Goal: Task Accomplishment & Management: Manage account settings

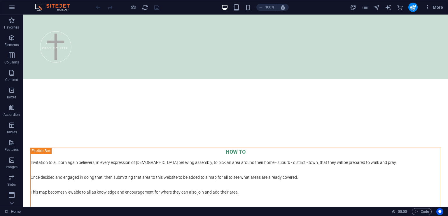
scroll to position [1016, 0]
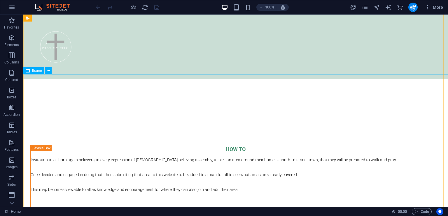
select select "%"
select select "px"
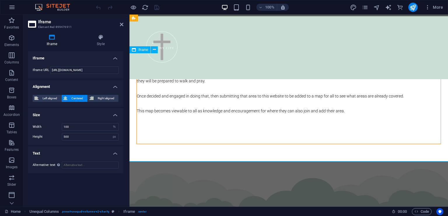
scroll to position [1074, 0]
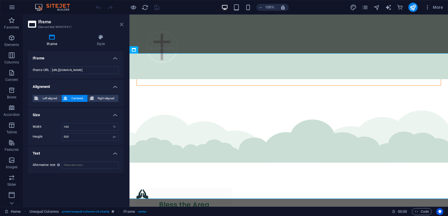
click at [121, 25] on icon at bounding box center [121, 24] width 3 height 5
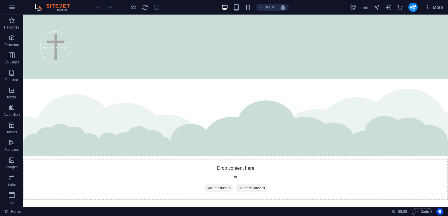
scroll to position [773, 0]
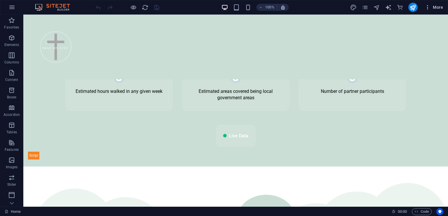
click at [427, 7] on icon "button" at bounding box center [427, 7] width 6 height 6
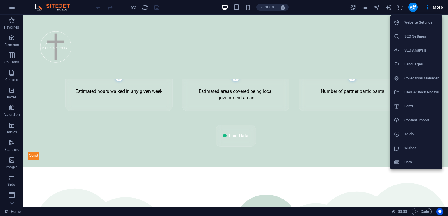
click at [365, 8] on div at bounding box center [224, 108] width 448 height 216
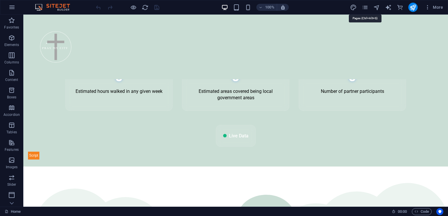
click at [365, 8] on icon "pages" at bounding box center [365, 7] width 7 height 7
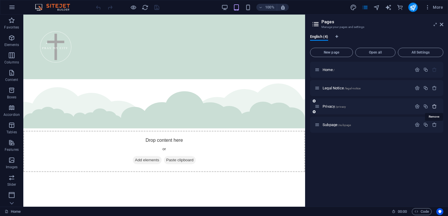
click at [435, 106] on icon "button" at bounding box center [434, 106] width 5 height 5
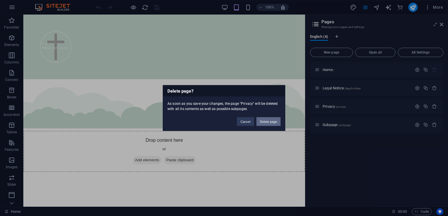
click at [275, 121] on button "Delete page" at bounding box center [268, 121] width 24 height 9
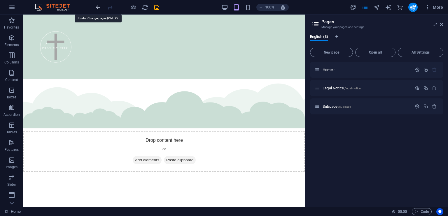
click at [98, 8] on icon "undo" at bounding box center [98, 7] width 7 height 7
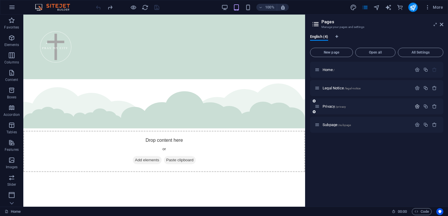
click at [416, 106] on icon "button" at bounding box center [417, 106] width 5 height 5
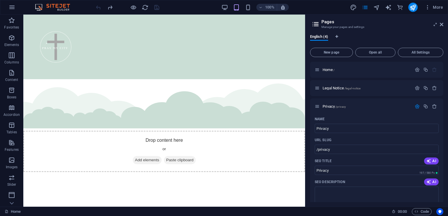
drag, startPoint x: 443, startPoint y: 82, endPoint x: 444, endPoint y: 102, distance: 20.4
click at [444, 102] on div "English (4) New page Open all All Settings Home / Legal Notice /legal-notice Pr…" at bounding box center [376, 118] width 143 height 177
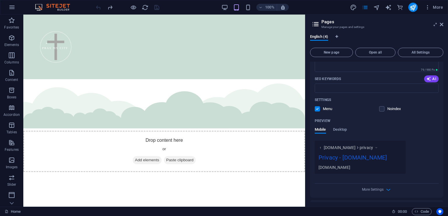
scroll to position [150, 0]
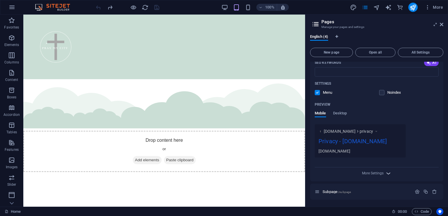
click at [387, 174] on icon "button" at bounding box center [388, 173] width 7 height 7
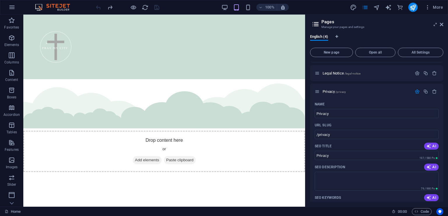
scroll to position [2, 0]
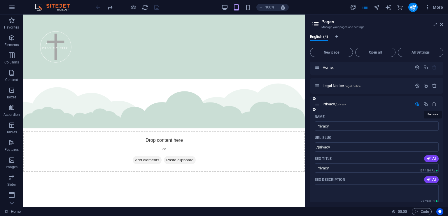
click at [433, 104] on icon "button" at bounding box center [434, 104] width 5 height 5
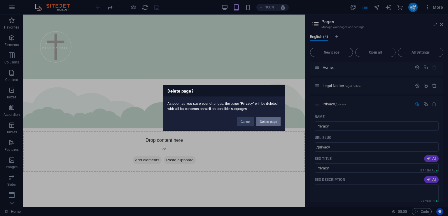
click at [271, 122] on button "Delete page" at bounding box center [268, 121] width 24 height 9
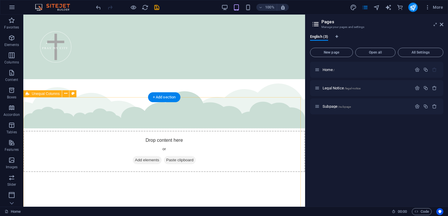
scroll to position [0, 0]
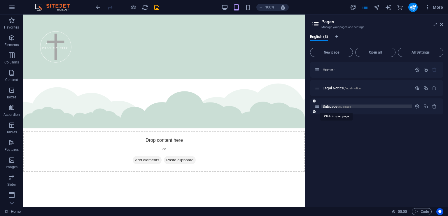
click at [334, 107] on span "Subpage /subpage" at bounding box center [336, 106] width 28 height 4
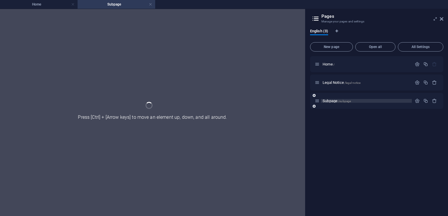
click at [334, 107] on div "Subpage /subpage" at bounding box center [376, 101] width 133 height 16
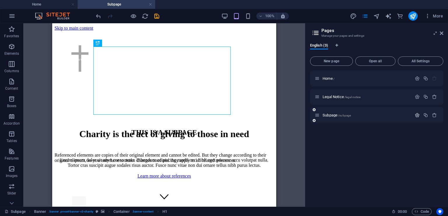
click at [416, 115] on icon "button" at bounding box center [417, 115] width 5 height 5
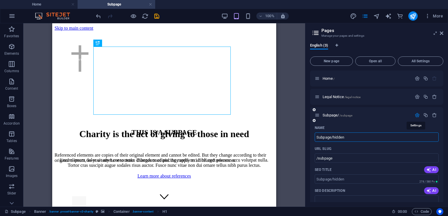
type input "Subpage/hidden"
type input "/subpage-hidden"
type input "Subpage/hidden Map"
type input "/subpage-hidden-map"
type input "Subpage/hidden Map"
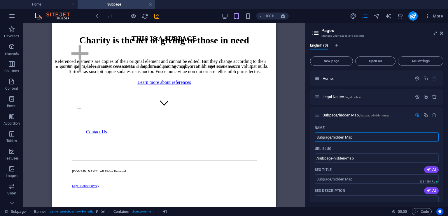
scroll to position [105, 0]
drag, startPoint x: 273, startPoint y: 41, endPoint x: 334, endPoint y: 143, distance: 118.7
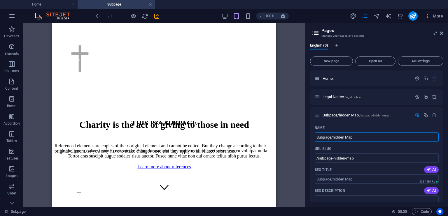
scroll to position [0, 0]
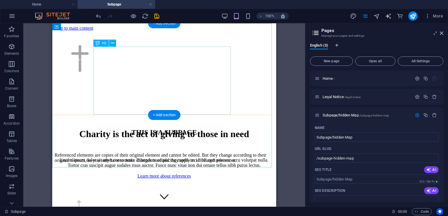
click at [218, 129] on div "Charity is the act of giving to those in need" at bounding box center [164, 134] width 219 height 11
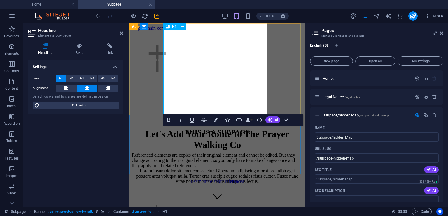
scroll to position [69, 0]
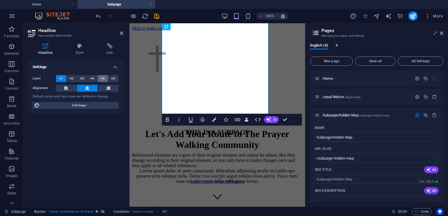
click at [105, 80] on button "H5" at bounding box center [103, 78] width 10 height 7
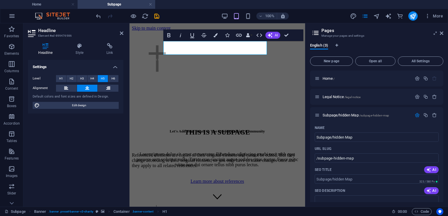
scroll to position [6, 0]
click at [93, 78] on span "H4" at bounding box center [92, 78] width 4 height 7
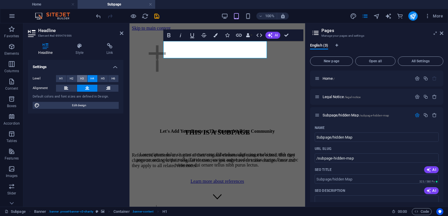
click at [85, 78] on button "H3" at bounding box center [82, 78] width 10 height 7
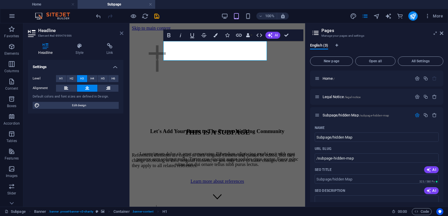
click at [122, 34] on icon at bounding box center [121, 33] width 3 height 5
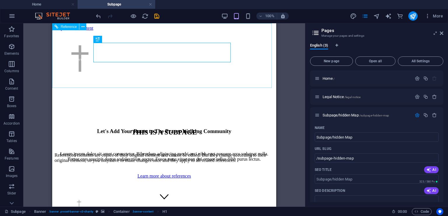
scroll to position [3, 0]
click at [223, 82] on div at bounding box center [164, 59] width 224 height 57
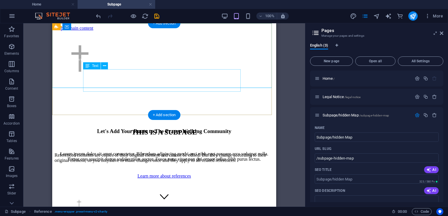
click at [210, 152] on div "Lorem ipsum dolor sit amet consectetur. Bibendum adipiscing morbi orci nibh ege…" at bounding box center [164, 157] width 219 height 10
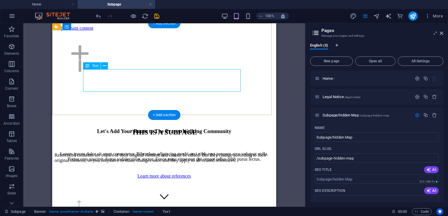
click at [236, 152] on div "Lorem ipsum dolor sit amet consectetur. Bibendum adipiscing morbi orci nibh ege…" at bounding box center [164, 157] width 219 height 10
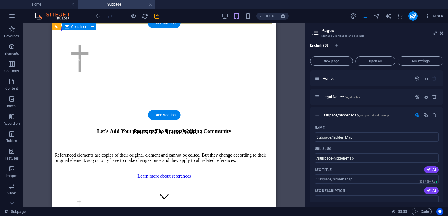
scroll to position [0, 0]
click at [237, 123] on div "Let's Add Your Route to The Prayer Walking Community" at bounding box center [164, 135] width 219 height 24
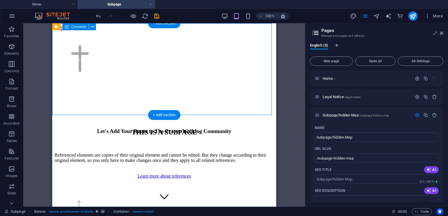
click at [237, 123] on div "Let's Add Your Route to The Prayer Walking Community" at bounding box center [164, 135] width 219 height 24
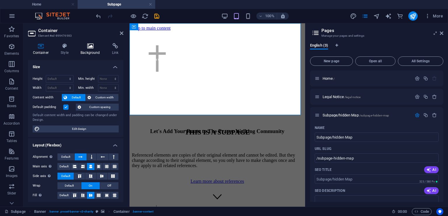
click at [91, 46] on icon at bounding box center [90, 46] width 29 height 6
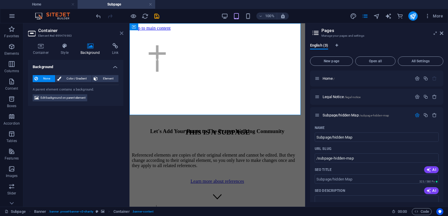
click at [120, 34] on icon at bounding box center [121, 33] width 3 height 5
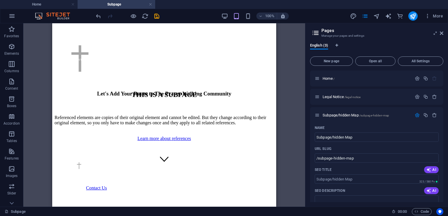
scroll to position [37, 0]
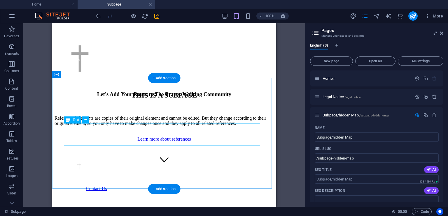
click at [214, 126] on div "Referenced elements are copies of their original element and cannot be edited. …" at bounding box center [164, 121] width 219 height 10
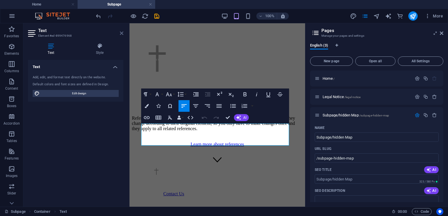
click at [121, 33] on icon at bounding box center [121, 33] width 3 height 5
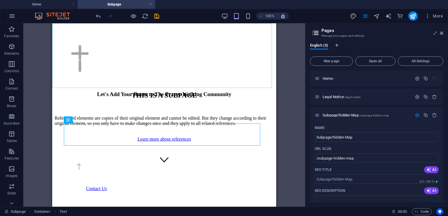
click at [202, 85] on div at bounding box center [164, 59] width 224 height 57
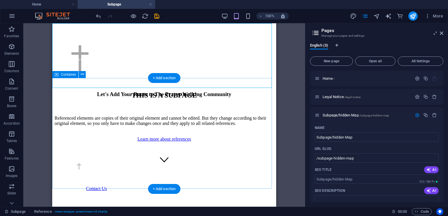
click at [183, 92] on div "THIS IS A SUBPAGE Referenced elements are copies of their original element and …" at bounding box center [164, 117] width 219 height 50
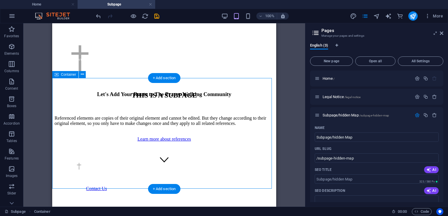
click at [159, 94] on div "THIS IS A SUBPAGE Referenced elements are copies of their original element and …" at bounding box center [164, 117] width 219 height 50
click at [185, 99] on div "THIS IS A SUBPAGE" at bounding box center [164, 96] width 219 height 8
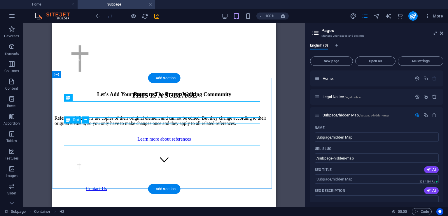
click at [224, 126] on div "Referenced elements are copies of their original element and cannot be edited. …" at bounding box center [164, 121] width 219 height 10
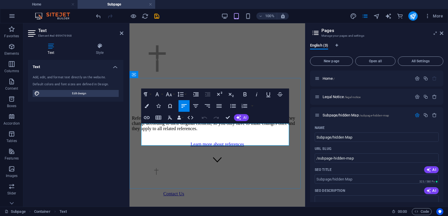
click at [284, 131] on p "Referenced elements are copies of their original element and cannot be edited. …" at bounding box center [217, 124] width 171 height 16
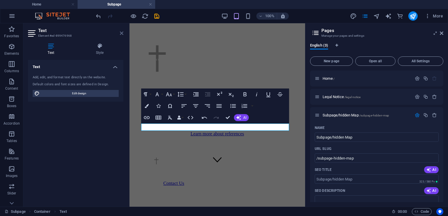
click at [121, 35] on icon at bounding box center [121, 33] width 3 height 5
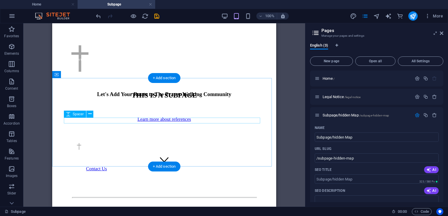
click at [202, 111] on div at bounding box center [164, 108] width 219 height 6
click at [154, 167] on div "+ Add section" at bounding box center [164, 167] width 32 height 10
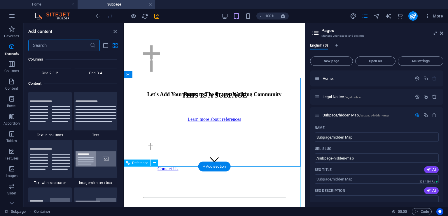
scroll to position [1020, 0]
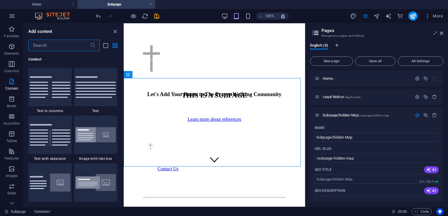
click at [77, 47] on input "text" at bounding box center [59, 46] width 62 height 12
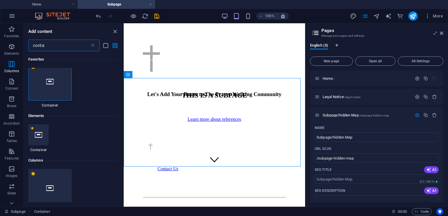
scroll to position [0, 0]
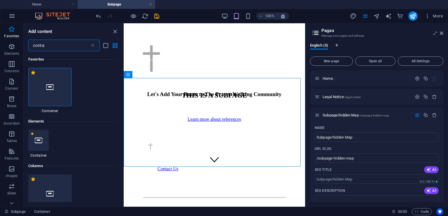
type input "conta"
click at [48, 90] on icon at bounding box center [50, 87] width 8 height 8
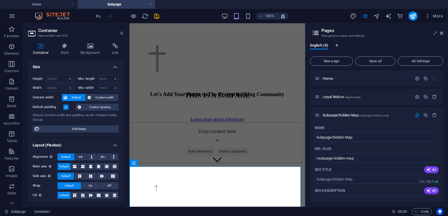
click at [120, 34] on icon at bounding box center [121, 33] width 3 height 5
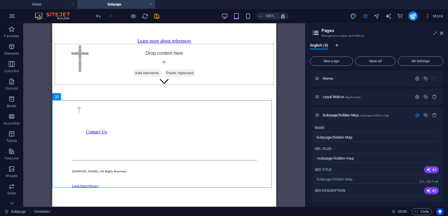
scroll to position [123, 0]
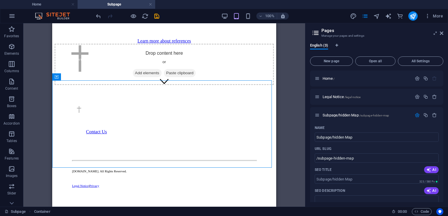
drag, startPoint x: 274, startPoint y: 52, endPoint x: 335, endPoint y: 117, distance: 89.9
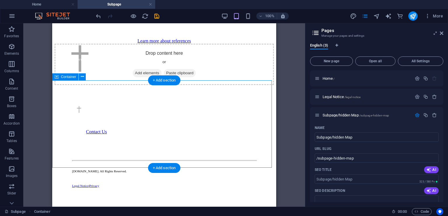
click at [150, 77] on span "Add elements" at bounding box center [147, 73] width 29 height 8
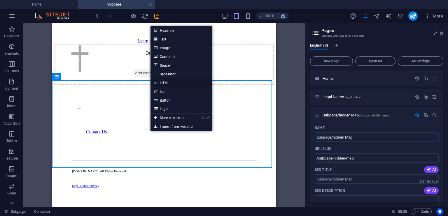
click at [171, 81] on link "HTML" at bounding box center [181, 82] width 62 height 9
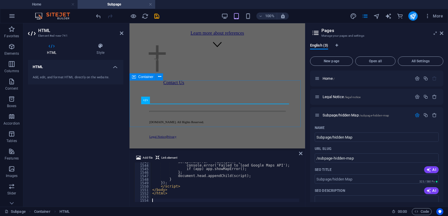
scroll to position [5397, 0]
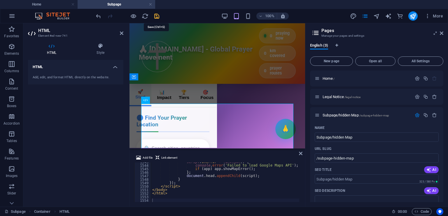
click at [157, 14] on icon "save" at bounding box center [156, 16] width 7 height 7
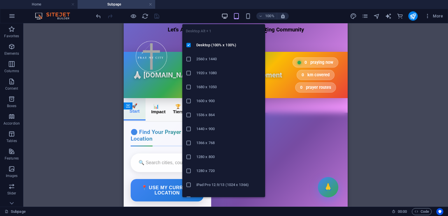
click at [225, 15] on icon "button" at bounding box center [224, 16] width 7 height 7
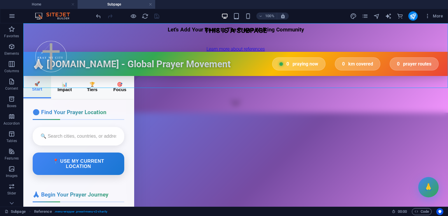
scroll to position [94, 0]
drag, startPoint x: 448, startPoint y: 39, endPoint x: 448, endPoint y: 78, distance: 38.8
click at [448, 78] on div at bounding box center [235, 57] width 424 height 57
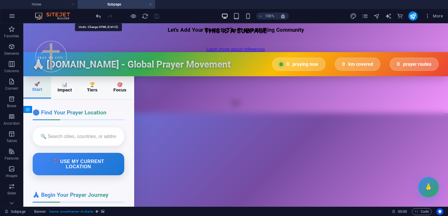
click at [97, 16] on icon "undo" at bounding box center [98, 16] width 7 height 7
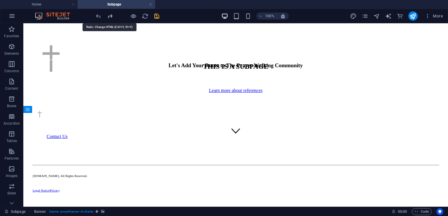
click at [108, 17] on icon "redo" at bounding box center [110, 16] width 7 height 7
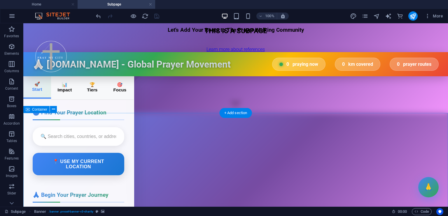
click at [151, 129] on div "pray4my.city - Global Prayer Movement 🙏 pray4my.city - Global Prayer Movement 0…" at bounding box center [235, 144] width 424 height 184
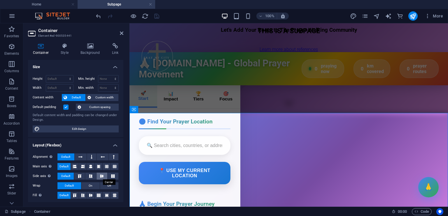
click at [99, 178] on icon at bounding box center [101, 176] width 7 height 3
click at [90, 166] on icon at bounding box center [90, 166] width 3 height 7
click at [97, 166] on icon at bounding box center [98, 166] width 3 height 7
click at [103, 157] on icon at bounding box center [103, 157] width 4 height 7
drag, startPoint x: 124, startPoint y: 119, endPoint x: 124, endPoint y: 149, distance: 30.3
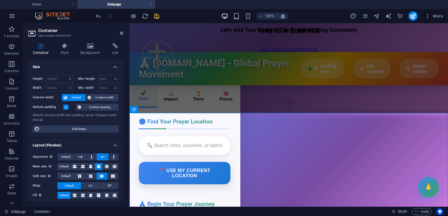
click at [124, 149] on div "Container Style Background Link Size Height Default px rem % vh vw Min. height …" at bounding box center [75, 122] width 105 height 169
drag, startPoint x: 122, startPoint y: 137, endPoint x: 122, endPoint y: 158, distance: 21.0
click at [122, 158] on div "Size Height Default px rem % vh vw Min. height None px rem % vh vw Width Defaul…" at bounding box center [75, 131] width 95 height 142
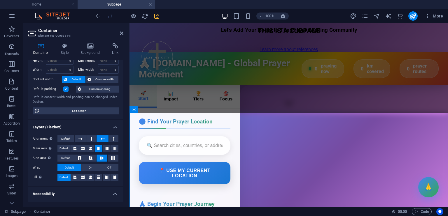
scroll to position [0, 0]
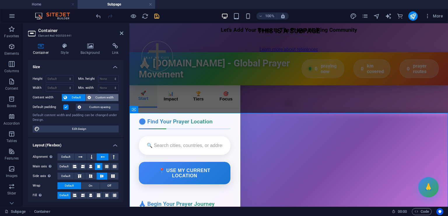
click at [110, 96] on span "Custom width" at bounding box center [105, 97] width 24 height 7
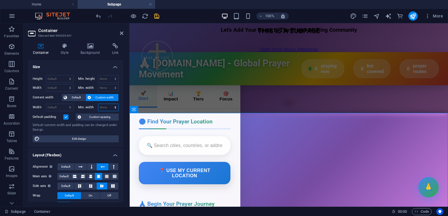
click at [114, 107] on select "None px rem % vh vw" at bounding box center [108, 107] width 20 height 7
select select "px"
click at [109, 104] on select "None px rem % vh vw" at bounding box center [108, 107] width 20 height 7
type input "312"
click at [69, 107] on select "Default px rem % em vh vw" at bounding box center [59, 107] width 27 height 7
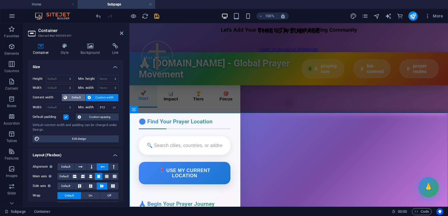
click at [79, 96] on span "Default" at bounding box center [76, 97] width 15 height 7
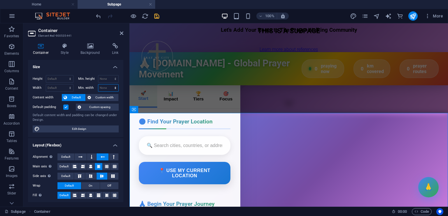
click at [114, 87] on select "None px rem % vh vw" at bounding box center [108, 88] width 20 height 7
select select "px"
click at [109, 85] on select "None px rem % vh vw" at bounding box center [108, 88] width 20 height 7
type input "312"
click at [70, 88] on select "Default px rem % em vh vw" at bounding box center [59, 88] width 27 height 7
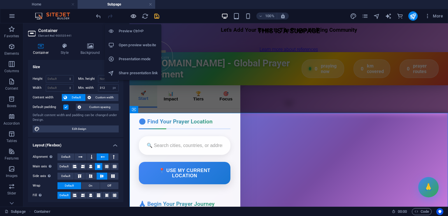
click at [134, 16] on icon "button" at bounding box center [133, 16] width 7 height 7
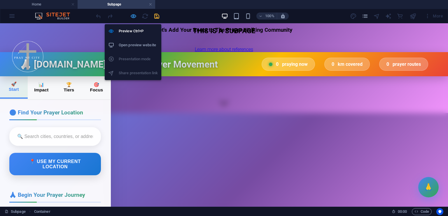
click at [133, 14] on icon "button" at bounding box center [133, 16] width 7 height 7
select select "px"
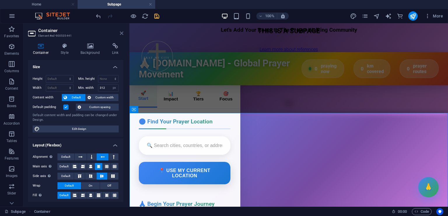
click at [121, 32] on icon at bounding box center [121, 33] width 3 height 5
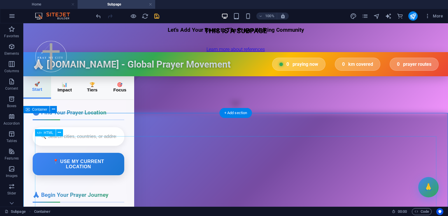
click at [206, 176] on div "pray4my.city - Global Prayer Movement 🙏 pray4my.city - Global Prayer Movement 0…" at bounding box center [235, 144] width 424 height 184
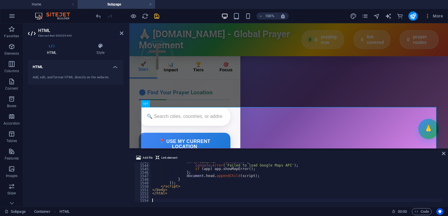
scroll to position [5397, 0]
click at [185, 190] on div "script . onerror = function ( ) { console . error ( 'Failed to load Google Maps…" at bounding box center [389, 182] width 477 height 45
type textarea "</body>"
click at [181, 196] on div "script . onerror = function ( ) { console . error ( 'Failed to load Google Maps…" at bounding box center [389, 182] width 477 height 45
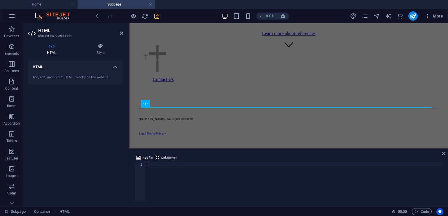
scroll to position [5411, 0]
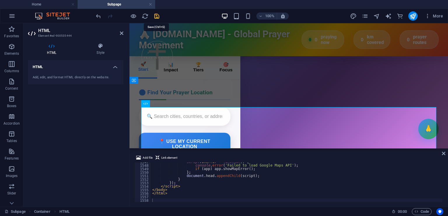
click at [157, 15] on icon "save" at bounding box center [156, 16] width 7 height 7
select select "px"
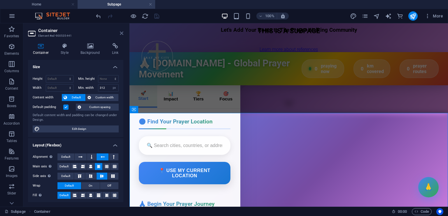
click at [122, 34] on icon at bounding box center [121, 33] width 3 height 5
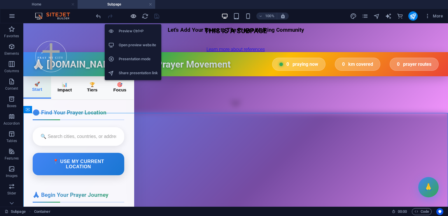
click at [133, 13] on icon "button" at bounding box center [133, 16] width 7 height 7
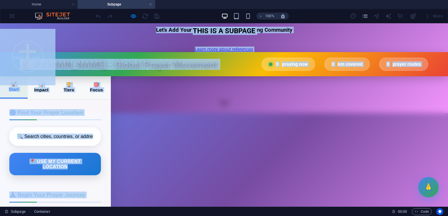
drag, startPoint x: 448, startPoint y: 52, endPoint x: 447, endPoint y: 187, distance: 134.7
click at [447, 187] on div "Let's Add Your Route to The Prayer Walking Community THIS IS A SUBPAGE Learn mo…" at bounding box center [224, 129] width 448 height 389
drag, startPoint x: 447, startPoint y: 187, endPoint x: 446, endPoint y: 105, distance: 82.2
click at [446, 52] on div "THIS IS A SUBPAGE Learn more about references" at bounding box center [224, 39] width 448 height 25
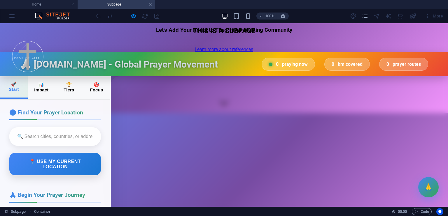
click at [328, 85] on header at bounding box center [224, 57] width 448 height 57
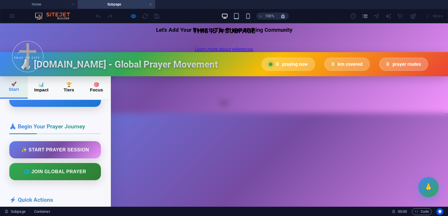
scroll to position [0, 0]
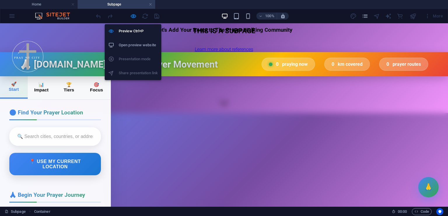
click at [139, 43] on h6 "Open preview website" at bounding box center [138, 45] width 39 height 7
click at [134, 14] on icon "button" at bounding box center [133, 16] width 7 height 7
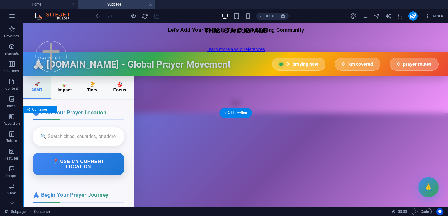
click at [147, 118] on div "pray4my.city - Global Prayer Movement 🙏 pray4my.city - Global Prayer Movement 0…" at bounding box center [235, 144] width 424 height 184
click at [54, 110] on icon at bounding box center [53, 109] width 3 height 6
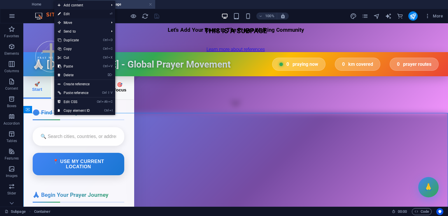
click at [76, 15] on link "⏎ Edit" at bounding box center [73, 14] width 39 height 9
select select "px"
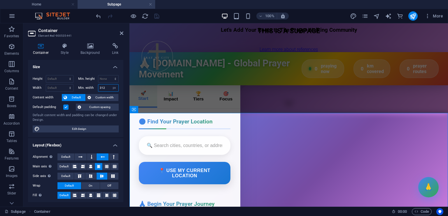
click at [107, 87] on input "312" at bounding box center [108, 88] width 20 height 7
type input "3"
click at [114, 87] on select "None px rem % vh vw" at bounding box center [114, 88] width 8 height 7
click at [110, 85] on select "None px rem % vh vw" at bounding box center [114, 88] width 8 height 7
select select "DISABLED_OPTION_VALUE"
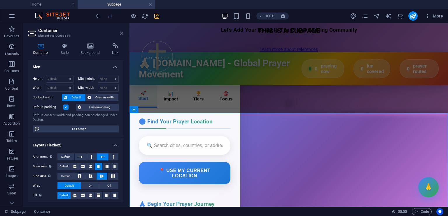
click at [122, 33] on icon at bounding box center [121, 33] width 3 height 5
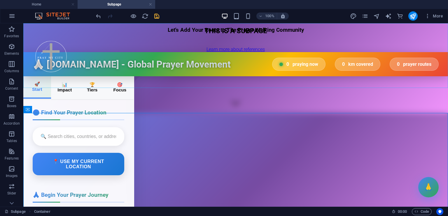
click at [264, 56] on div at bounding box center [235, 57] width 424 height 57
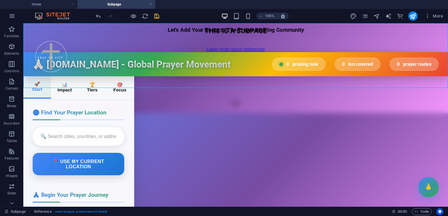
click at [264, 56] on div at bounding box center [235, 57] width 424 height 57
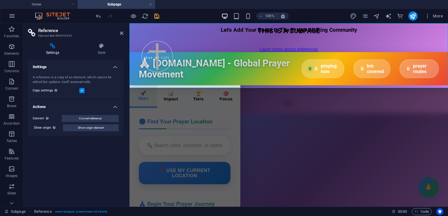
click at [337, 83] on div at bounding box center [288, 57] width 318 height 57
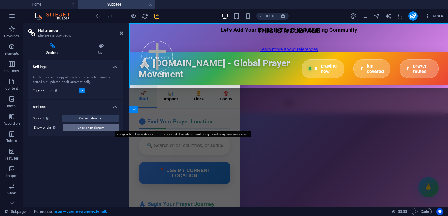
click at [105, 129] on button "Show origin element" at bounding box center [91, 127] width 56 height 7
select select "header"
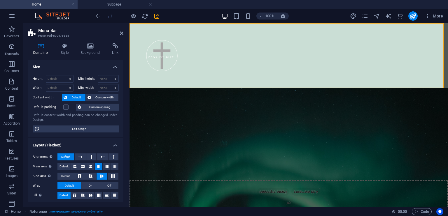
scroll to position [788, 0]
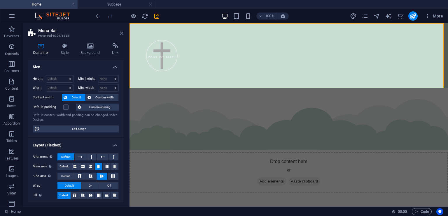
click at [122, 33] on icon at bounding box center [121, 33] width 3 height 5
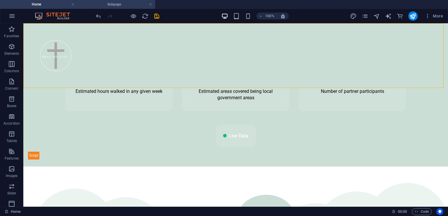
click at [125, 3] on h4 "Subpage" at bounding box center [117, 4] width 78 height 6
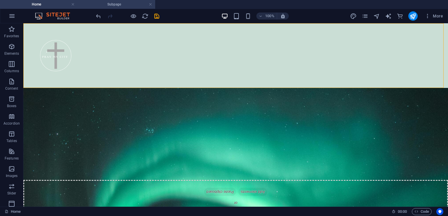
scroll to position [94, 0]
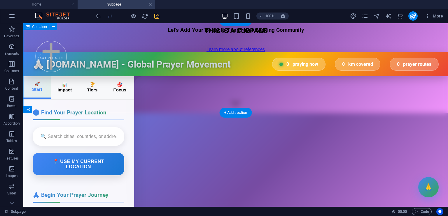
click at [299, 52] on div "THIS IS A SUBPAGE Learn more about references" at bounding box center [235, 39] width 424 height 25
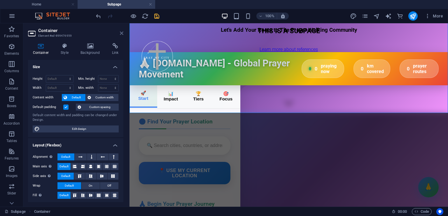
click at [122, 32] on icon at bounding box center [121, 33] width 3 height 5
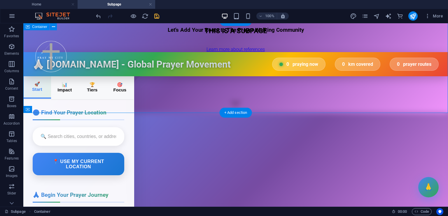
click at [201, 52] on div "THIS IS A SUBPAGE Learn more about references" at bounding box center [235, 39] width 424 height 25
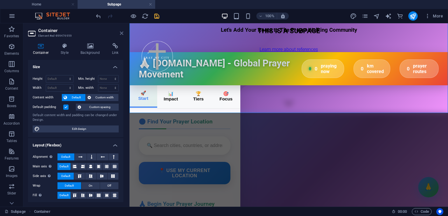
click at [120, 34] on icon at bounding box center [121, 33] width 3 height 5
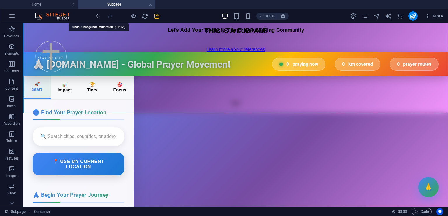
click at [98, 16] on icon "undo" at bounding box center [98, 16] width 7 height 7
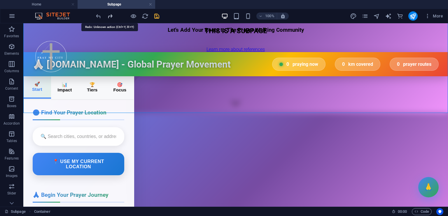
click at [110, 16] on icon "redo" at bounding box center [110, 16] width 7 height 7
click at [98, 17] on icon "undo" at bounding box center [98, 16] width 7 height 7
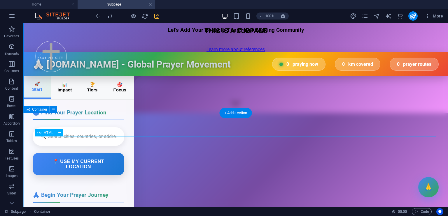
click at [191, 149] on div "pray4my.city - Global Prayer Movement 🙏 pray4my.city - Global Prayer Movement 0…" at bounding box center [235, 144] width 424 height 184
click at [185, 120] on div "pray4my.city - Global Prayer Movement 🙏 pray4my.city - Global Prayer Movement 0…" at bounding box center [235, 144] width 424 height 184
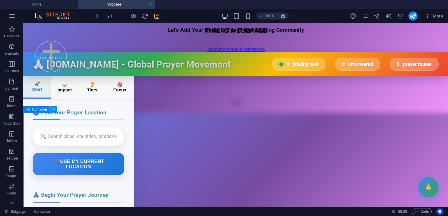
click at [55, 110] on button at bounding box center [53, 109] width 7 height 7
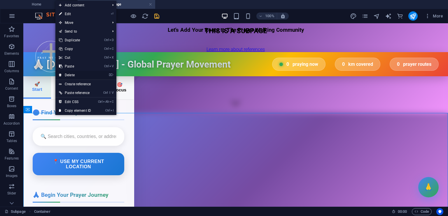
click at [77, 75] on link "⌦ Delete" at bounding box center [74, 75] width 39 height 9
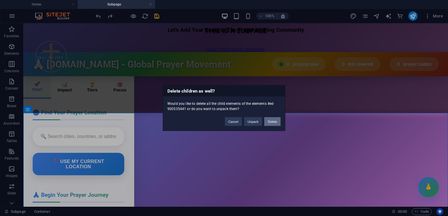
click at [274, 120] on button "Delete" at bounding box center [272, 121] width 16 height 9
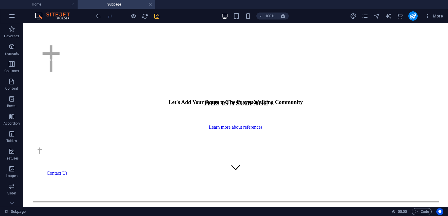
scroll to position [25, 0]
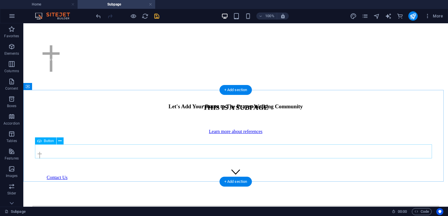
click at [274, 134] on div "Learn more about references" at bounding box center [236, 131] width 420 height 5
click at [243, 134] on div "Learn more about references" at bounding box center [236, 131] width 420 height 5
click at [220, 134] on div "Learn more about references" at bounding box center [236, 131] width 420 height 5
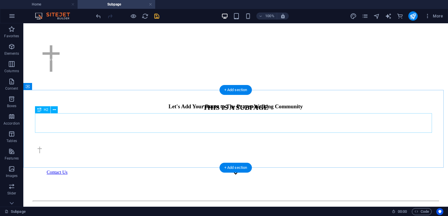
click at [296, 112] on div "THIS IS A SUBPAGE" at bounding box center [236, 108] width 420 height 8
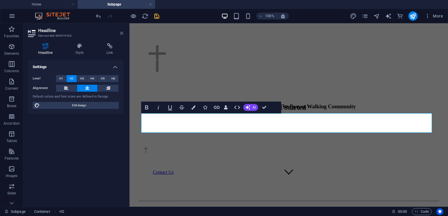
click at [121, 33] on icon at bounding box center [121, 33] width 3 height 5
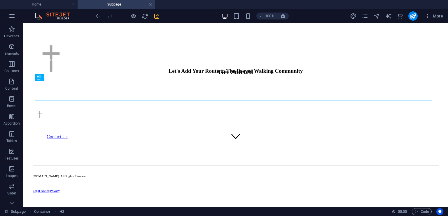
scroll to position [64, 0]
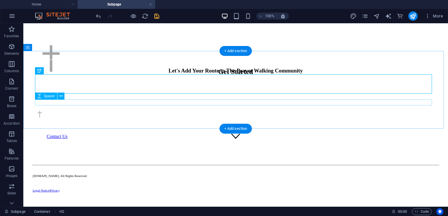
click at [201, 93] on div at bounding box center [236, 90] width 420 height 6
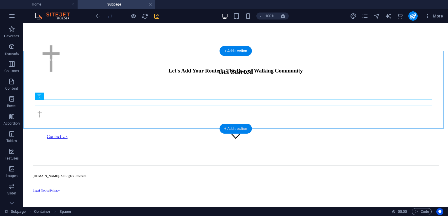
click at [224, 129] on div "+ Add section" at bounding box center [236, 129] width 32 height 10
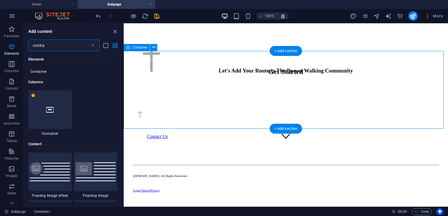
scroll to position [169, 0]
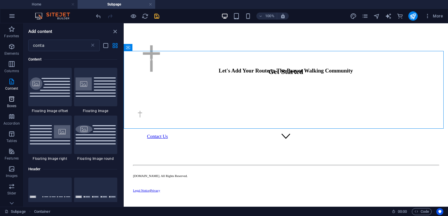
click at [10, 99] on icon "button" at bounding box center [11, 99] width 7 height 7
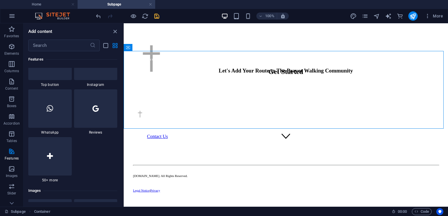
scroll to position [2834, 0]
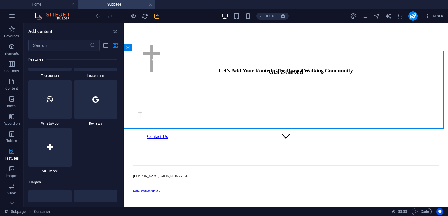
drag, startPoint x: 122, startPoint y: 89, endPoint x: 2, endPoint y: 103, distance: 121.6
click at [51, 150] on icon at bounding box center [50, 148] width 6 height 8
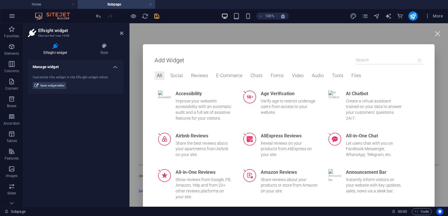
click at [366, 59] on input at bounding box center [389, 60] width 67 height 8
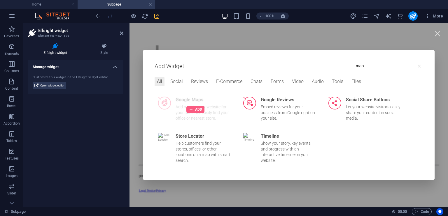
type input "map"
click at [195, 113] on div at bounding box center [195, 109] width 18 height 7
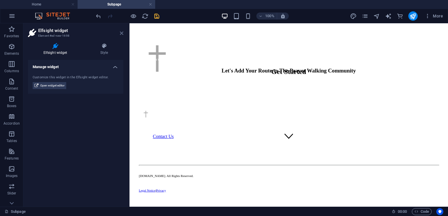
click at [121, 35] on icon at bounding box center [121, 33] width 3 height 5
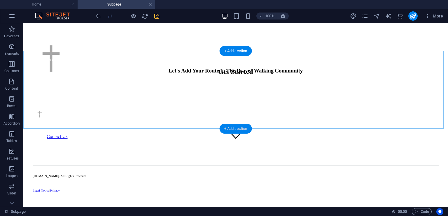
click at [224, 129] on div "+ Add section" at bounding box center [236, 129] width 32 height 10
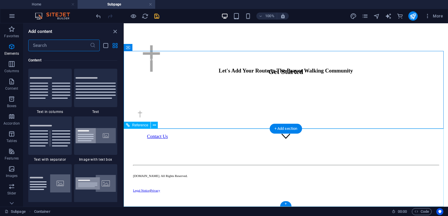
scroll to position [1020, 0]
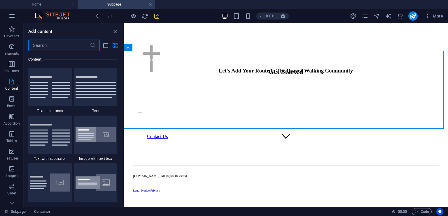
click at [73, 45] on input "text" at bounding box center [59, 46] width 62 height 12
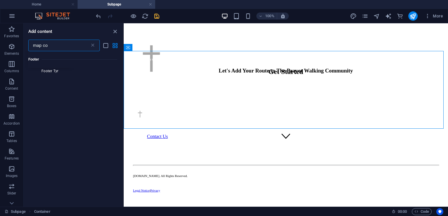
scroll to position [0, 0]
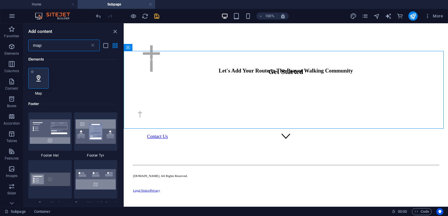
type input "map"
click at [43, 78] on div at bounding box center [38, 78] width 20 height 21
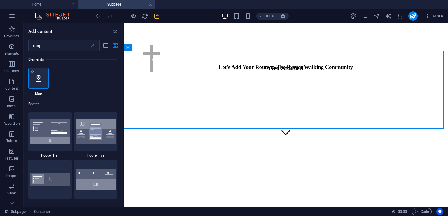
select select "1"
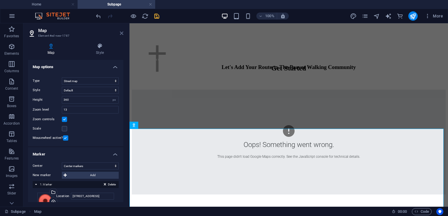
click at [121, 33] on icon at bounding box center [121, 33] width 3 height 5
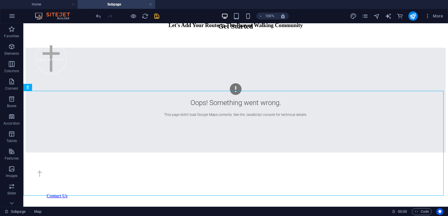
scroll to position [113, 0]
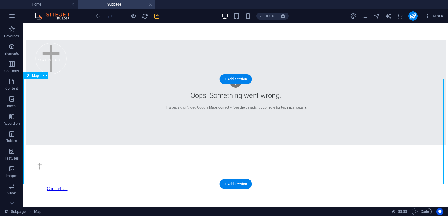
click at [283, 127] on div "Oops! Something went wrong. This page didn't load Google Maps correctly. See th…" at bounding box center [236, 93] width 420 height 105
click at [65, 104] on div "Oops! Something went wrong. This page didn't load Google Maps correctly. See th…" at bounding box center [236, 93] width 420 height 105
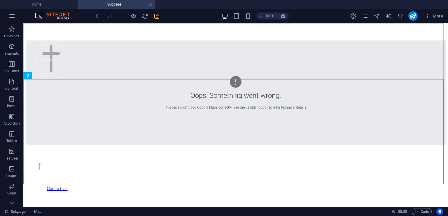
click at [42, 80] on div at bounding box center [235, 59] width 424 height 57
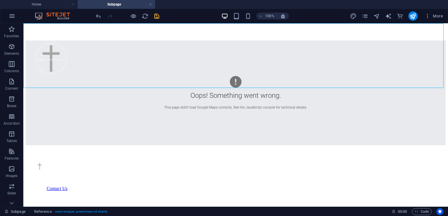
click at [42, 80] on div at bounding box center [235, 59] width 424 height 57
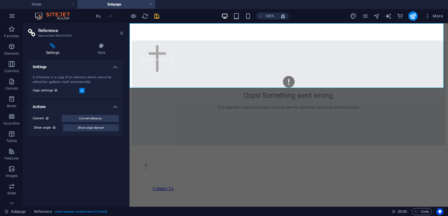
click at [122, 34] on icon at bounding box center [121, 33] width 3 height 5
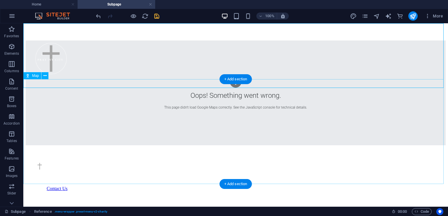
click at [266, 145] on div "Oops! Something went wrong. This page didn't load Google Maps correctly. See th…" at bounding box center [236, 93] width 420 height 105
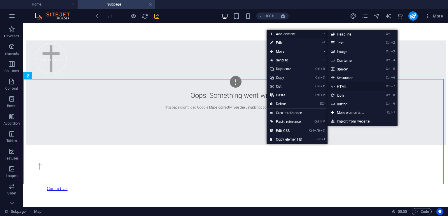
click at [341, 86] on link "Ctrl 7 HTML" at bounding box center [351, 86] width 48 height 9
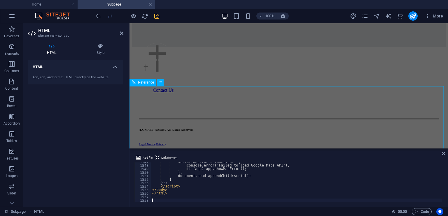
scroll to position [5411, 0]
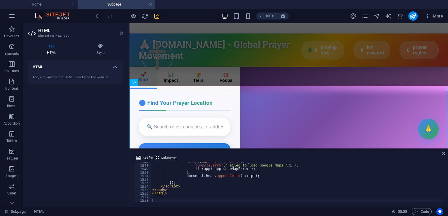
click at [121, 33] on icon at bounding box center [121, 33] width 3 height 5
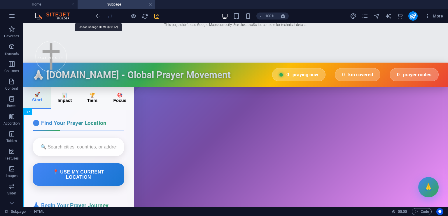
click at [97, 15] on icon "undo" at bounding box center [98, 16] width 7 height 7
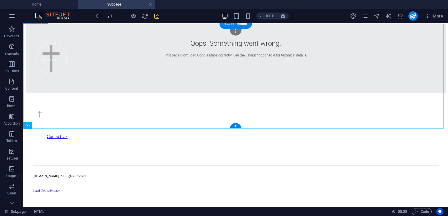
click at [304, 93] on div "Oops! Something went wrong. This page didn't load Google Maps correctly. See th…" at bounding box center [236, 40] width 420 height 105
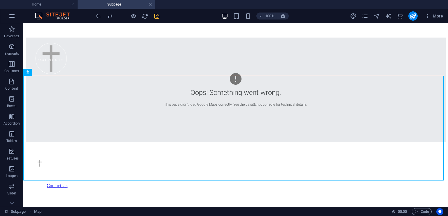
scroll to position [113, 0]
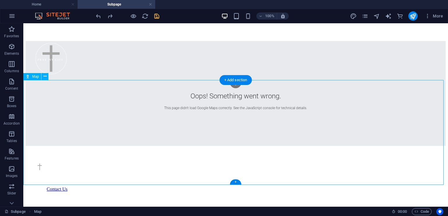
click at [313, 140] on div "Oops! Something went wrong. This page didn't load Google Maps correctly. See th…" at bounding box center [236, 93] width 420 height 105
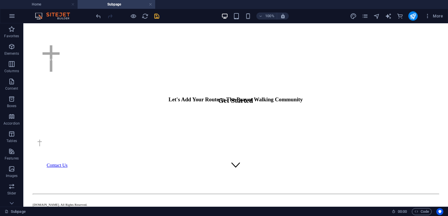
scroll to position [34, 0]
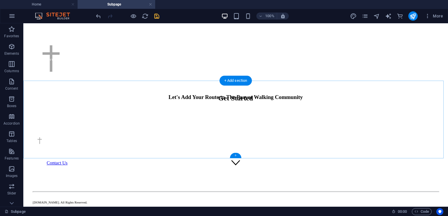
click at [236, 156] on div "+" at bounding box center [235, 155] width 11 height 5
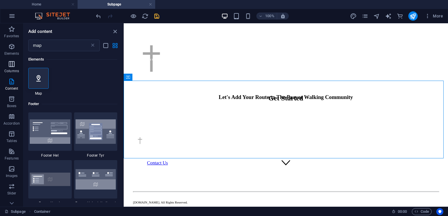
click at [12, 66] on icon "button" at bounding box center [11, 64] width 7 height 7
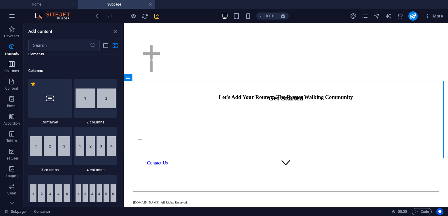
scroll to position [289, 0]
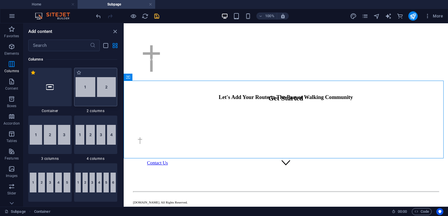
click at [99, 95] on img at bounding box center [96, 87] width 41 height 20
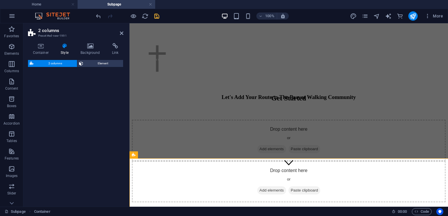
select select "rem"
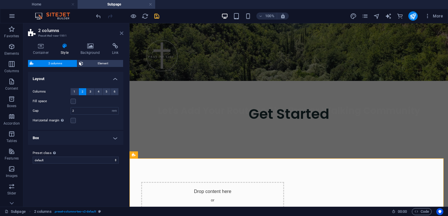
click at [122, 33] on icon at bounding box center [121, 33] width 3 height 5
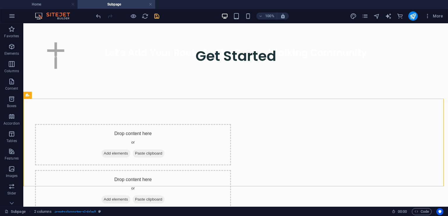
scroll to position [94, 0]
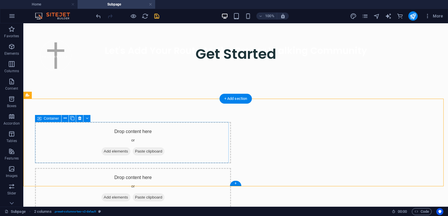
click at [119, 151] on span "Add elements" at bounding box center [115, 152] width 29 height 8
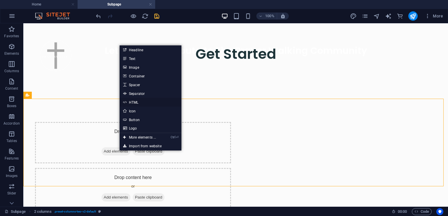
click at [138, 103] on link "HTML" at bounding box center [151, 102] width 62 height 9
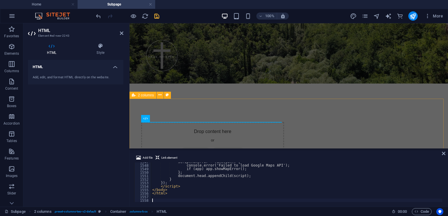
scroll to position [5411, 0]
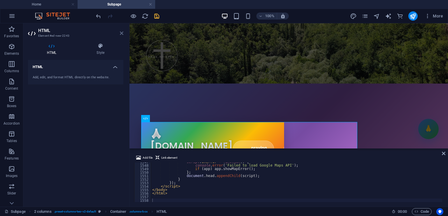
click at [121, 33] on icon at bounding box center [121, 33] width 3 height 5
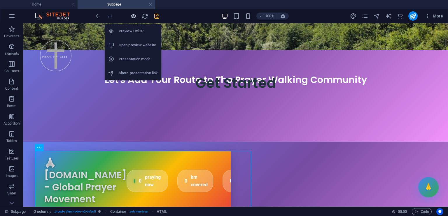
click at [132, 16] on icon "button" at bounding box center [133, 16] width 7 height 7
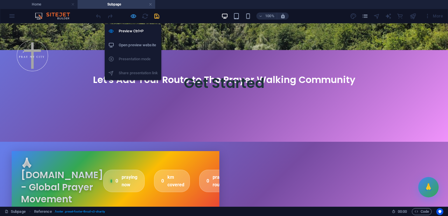
click at [134, 16] on icon "button" at bounding box center [133, 16] width 7 height 7
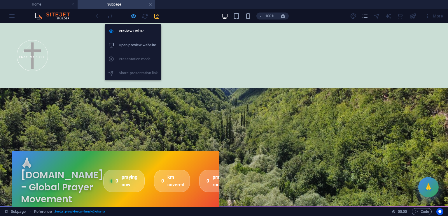
scroll to position [298, 0]
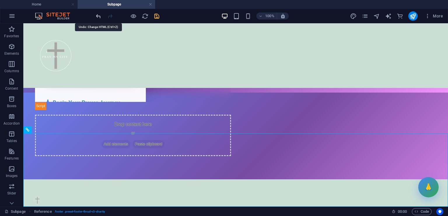
click at [97, 17] on icon "undo" at bounding box center [98, 16] width 7 height 7
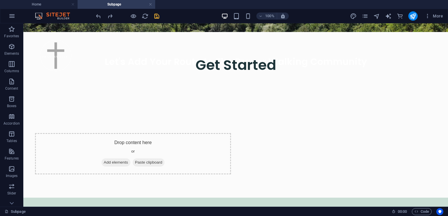
scroll to position [85, 0]
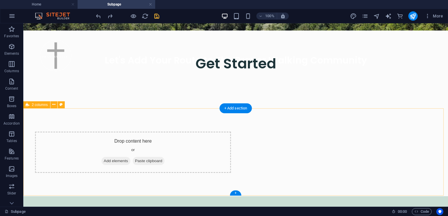
click at [303, 115] on div "Drop content here or Add elements Paste clipboard" at bounding box center [235, 152] width 424 height 88
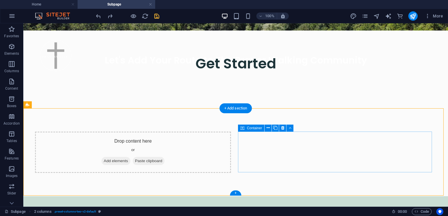
click at [231, 148] on div "Drop content here or Add elements Paste clipboard" at bounding box center [133, 152] width 196 height 41
click at [283, 126] on icon at bounding box center [282, 128] width 3 height 6
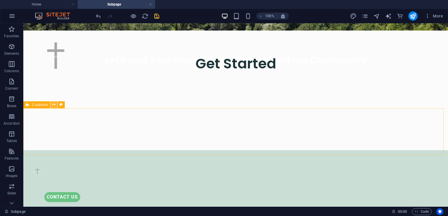
click at [53, 106] on icon at bounding box center [53, 105] width 3 height 6
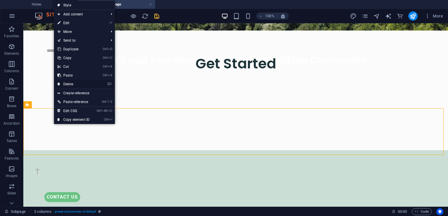
click at [77, 82] on link "⌦ Delete" at bounding box center [73, 84] width 39 height 9
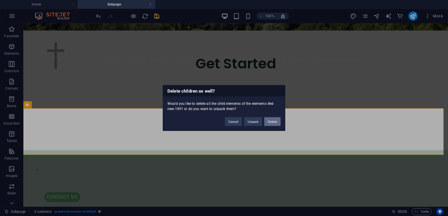
click at [273, 123] on button "Delete" at bounding box center [272, 121] width 16 height 9
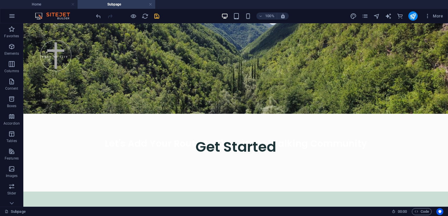
scroll to position [0, 0]
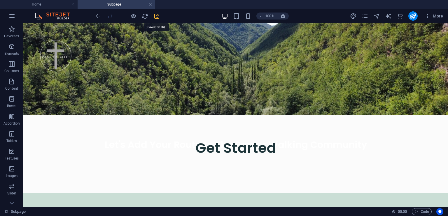
click at [157, 13] on icon "save" at bounding box center [156, 16] width 7 height 7
click at [119, 4] on h4 "Subpage" at bounding box center [117, 4] width 78 height 6
click at [364, 16] on icon "pages" at bounding box center [365, 16] width 7 height 7
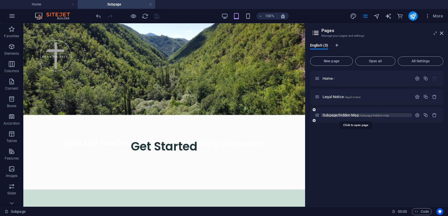
click at [338, 115] on span "Subpage/hidden Map /subpage-hidden-map" at bounding box center [355, 115] width 66 height 4
click at [393, 113] on p "Subpage/hidden Map /subpage-hidden-map" at bounding box center [365, 115] width 87 height 4
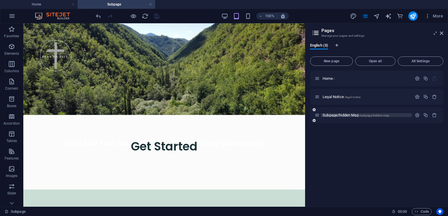
click at [367, 114] on span "/subpage-hidden-map" at bounding box center [374, 115] width 30 height 3
click at [416, 115] on icon "button" at bounding box center [417, 115] width 5 height 5
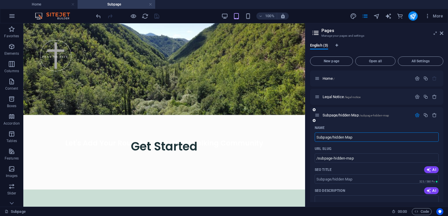
click at [331, 138] on input "Subpage/hidden Map" at bounding box center [377, 137] width 124 height 9
click at [335, 138] on input "Subpage/hidden Map" at bounding box center [377, 137] width 124 height 9
type input "Subidden Map"
type input "/subpidden-map"
type input "idden Map"
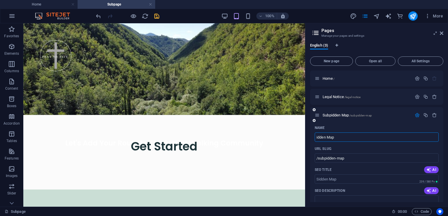
type input "/sidden-map"
type input "Pidden Map"
type input "/idden-map"
type input "Prayeridden Map"
type input "/prayeridden-map"
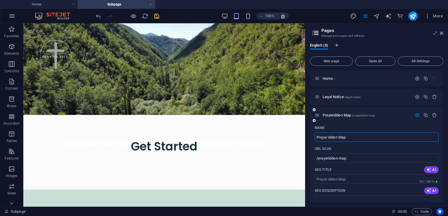
type input "Prayer Midden Map"
type input "/prayer-idden-map"
type input "Prayer Mapidden Map"
type input "/prayer-mapidden-map"
type input "Prayer Map/idden Map"
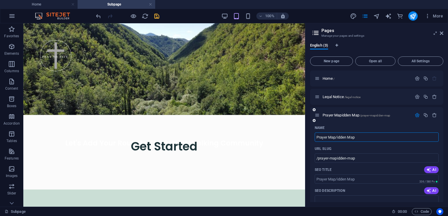
type input "/prayer-map-idden-map"
type input "Prayer Map/ Map"
type input "/prayer-map-map"
type input "Prayer Map/s Map"
type input "/prayer-map-s-map"
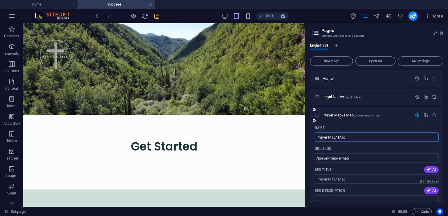
type input "Prayer Map/ Map"
type input "/prayer-map-map"
type input "Prayer"
type input "/prayer"
type input "Prayer Walkin"
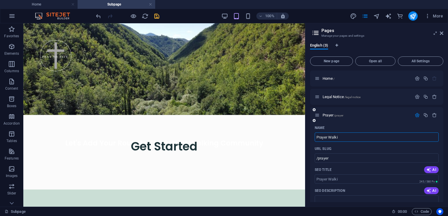
type input "/prayer-walki"
type input "Prayer Walking <"
type input "/prayer-walking"
type input "Prayer Walking Map"
type input "/prayer-walking-map"
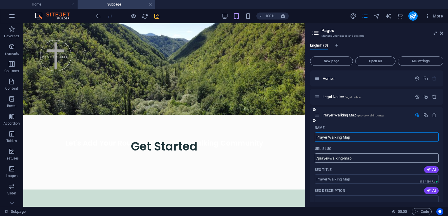
type input "Prayer Walking Map"
click at [344, 159] on input "/prayer-walking-map" at bounding box center [377, 158] width 124 height 9
click at [345, 159] on input "/prayer-walking-map" at bounding box center [377, 158] width 124 height 9
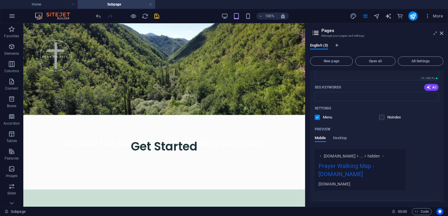
scroll to position [149, 0]
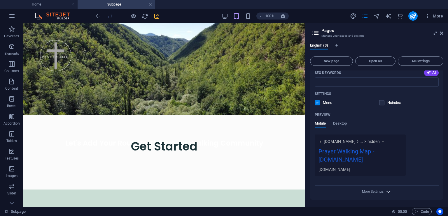
type input "/prayer-walking-map/hidden"
click at [388, 192] on icon "button" at bounding box center [388, 192] width 7 height 7
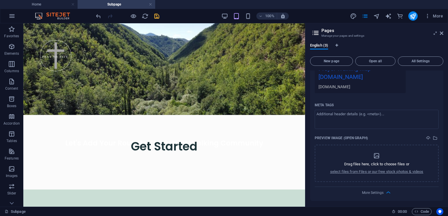
scroll to position [232, 0]
click at [376, 172] on p "select files from Files or our free stock photos & videos" at bounding box center [376, 171] width 93 height 5
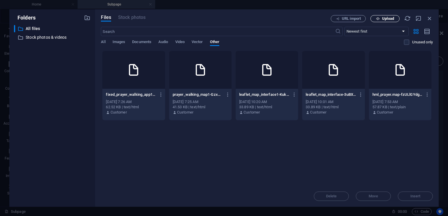
click at [387, 18] on span "Upload" at bounding box center [388, 18] width 12 height 3
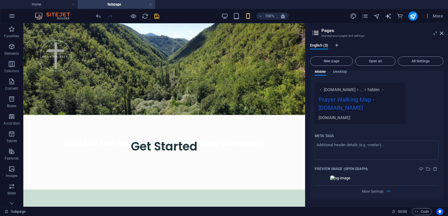
scroll to position [195, 0]
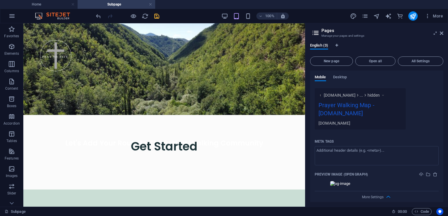
drag, startPoint x: 443, startPoint y: 162, endPoint x: 442, endPoint y: 177, distance: 14.6
click at [442, 177] on div "English (3) New page Open all All Settings Home / Legal Notice /legal-notice Pr…" at bounding box center [376, 122] width 143 height 169
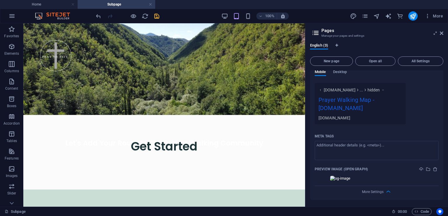
click at [341, 178] on img at bounding box center [376, 178] width 93 height 5
click at [434, 169] on icon "delete" at bounding box center [435, 169] width 5 height 5
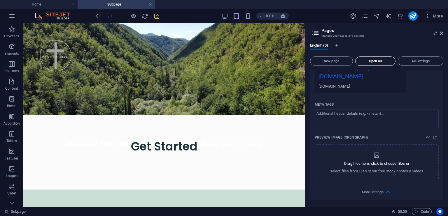
click at [385, 61] on span "Open all" at bounding box center [375, 60] width 35 height 3
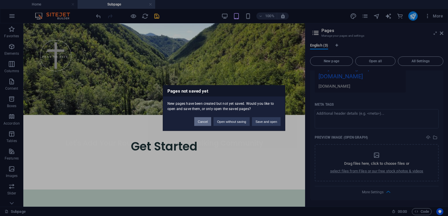
click at [206, 121] on button "Cancel" at bounding box center [202, 121] width 17 height 9
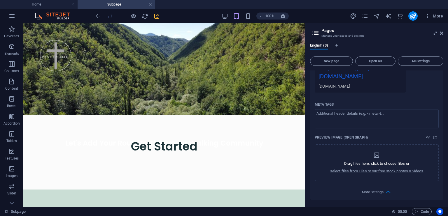
drag, startPoint x: 443, startPoint y: 159, endPoint x: 441, endPoint y: 116, distance: 43.5
click at [441, 116] on div "Home / Legal Notice /legal-notice Prayer Walking Map /prayer-walking-map/hidden…" at bounding box center [376, 137] width 133 height 132
click at [156, 13] on icon "save" at bounding box center [156, 16] width 7 height 7
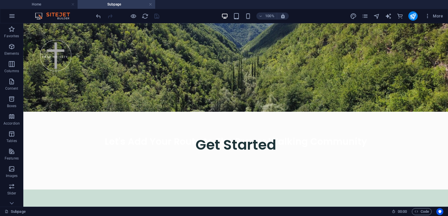
scroll to position [0, 0]
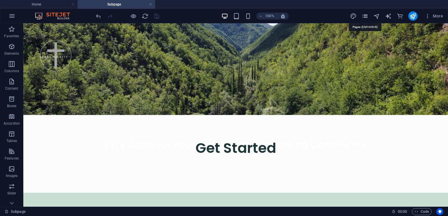
click at [364, 18] on icon "pages" at bounding box center [365, 16] width 7 height 7
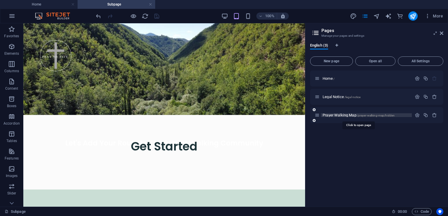
click at [379, 115] on span "/prayer-walking-map/hidden" at bounding box center [376, 115] width 38 height 3
click at [348, 115] on span "Prayer Walking Map /prayer-walking-map/hidden" at bounding box center [358, 115] width 72 height 4
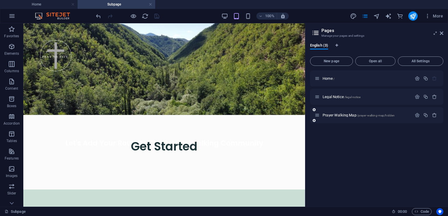
click at [352, 120] on div "Prayer Walking Map /prayer-walking-map/hidden" at bounding box center [376, 115] width 133 height 16
click at [416, 115] on icon "button" at bounding box center [417, 115] width 5 height 5
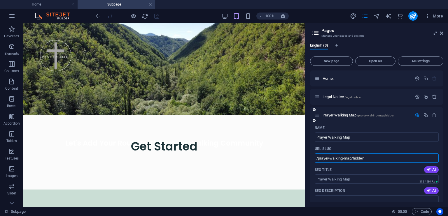
click at [367, 160] on input "/prayer-walking-map/hidden" at bounding box center [377, 158] width 124 height 9
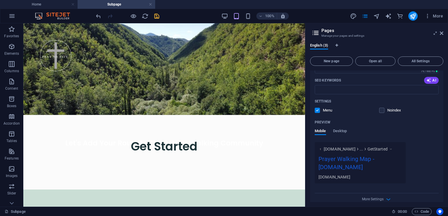
scroll to position [143, 0]
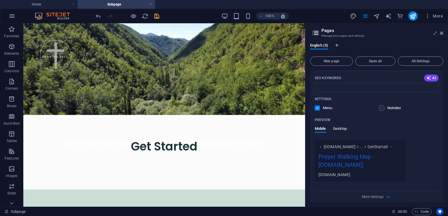
type input "/prayer-walking-map/GetStarted"
click at [341, 128] on span "Desktop" at bounding box center [340, 129] width 14 height 8
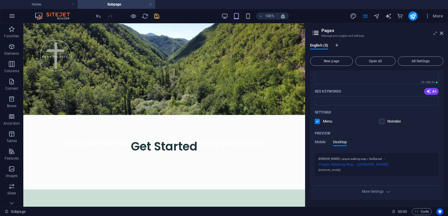
scroll to position [130, 0]
click at [322, 142] on span "Mobile" at bounding box center [320, 143] width 11 height 8
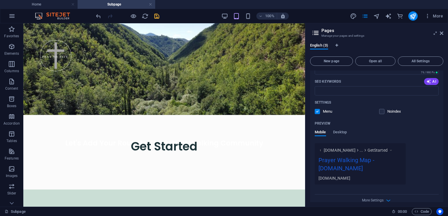
scroll to position [149, 0]
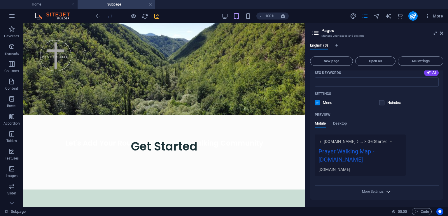
click at [388, 192] on icon "button" at bounding box center [388, 192] width 7 height 7
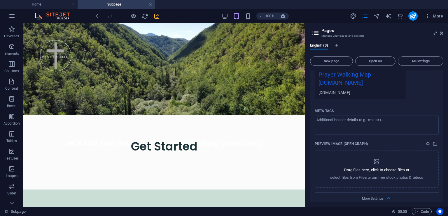
scroll to position [232, 0]
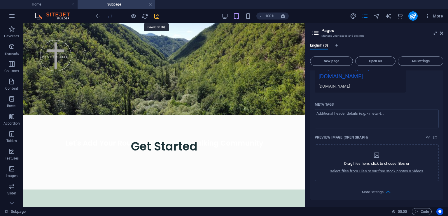
click at [156, 16] on icon "save" at bounding box center [156, 16] width 7 height 7
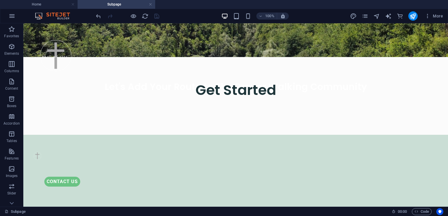
scroll to position [64, 0]
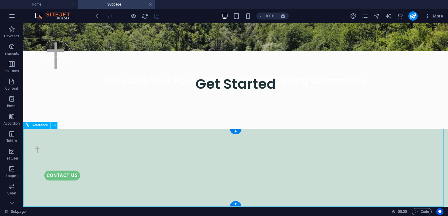
click at [288, 171] on div "Contact Us" at bounding box center [165, 176] width 243 height 10
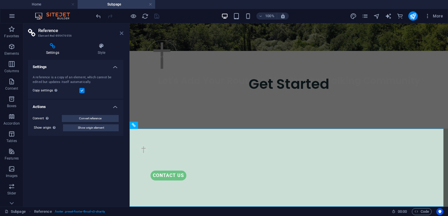
click at [122, 34] on icon at bounding box center [121, 33] width 3 height 5
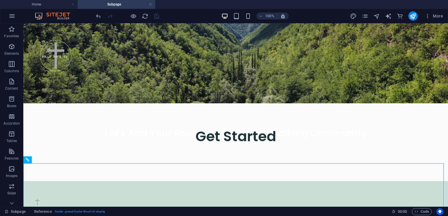
scroll to position [0, 0]
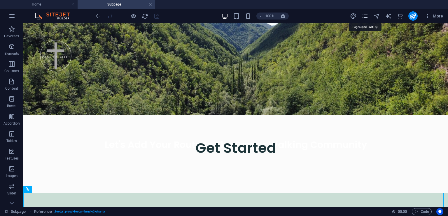
click at [365, 14] on icon "pages" at bounding box center [365, 16] width 7 height 7
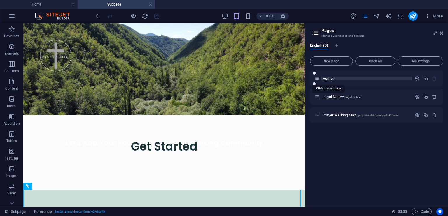
click at [328, 78] on span "Home /" at bounding box center [328, 78] width 12 height 4
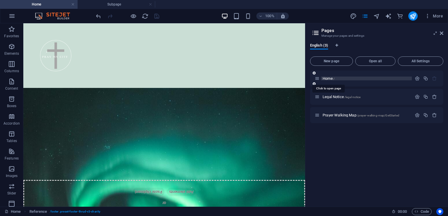
scroll to position [773, 0]
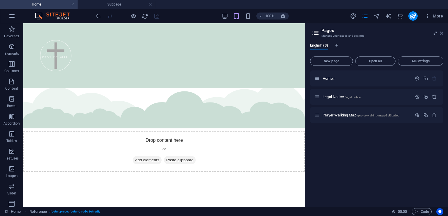
click at [441, 34] on icon at bounding box center [441, 33] width 3 height 5
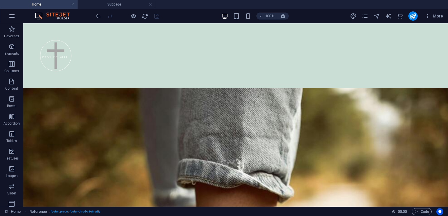
scroll to position [1727, 0]
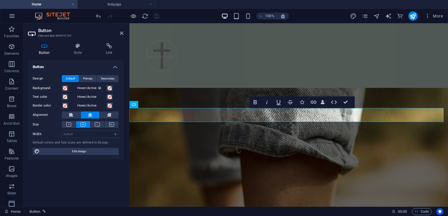
scroll to position [1900, 0]
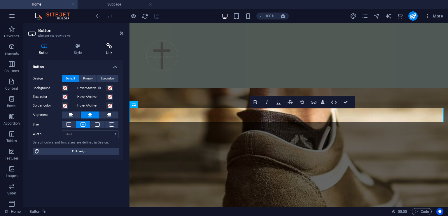
click at [107, 46] on icon at bounding box center [109, 46] width 29 height 6
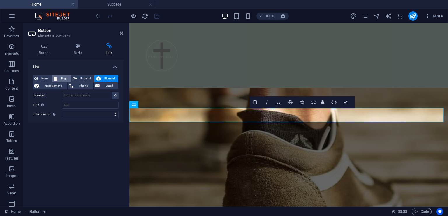
click at [67, 76] on span "Page" at bounding box center [64, 78] width 10 height 7
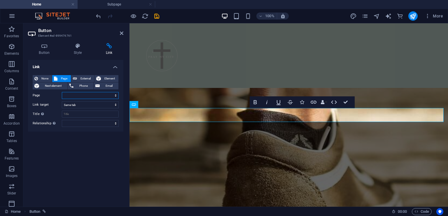
click at [115, 97] on select "Home Legal Notice Prayer Walking Map" at bounding box center [90, 95] width 57 height 7
select select "2"
click at [62, 92] on select "Home Legal Notice Prayer Walking Map" at bounding box center [90, 95] width 57 height 7
click at [115, 123] on select "alternate author bookmark external help license next nofollow noreferrer noopen…" at bounding box center [90, 123] width 57 height 7
select select "author"
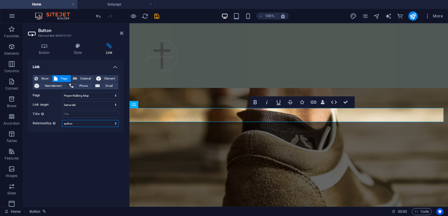
click at [62, 120] on select "alternate author bookmark external help license next nofollow noreferrer noopen…" at bounding box center [90, 123] width 57 height 7
click at [104, 113] on input "Title Additional link description, should not be the same as the link text. The…" at bounding box center [90, 114] width 57 height 7
type input "Get Started"
click at [158, 17] on icon "save" at bounding box center [156, 16] width 7 height 7
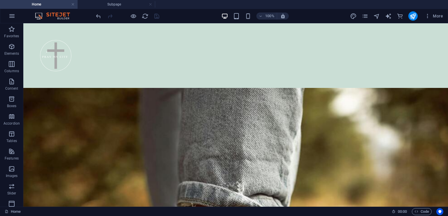
scroll to position [1699, 0]
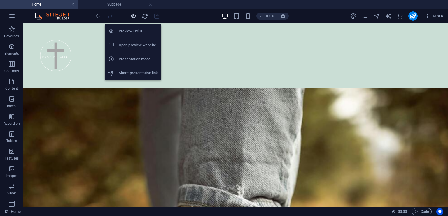
click at [132, 14] on icon "button" at bounding box center [133, 16] width 7 height 7
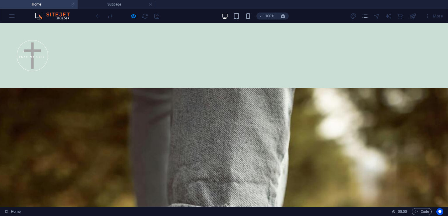
scroll to position [1591, 0]
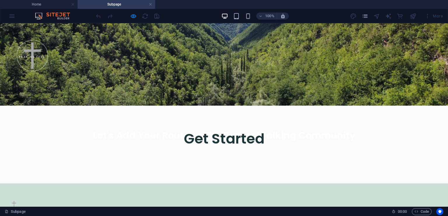
scroll to position [0, 0]
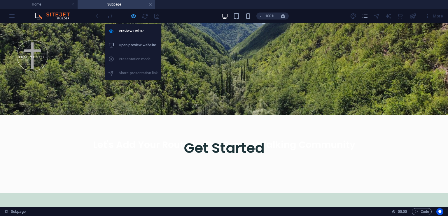
click at [133, 16] on icon "button" at bounding box center [133, 16] width 7 height 7
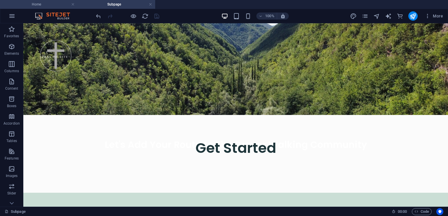
click at [59, 5] on h4 "Home" at bounding box center [39, 4] width 78 height 6
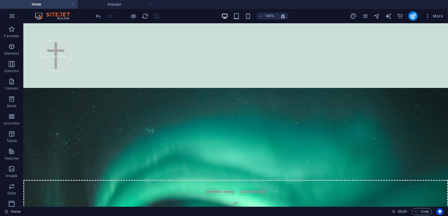
scroll to position [1591, 0]
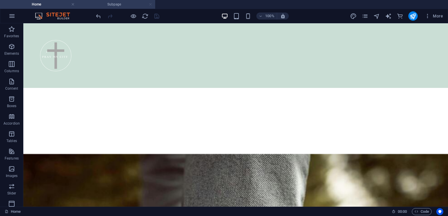
click at [150, 5] on link at bounding box center [150, 5] width 3 height 6
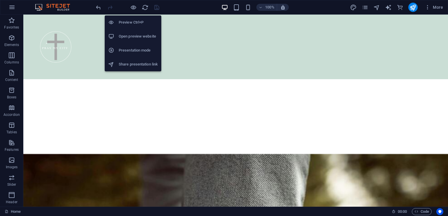
click at [139, 34] on h6 "Open preview website" at bounding box center [138, 36] width 39 height 7
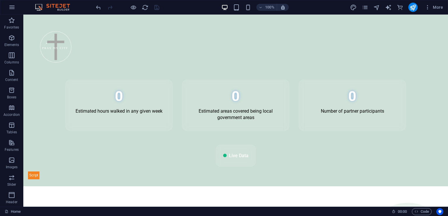
scroll to position [794, 0]
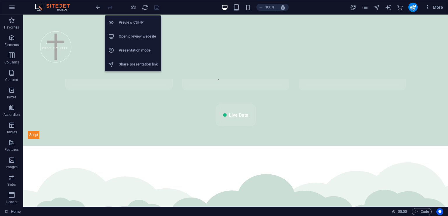
click at [138, 35] on h6 "Open preview website" at bounding box center [138, 36] width 39 height 7
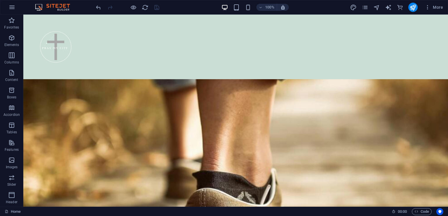
scroll to position [1913, 0]
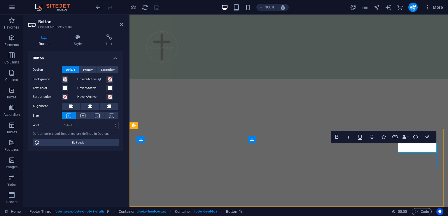
scroll to position [2062, 0]
click at [110, 39] on icon at bounding box center [109, 37] width 29 height 6
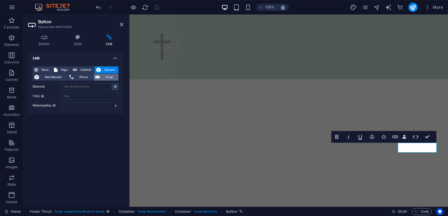
click at [111, 76] on span "Email" at bounding box center [108, 77] width 15 height 7
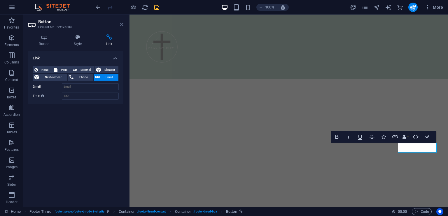
click at [120, 26] on icon at bounding box center [121, 24] width 3 height 5
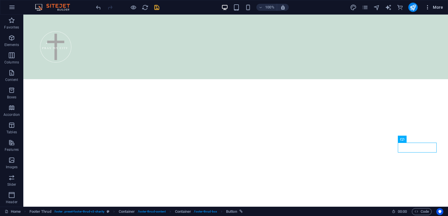
click at [427, 6] on icon "button" at bounding box center [427, 7] width 6 height 6
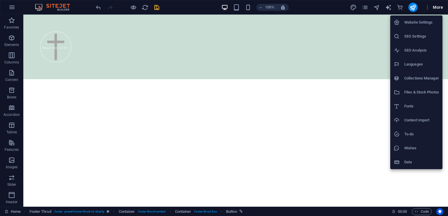
click at [422, 20] on h6 "Website Settings" at bounding box center [421, 22] width 35 height 7
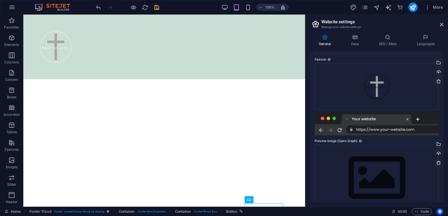
scroll to position [86, 0]
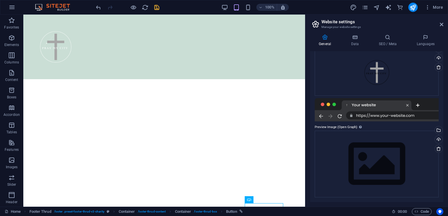
drag, startPoint x: 443, startPoint y: 110, endPoint x: 443, endPoint y: 118, distance: 8.2
click at [443, 118] on div "General Data SEO / Meta Languages Website name pray4my.city Logo Drag files her…" at bounding box center [376, 118] width 143 height 177
click at [438, 129] on div "Select files from the file manager, stock photos, or upload file(s)" at bounding box center [438, 131] width 9 height 9
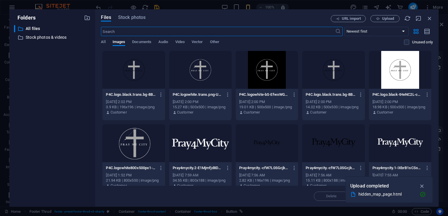
scroll to position [1974, 0]
click at [404, 75] on div at bounding box center [400, 70] width 62 height 38
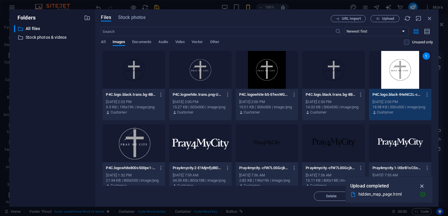
click at [421, 185] on icon "button" at bounding box center [422, 186] width 7 height 6
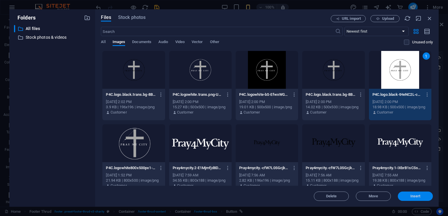
click at [417, 196] on span "Insert" at bounding box center [415, 196] width 10 height 3
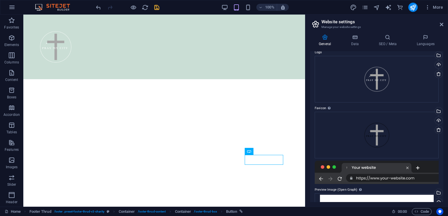
scroll to position [0, 0]
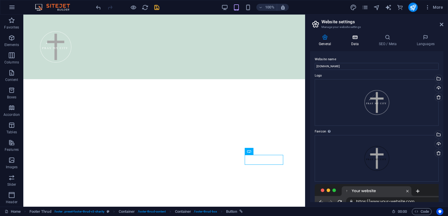
click at [360, 40] on icon at bounding box center [354, 37] width 25 height 6
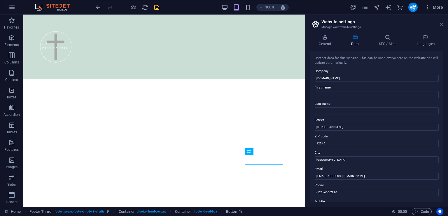
click at [442, 25] on icon at bounding box center [441, 24] width 3 height 5
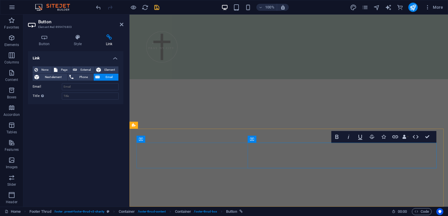
scroll to position [2062, 0]
click at [95, 87] on input "Email" at bounding box center [90, 86] width 57 height 7
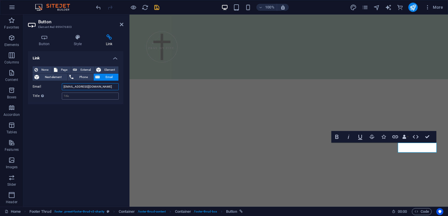
type input "[EMAIL_ADDRESS][DOMAIN_NAME]"
click at [83, 96] on input "Title Additional link description, should not be the same as the link text. The…" at bounding box center [90, 96] width 57 height 7
type input "Map Submissions"
click at [97, 88] on input "[EMAIL_ADDRESS][DOMAIN_NAME]" at bounding box center [90, 86] width 57 height 7
click at [93, 87] on input "info@pray4my.city," at bounding box center [90, 86] width 57 height 7
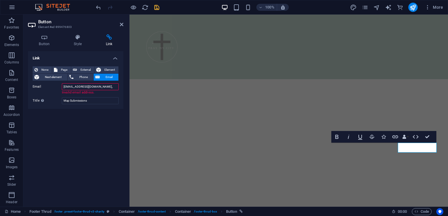
type input "[EMAIL_ADDRESS][DOMAIN_NAME]"
click at [157, 6] on icon "save" at bounding box center [156, 7] width 7 height 7
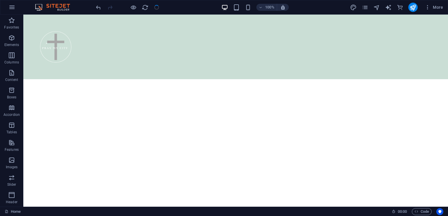
scroll to position [1913, 0]
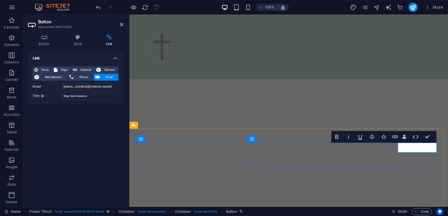
scroll to position [2062, 0]
click at [91, 88] on input "[EMAIL_ADDRESS][DOMAIN_NAME]" at bounding box center [90, 86] width 57 height 7
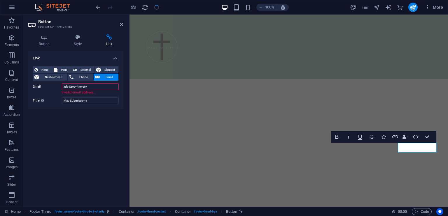
click at [68, 87] on input "info@pray4mycity" at bounding box center [90, 86] width 57 height 7
click at [96, 87] on input "admin@pray4mycity" at bounding box center [90, 86] width 57 height 7
click at [72, 87] on input "admin@pray4mycity" at bounding box center [90, 86] width 57 height 7
click at [83, 87] on input "info@pray4mycity" at bounding box center [90, 86] width 57 height 7
click at [68, 87] on input "[EMAIL_ADDRESS][DOMAIN_NAME]" at bounding box center [90, 86] width 57 height 7
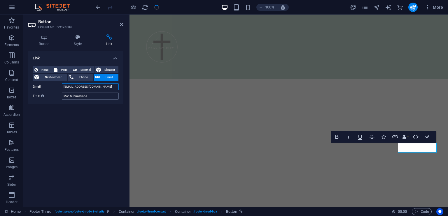
type input "admin@pray4my.city"
click at [101, 94] on input "Map Submissions" at bounding box center [90, 96] width 57 height 7
click at [100, 86] on input "admin@pray4my.city" at bounding box center [90, 86] width 57 height 7
click at [83, 145] on div "Link None Page External Element Next element Phone Email Page Home Legal Notice…" at bounding box center [75, 126] width 95 height 151
click at [122, 24] on icon at bounding box center [121, 24] width 3 height 5
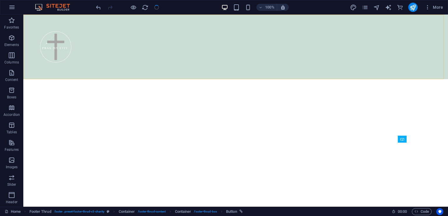
scroll to position [1913, 0]
click at [157, 7] on div at bounding box center [127, 7] width 65 height 9
click at [145, 7] on icon "reload" at bounding box center [145, 7] width 7 height 7
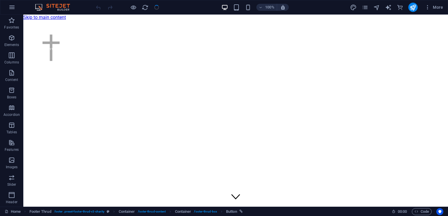
scroll to position [0, 0]
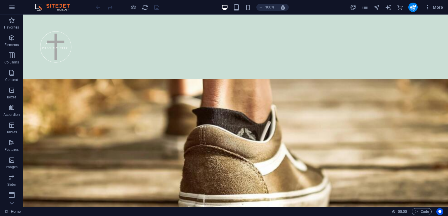
scroll to position [1902, 0]
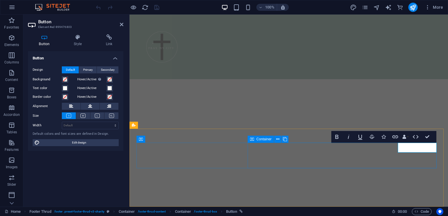
scroll to position [2062, 0]
click at [112, 40] on icon at bounding box center [109, 37] width 29 height 6
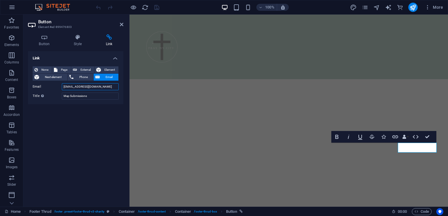
click at [68, 87] on input "[EMAIL_ADDRESS][DOMAIN_NAME]" at bounding box center [90, 86] width 57 height 7
type input "[EMAIL_ADDRESS][DOMAIN_NAME]"
click at [157, 8] on icon "save" at bounding box center [156, 7] width 7 height 7
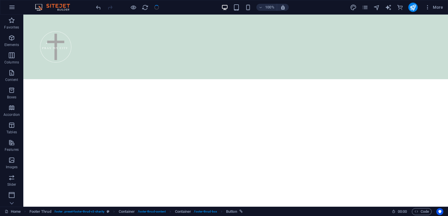
scroll to position [1913, 0]
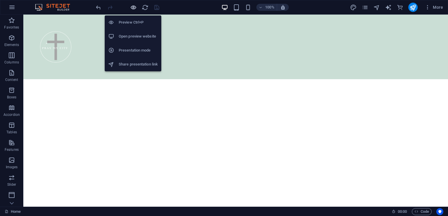
click at [133, 6] on icon "button" at bounding box center [133, 7] width 7 height 7
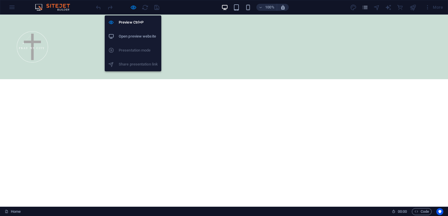
click at [141, 37] on h6 "Open preview website" at bounding box center [138, 36] width 39 height 7
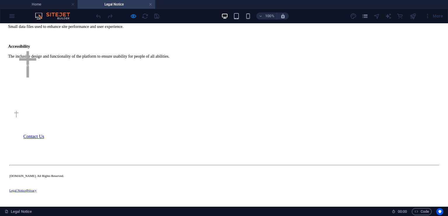
scroll to position [438, 0]
click at [276, 139] on div "Contact Us" at bounding box center [149, 136] width 252 height 5
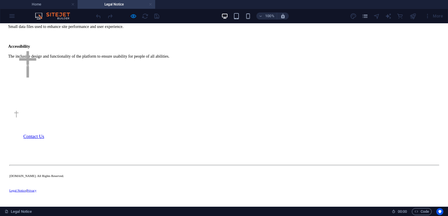
click at [150, 4] on link at bounding box center [150, 5] width 3 height 6
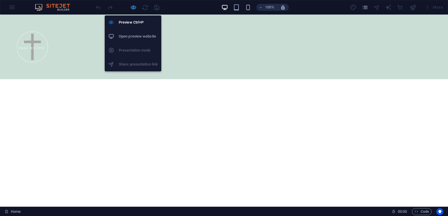
click at [132, 6] on icon "button" at bounding box center [133, 7] width 7 height 7
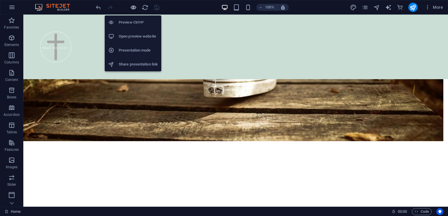
scroll to position [1888, 0]
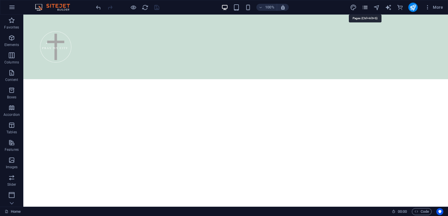
click at [365, 7] on icon "pages" at bounding box center [365, 7] width 7 height 7
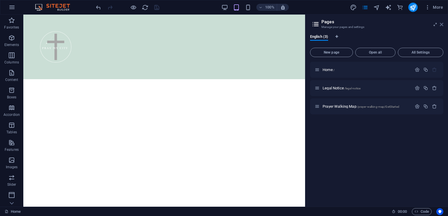
click at [442, 23] on icon at bounding box center [441, 24] width 3 height 5
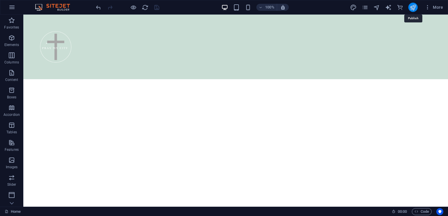
click at [411, 5] on icon "publish" at bounding box center [412, 7] width 7 height 7
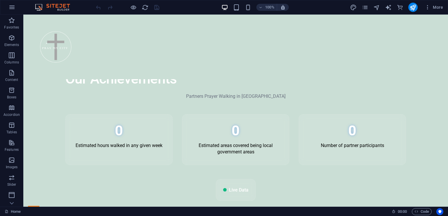
scroll to position [721, 0]
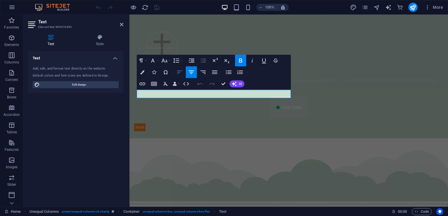
click at [180, 73] on icon "button" at bounding box center [179, 72] width 7 height 7
click at [192, 63] on icon "button" at bounding box center [191, 60] width 7 height 7
click at [121, 24] on icon at bounding box center [121, 24] width 3 height 5
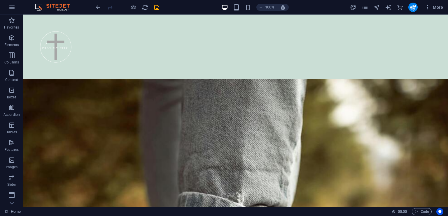
scroll to position [1697, 0]
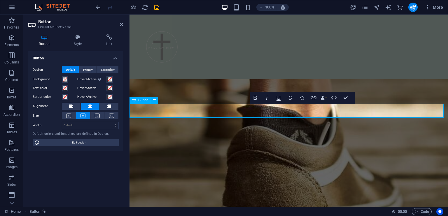
click at [94, 143] on span "Edit design" at bounding box center [79, 142] width 76 height 7
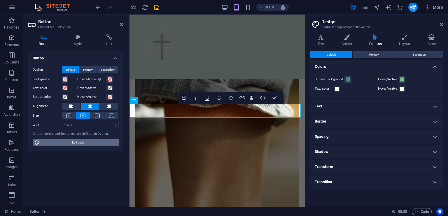
scroll to position [2162, 0]
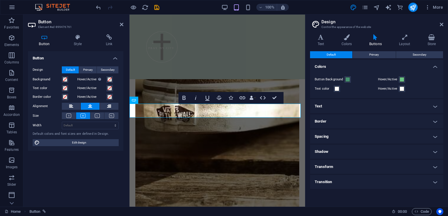
click at [331, 106] on h4 "Text" at bounding box center [376, 106] width 133 height 14
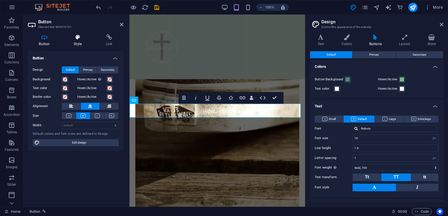
click at [81, 38] on icon at bounding box center [78, 37] width 30 height 6
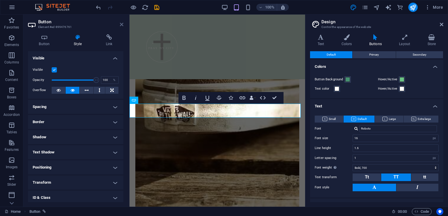
click at [121, 24] on icon at bounding box center [121, 24] width 3 height 5
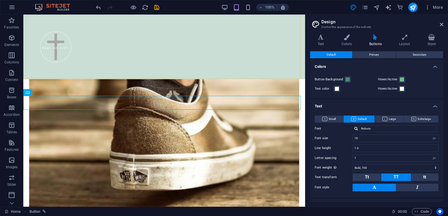
scroll to position [1824, 0]
click at [441, 25] on icon at bounding box center [441, 24] width 3 height 5
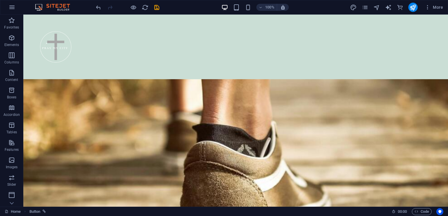
scroll to position [1913, 0]
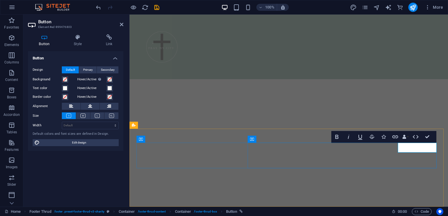
click at [121, 24] on icon at bounding box center [121, 24] width 3 height 5
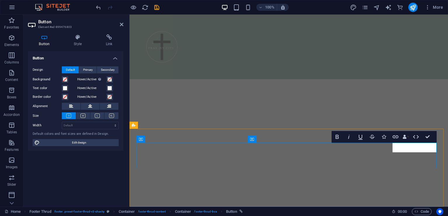
drag, startPoint x: 536, startPoint y: 148, endPoint x: 430, endPoint y: 148, distance: 106.1
click at [78, 37] on icon at bounding box center [78, 37] width 30 height 6
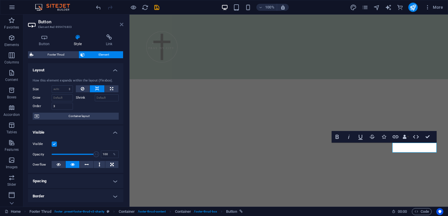
click at [122, 24] on icon at bounding box center [121, 24] width 3 height 5
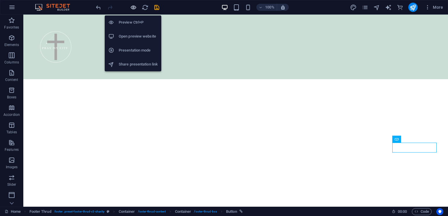
click at [131, 7] on icon "button" at bounding box center [133, 7] width 7 height 7
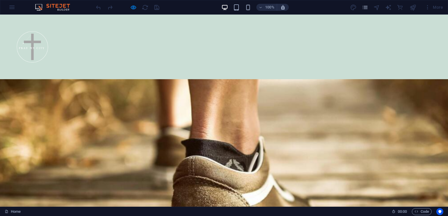
scroll to position [1796, 0]
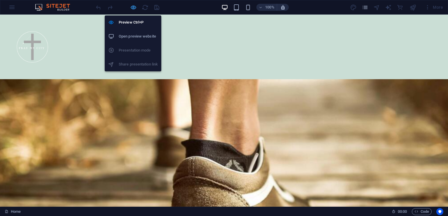
click at [133, 7] on icon "button" at bounding box center [133, 7] width 7 height 7
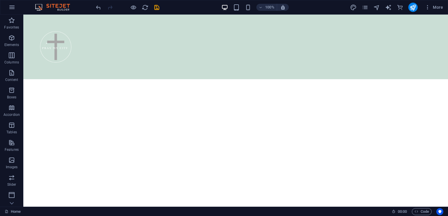
scroll to position [1913, 0]
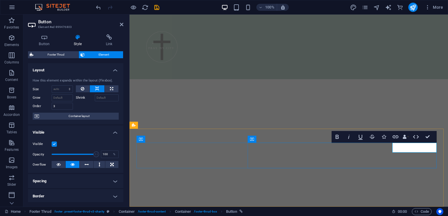
click at [108, 38] on icon at bounding box center [109, 37] width 29 height 6
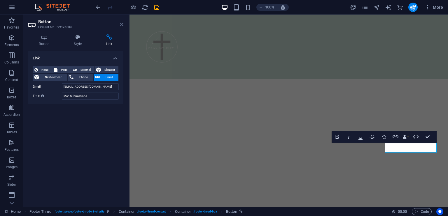
click at [121, 24] on icon at bounding box center [121, 24] width 3 height 5
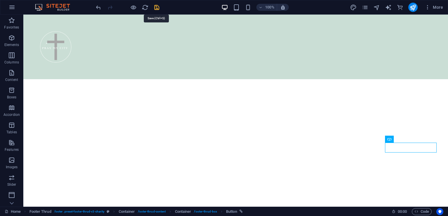
click at [155, 8] on icon "save" at bounding box center [156, 7] width 7 height 7
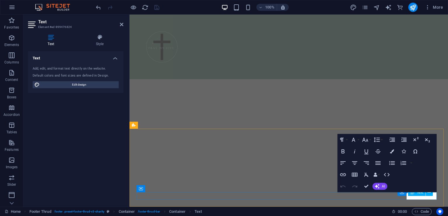
scroll to position [2062, 0]
click at [344, 186] on icon "button" at bounding box center [342, 187] width 5 height 2
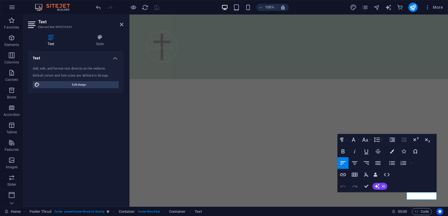
click at [354, 186] on icon "button" at bounding box center [354, 187] width 5 height 2
click at [122, 26] on icon at bounding box center [121, 24] width 3 height 5
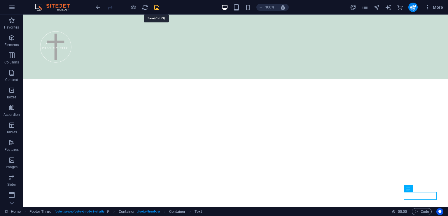
click at [156, 6] on icon "save" at bounding box center [156, 7] width 7 height 7
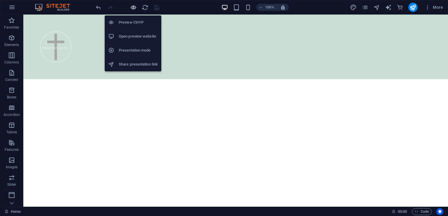
click at [132, 6] on icon "button" at bounding box center [133, 7] width 7 height 7
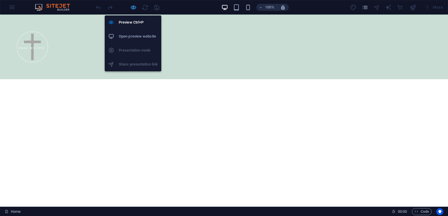
scroll to position [1797, 0]
click at [137, 38] on h6 "Open preview website" at bounding box center [138, 36] width 39 height 7
click at [133, 7] on icon "button" at bounding box center [133, 7] width 7 height 7
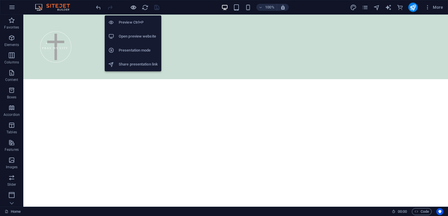
scroll to position [1804, 0]
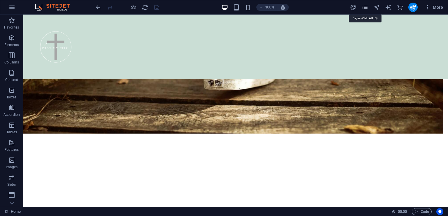
click at [367, 8] on icon "pages" at bounding box center [365, 7] width 7 height 7
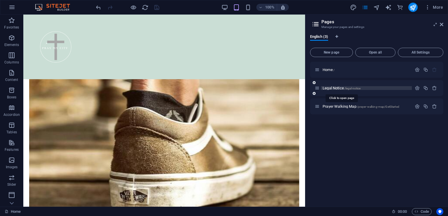
click at [344, 87] on span "Legal Notice /legal-notice" at bounding box center [341, 88] width 38 height 4
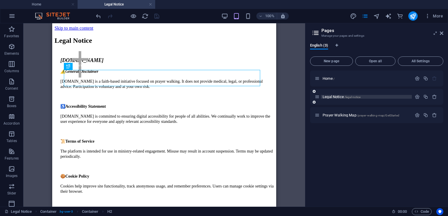
scroll to position [0, 0]
click at [97, 79] on div at bounding box center [164, 65] width 224 height 57
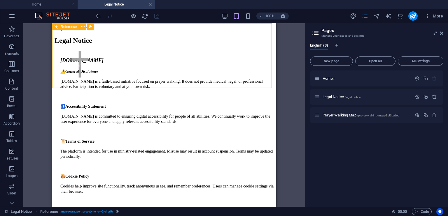
click at [97, 79] on div at bounding box center [164, 65] width 224 height 57
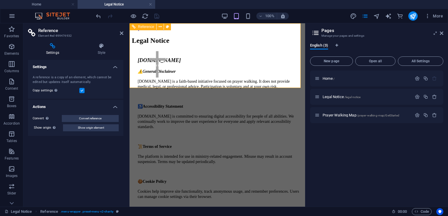
click at [173, 76] on div at bounding box center [217, 65] width 176 height 57
click at [416, 97] on icon "button" at bounding box center [417, 96] width 5 height 5
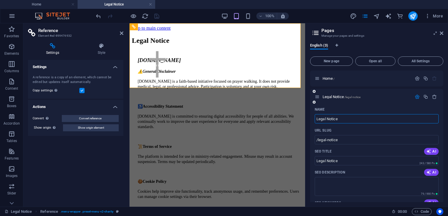
click at [327, 119] on input "Legal Notice" at bounding box center [377, 118] width 124 height 9
click at [317, 119] on input "Legal Notice" at bounding box center [377, 118] width 124 height 9
click at [326, 120] on input "Legal Notice" at bounding box center [377, 118] width 124 height 9
type input "Legal & Notice"
type input "Legal &Notice"
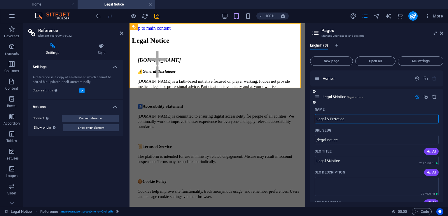
type input "Legal & PriNotice"
type input "/legal-pnotice"
type input "Legal & PNotice"
type input "Legal & PrivacyNotice"
type input "/legal-privacynotice"
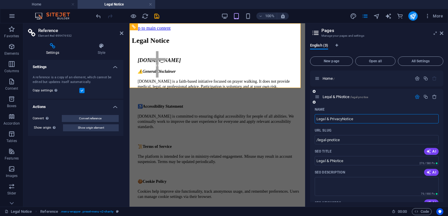
type input "Legal & PrivacyNotice"
type input "Legal & Privacy Notice"
type input "/legal-privacy-notice"
type input "Legal & Privacy Notice"
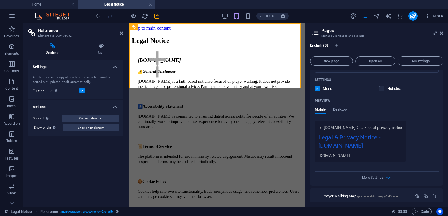
scroll to position [149, 0]
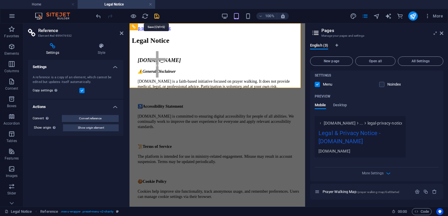
type input "Legal & Privacy Notice"
click at [157, 16] on icon "save" at bounding box center [156, 16] width 7 height 7
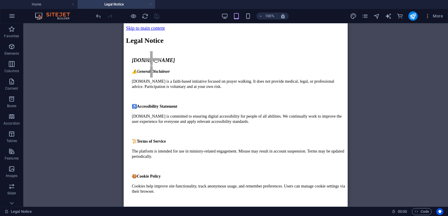
click at [150, 4] on link at bounding box center [150, 5] width 3 height 6
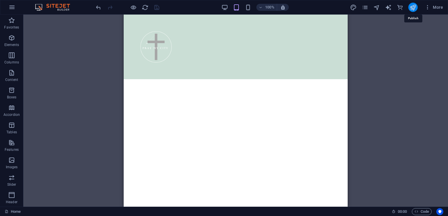
click at [413, 7] on icon "publish" at bounding box center [412, 7] width 7 height 7
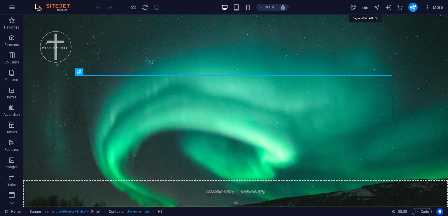
click at [367, 8] on icon "pages" at bounding box center [365, 7] width 7 height 7
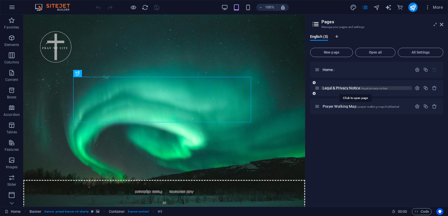
click at [345, 88] on span "Legal & Privacy Notice /legal-privacy-notice" at bounding box center [354, 88] width 65 height 4
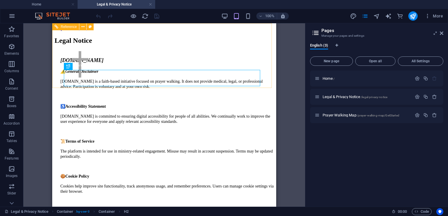
click at [99, 79] on div at bounding box center [164, 65] width 224 height 57
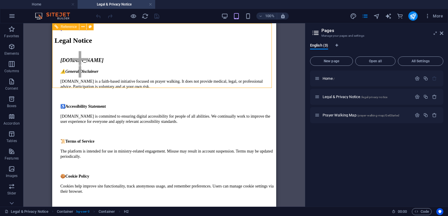
click at [99, 79] on div at bounding box center [164, 65] width 224 height 57
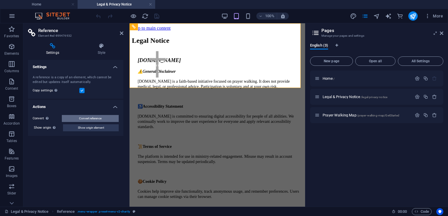
click at [100, 118] on span "Convert reference" at bounding box center [90, 118] width 22 height 7
select select "header"
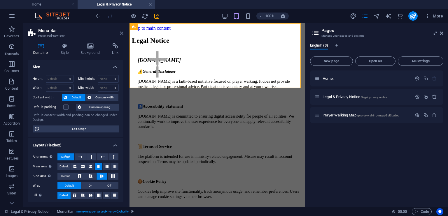
click at [122, 32] on icon at bounding box center [121, 33] width 3 height 5
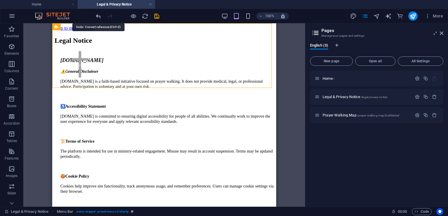
click at [98, 17] on icon "undo" at bounding box center [98, 16] width 7 height 7
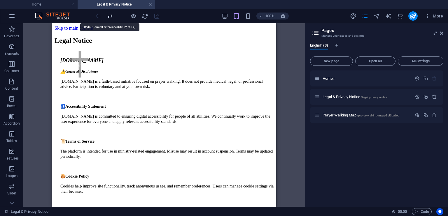
click at [110, 17] on icon "redo" at bounding box center [110, 16] width 7 height 7
click at [415, 96] on icon "button" at bounding box center [417, 96] width 5 height 5
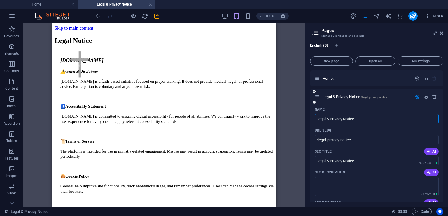
click at [344, 120] on input "Legal & Privacy Notice" at bounding box center [377, 118] width 124 height 9
type input "Legal Notice"
type input "/legal-notice"
type input "Legal Notice"
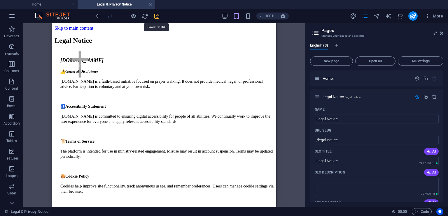
click at [157, 14] on icon "save" at bounding box center [156, 16] width 7 height 7
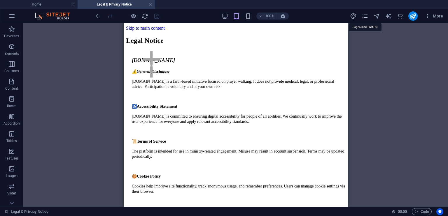
click at [366, 14] on icon "pages" at bounding box center [365, 16] width 7 height 7
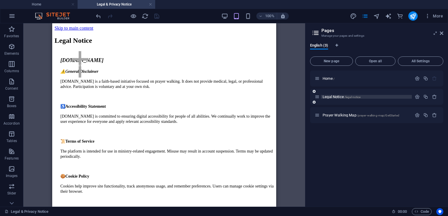
click at [350, 97] on span "/legal-notice" at bounding box center [352, 97] width 16 height 3
click at [416, 97] on icon "button" at bounding box center [417, 96] width 5 height 5
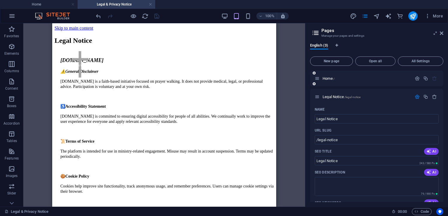
click at [442, 75] on div "Home /" at bounding box center [376, 79] width 133 height 16
click at [348, 141] on input "/legal-notice" at bounding box center [377, 139] width 124 height 9
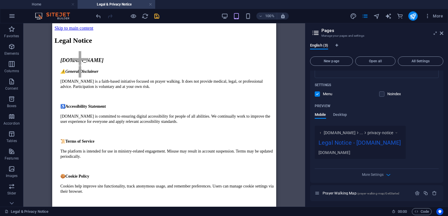
scroll to position [141, 0]
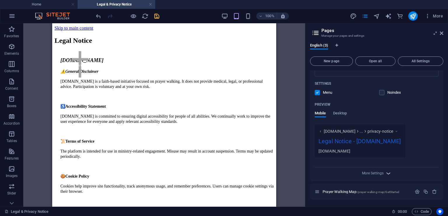
type input "/legal-notice/privacy-notice"
click at [389, 173] on icon "button" at bounding box center [388, 173] width 7 height 7
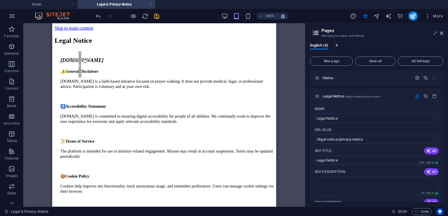
scroll to position [0, 0]
click at [326, 119] on input "Legal Notice" at bounding box center [377, 118] width 124 height 9
type input "Legal &Notice"
type input "Legal & Notice"
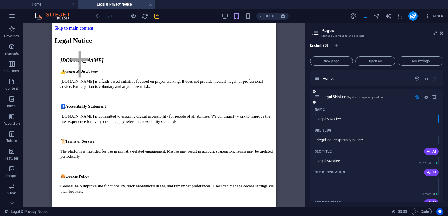
type input "Legal & Notice"
type input "Legal & PriNotice"
type input "Legal & PrNotice"
type input "Legal & PrivacyNotice"
type input "Legal & PrivacNotice"
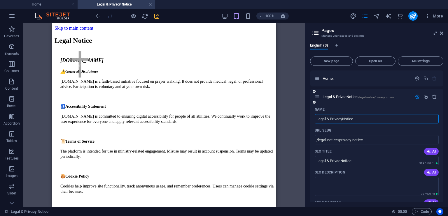
type input "Legal & PrivacyNotice"
type input "Legal & Privacy Notice"
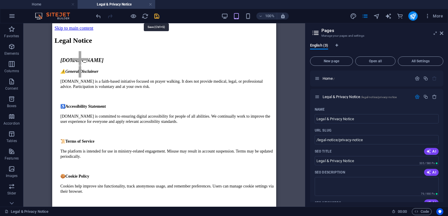
click at [156, 15] on icon "save" at bounding box center [156, 16] width 7 height 7
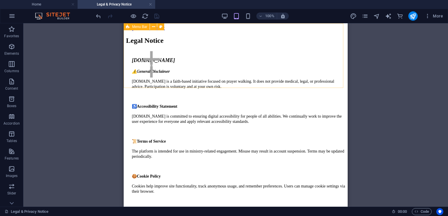
click at [199, 82] on div at bounding box center [236, 65] width 224 height 57
select select "header"
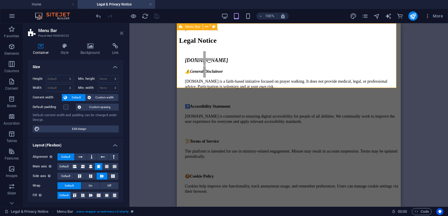
click at [122, 33] on icon at bounding box center [121, 33] width 3 height 5
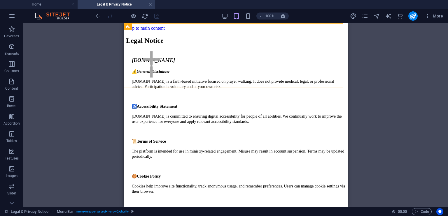
drag, startPoint x: 346, startPoint y: 60, endPoint x: 471, endPoint y: 78, distance: 126.3
click at [203, 82] on div at bounding box center [236, 65] width 224 height 57
select select "header"
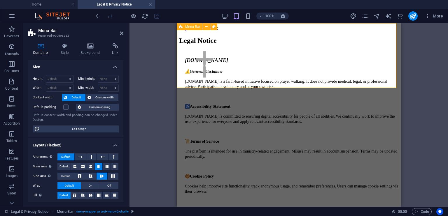
click at [256, 82] on div at bounding box center [289, 65] width 224 height 57
click at [121, 33] on icon at bounding box center [121, 33] width 3 height 5
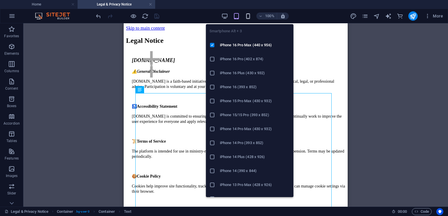
click at [248, 17] on icon "button" at bounding box center [248, 16] width 7 height 7
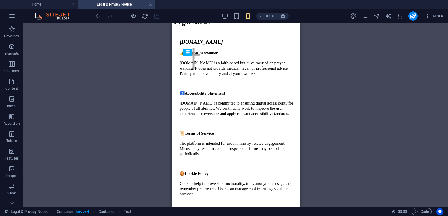
scroll to position [47, 0]
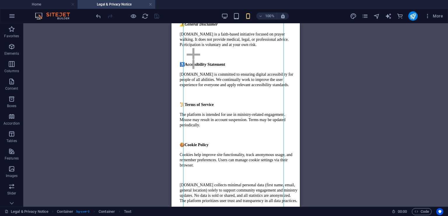
drag, startPoint x: 299, startPoint y: 40, endPoint x: 471, endPoint y: 76, distance: 176.1
click at [275, 70] on div at bounding box center [235, 59] width 128 height 45
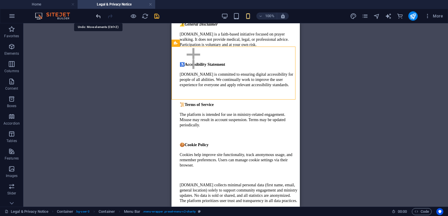
click at [98, 16] on icon "undo" at bounding box center [98, 16] width 7 height 7
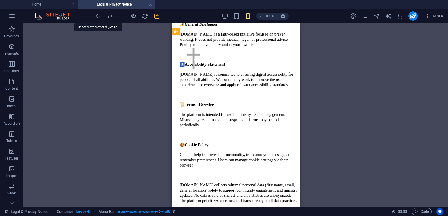
click at [98, 16] on icon "undo" at bounding box center [98, 16] width 7 height 7
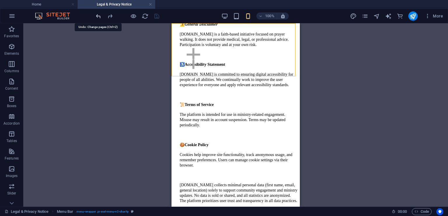
click at [98, 16] on icon "undo" at bounding box center [98, 16] width 7 height 7
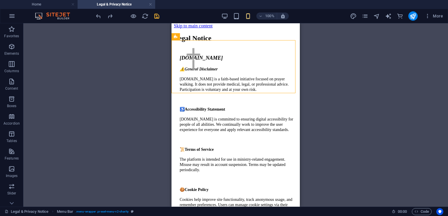
scroll to position [0, 0]
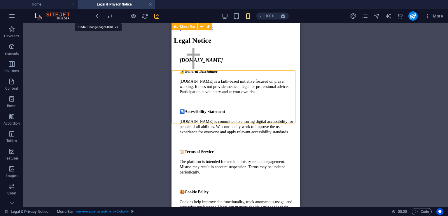
click at [99, 16] on icon "undo" at bounding box center [98, 16] width 7 height 7
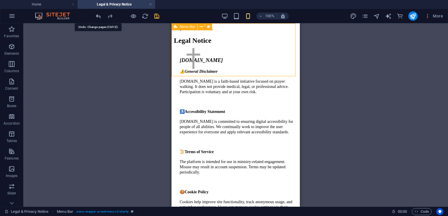
click at [99, 16] on icon "undo" at bounding box center [98, 16] width 7 height 7
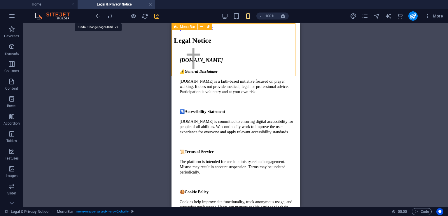
click at [99, 16] on icon "undo" at bounding box center [98, 16] width 7 height 7
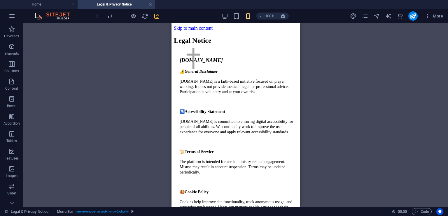
click at [99, 16] on div at bounding box center [127, 15] width 65 height 9
drag, startPoint x: 298, startPoint y: 45, endPoint x: 473, endPoint y: 43, distance: 175.2
click at [257, 62] on div at bounding box center [235, 59] width 128 height 45
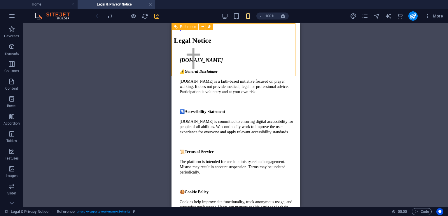
click at [257, 62] on div at bounding box center [235, 59] width 128 height 45
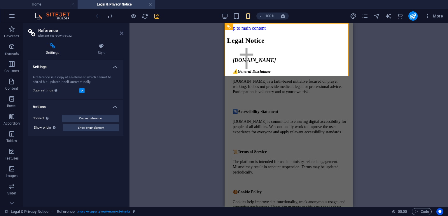
click at [122, 34] on icon at bounding box center [121, 33] width 3 height 5
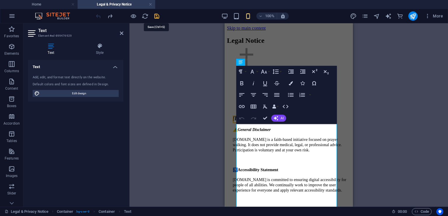
click at [155, 15] on icon "save" at bounding box center [156, 16] width 7 height 7
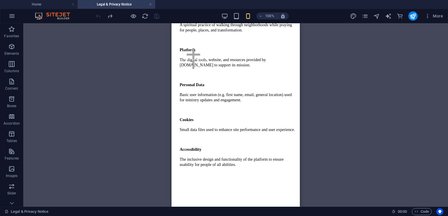
scroll to position [494, 0]
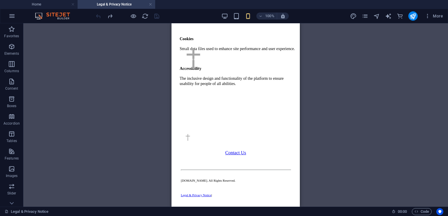
drag, startPoint x: 299, startPoint y: 37, endPoint x: 476, endPoint y: 190, distance: 234.8
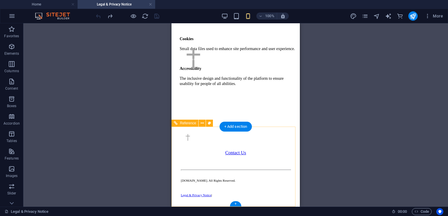
click at [282, 194] on div "Legal & Privacy Notice |" at bounding box center [236, 194] width 110 height 5
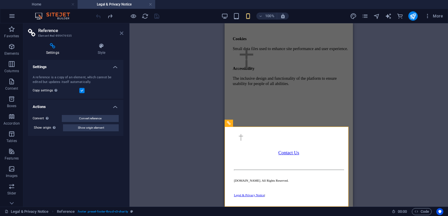
click at [120, 34] on icon at bounding box center [121, 33] width 3 height 5
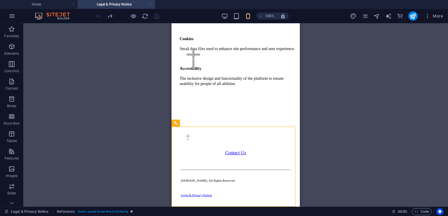
click at [152, 5] on link at bounding box center [150, 5] width 3 height 6
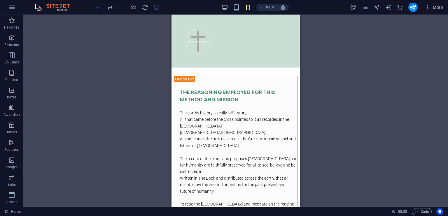
scroll to position [2028, 0]
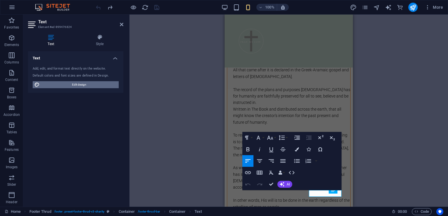
click at [87, 84] on span "Edit design" at bounding box center [79, 84] width 76 height 7
select select "px"
select select "300"
select select "px"
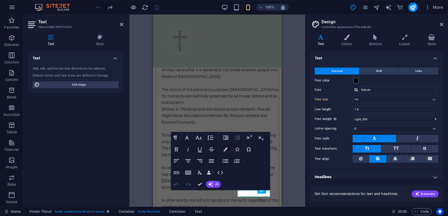
scroll to position [4, 0]
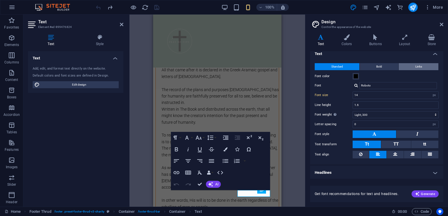
click at [421, 66] on span "Links" at bounding box center [418, 66] width 7 height 7
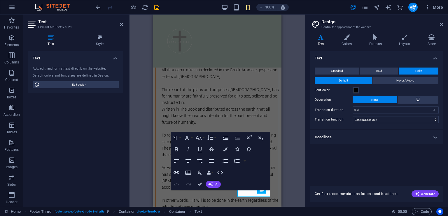
scroll to position [0, 0]
click at [442, 24] on icon at bounding box center [441, 24] width 3 height 5
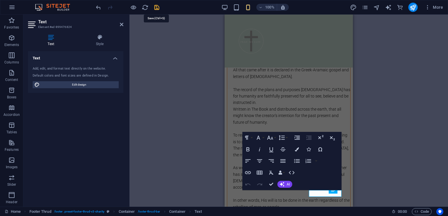
click at [156, 8] on icon "save" at bounding box center [156, 7] width 7 height 7
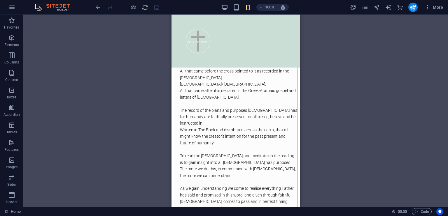
scroll to position [2028, 0]
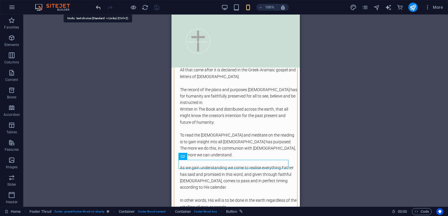
click at [97, 7] on icon "undo" at bounding box center [98, 7] width 7 height 7
click at [157, 4] on icon "save" at bounding box center [156, 7] width 7 height 7
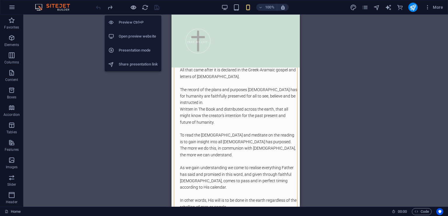
click at [132, 6] on icon "button" at bounding box center [133, 7] width 7 height 7
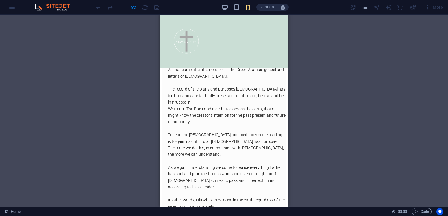
scroll to position [1971, 0]
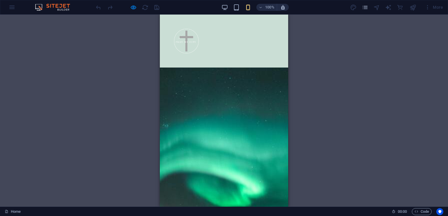
scroll to position [0, 0]
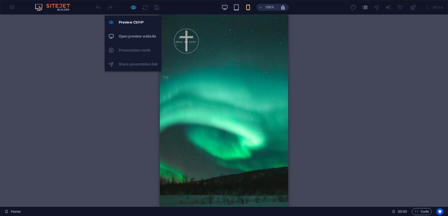
click at [132, 7] on icon "button" at bounding box center [133, 7] width 7 height 7
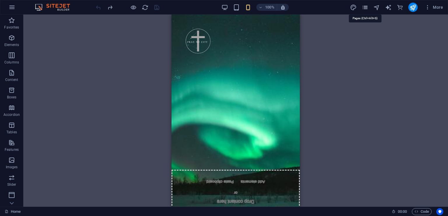
click at [366, 8] on icon "pages" at bounding box center [365, 7] width 7 height 7
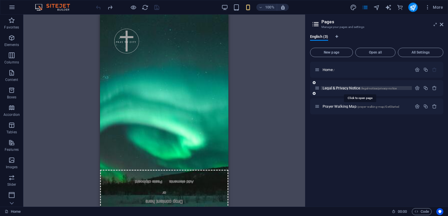
click at [355, 88] on span "Legal & Privacy Notice /legal-notice/privacy-notice" at bounding box center [359, 88] width 74 height 4
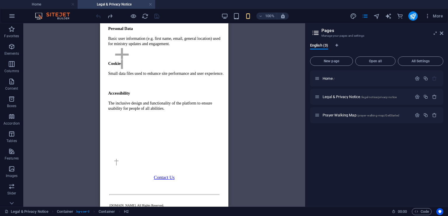
scroll to position [494, 0]
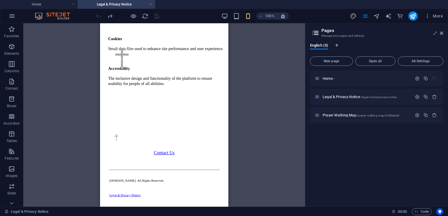
drag, startPoint x: 227, startPoint y: 38, endPoint x: 330, endPoint y: 202, distance: 193.7
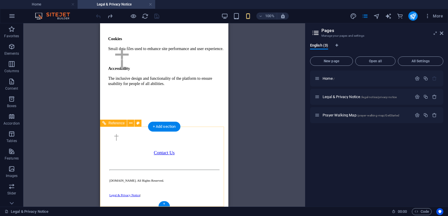
drag, startPoint x: 330, startPoint y: 202, endPoint x: 222, endPoint y: 150, distance: 119.6
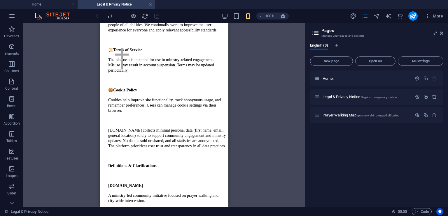
scroll to position [0, 0]
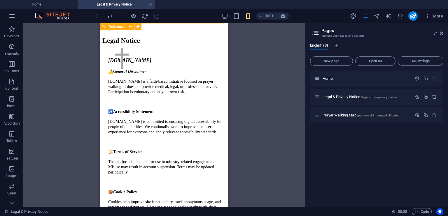
click at [222, 37] on div at bounding box center [164, 59] width 128 height 45
click at [150, 5] on link at bounding box center [150, 5] width 3 height 6
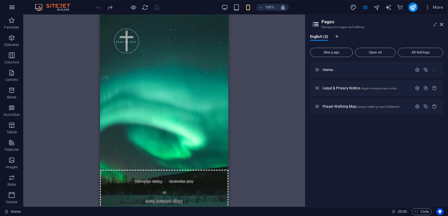
click at [12, 7] on icon "button" at bounding box center [11, 7] width 7 height 7
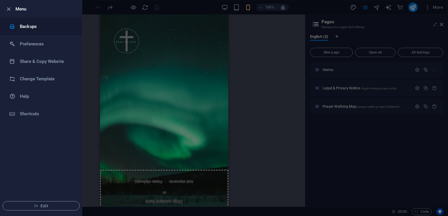
click at [35, 26] on h6 "Backups" at bounding box center [47, 26] width 54 height 7
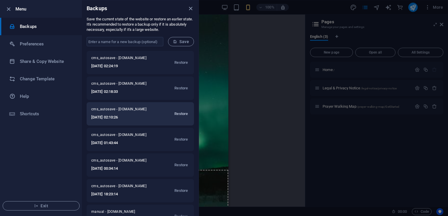
click at [178, 113] on span "Restore" at bounding box center [180, 113] width 13 height 7
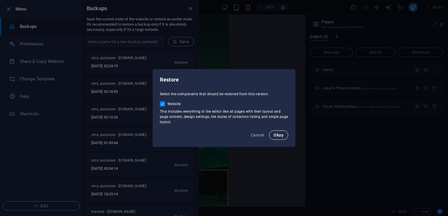
click at [279, 135] on span "Okay" at bounding box center [278, 135] width 10 height 5
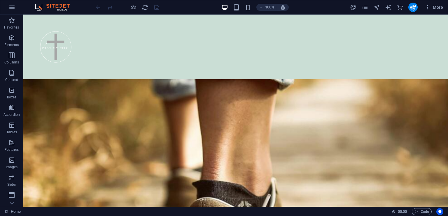
scroll to position [1913, 0]
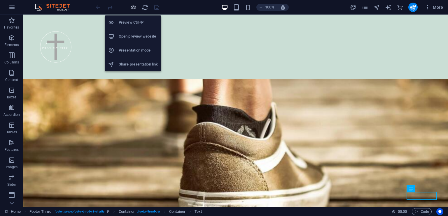
click at [135, 8] on icon "button" at bounding box center [133, 7] width 7 height 7
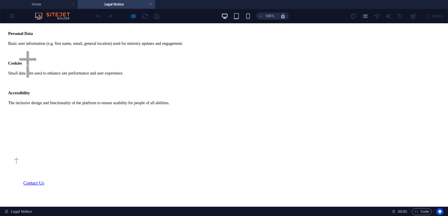
scroll to position [438, 0]
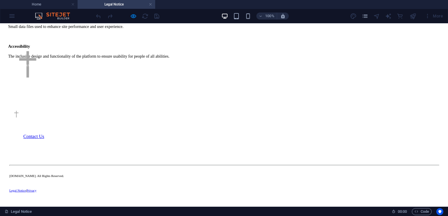
click at [432, 193] on div "Legal Notice | Privacy" at bounding box center [223, 190] width 429 height 5
click at [149, 5] on link at bounding box center [150, 5] width 3 height 6
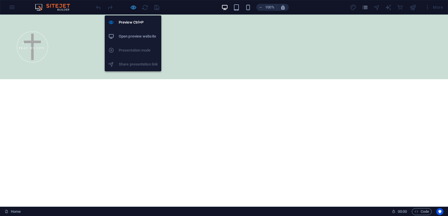
click at [133, 8] on icon "button" at bounding box center [133, 7] width 7 height 7
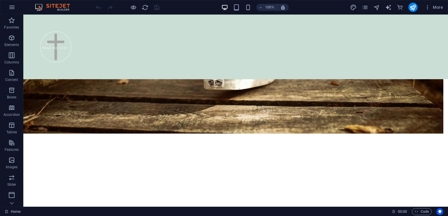
scroll to position [1913, 0]
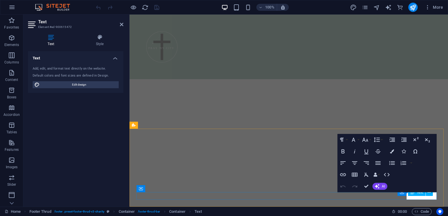
scroll to position [2062, 0]
drag, startPoint x: 426, startPoint y: 197, endPoint x: 436, endPoint y: 197, distance: 10.5
click at [393, 151] on icon "button" at bounding box center [392, 152] width 4 height 4
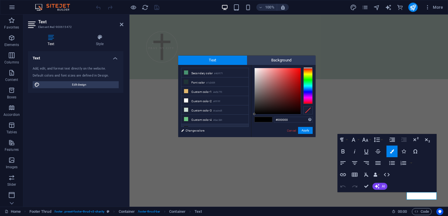
scroll to position [22, 0]
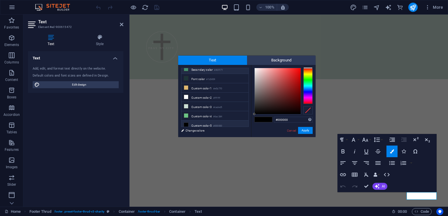
click at [209, 70] on li "Secondary color #469171" at bounding box center [214, 69] width 67 height 9
type input "#469171"
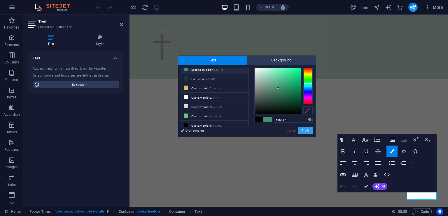
click at [300, 130] on button "Apply" at bounding box center [305, 130] width 15 height 7
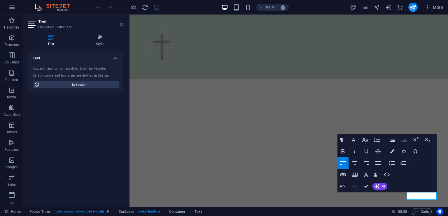
click at [121, 25] on icon at bounding box center [121, 24] width 3 height 5
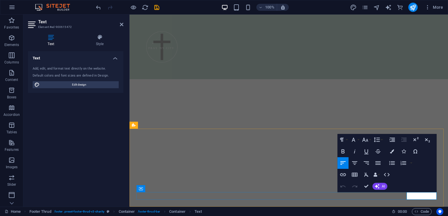
drag, startPoint x: 426, startPoint y: 198, endPoint x: 436, endPoint y: 198, distance: 10.5
click at [392, 152] on icon "button" at bounding box center [392, 152] width 4 height 4
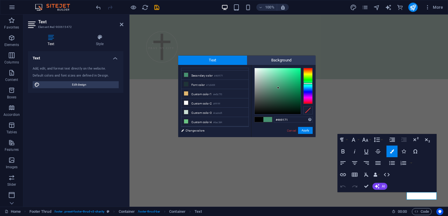
scroll to position [22, 0]
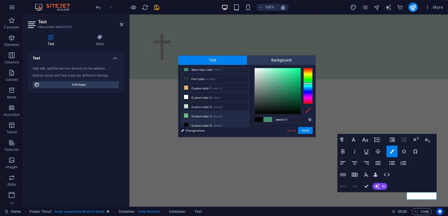
click at [211, 113] on li "Custom color 4 #6ac384" at bounding box center [214, 115] width 67 height 9
type input "#6ac384"
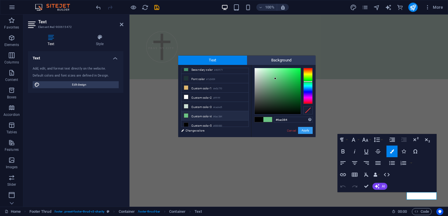
click at [308, 131] on button "Apply" at bounding box center [305, 130] width 15 height 7
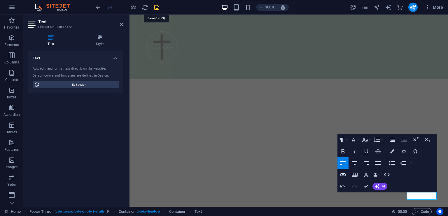
click at [157, 8] on icon "save" at bounding box center [156, 7] width 7 height 7
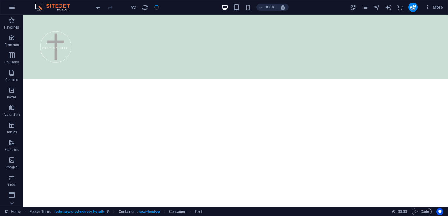
scroll to position [1913, 0]
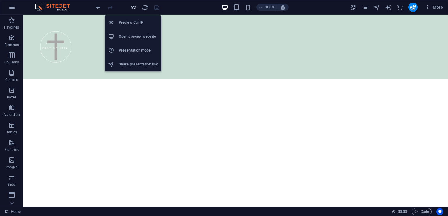
click at [134, 6] on icon "button" at bounding box center [133, 7] width 7 height 7
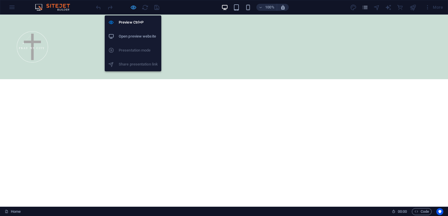
click at [135, 4] on icon "button" at bounding box center [133, 7] width 7 height 7
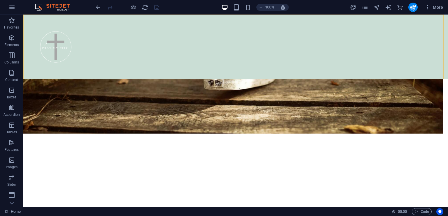
click at [198, 60] on div at bounding box center [235, 47] width 424 height 65
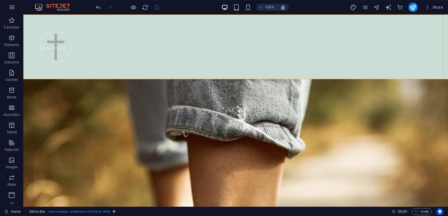
select select "header"
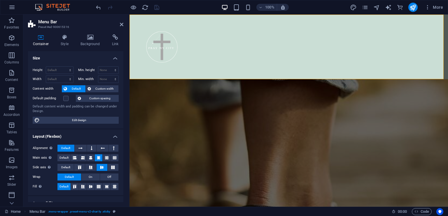
scroll to position [1819, 0]
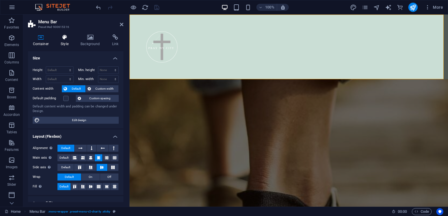
click at [65, 38] on icon at bounding box center [64, 37] width 17 height 6
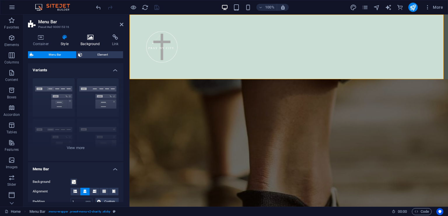
click at [92, 38] on icon at bounding box center [90, 37] width 29 height 6
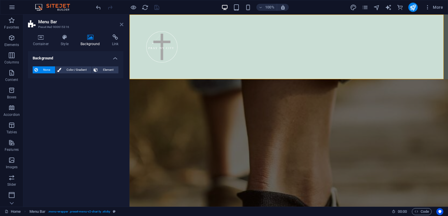
click at [122, 24] on icon at bounding box center [121, 24] width 3 height 5
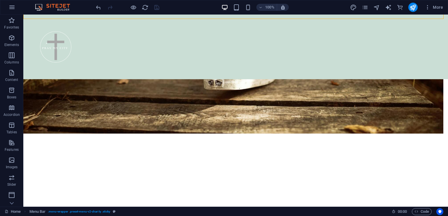
scroll to position [1913, 0]
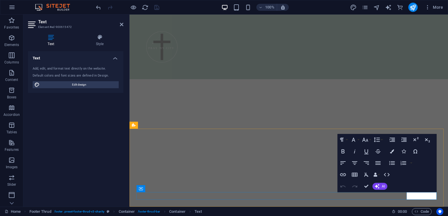
scroll to position [2062, 0]
drag, startPoint x: 425, startPoint y: 197, endPoint x: 435, endPoint y: 197, distance: 9.9
click at [393, 151] on icon "button" at bounding box center [392, 152] width 4 height 4
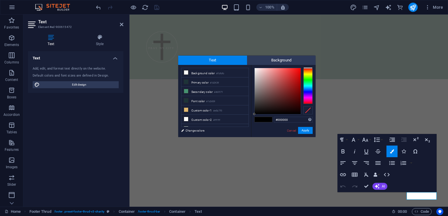
drag, startPoint x: 247, startPoint y: 90, endPoint x: 248, endPoint y: 106, distance: 16.9
click at [248, 106] on ul "Background color #fbfbfb Primary color #1d3439 Secondary color #469171 Font col…" at bounding box center [215, 97] width 68 height 59
click at [121, 24] on icon at bounding box center [121, 24] width 3 height 5
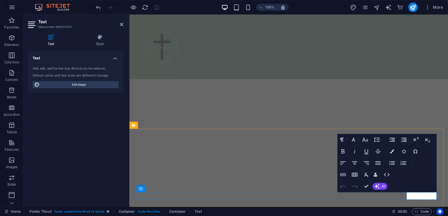
scroll to position [2062, 0]
drag, startPoint x: 425, startPoint y: 197, endPoint x: 437, endPoint y: 197, distance: 11.4
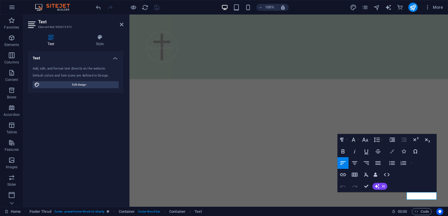
click at [390, 152] on icon "button" at bounding box center [392, 152] width 4 height 4
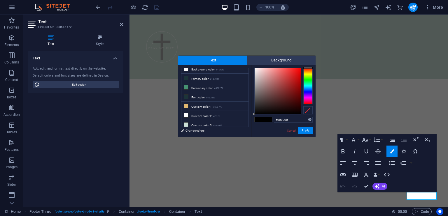
scroll to position [0, 0]
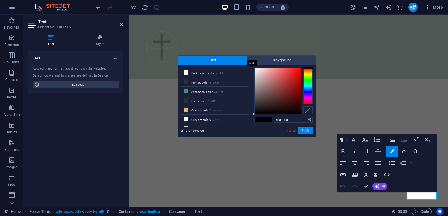
click at [220, 59] on span "Text" at bounding box center [212, 60] width 69 height 9
click at [210, 82] on li "Primary color #1d3439" at bounding box center [214, 82] width 67 height 9
type input "#1d3439"
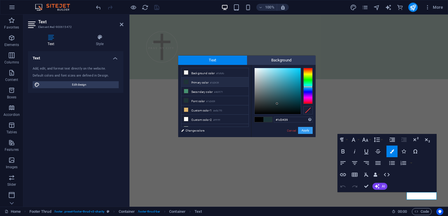
click at [306, 130] on button "Apply" at bounding box center [305, 130] width 15 height 7
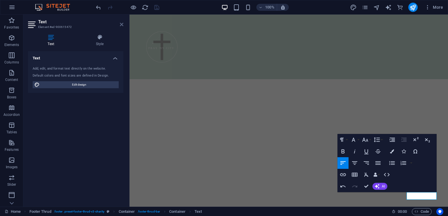
click at [120, 22] on icon at bounding box center [121, 24] width 3 height 5
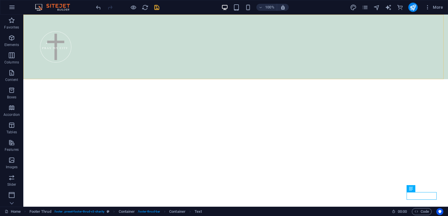
scroll to position [1913, 0]
click at [366, 7] on icon "pages" at bounding box center [365, 7] width 7 height 7
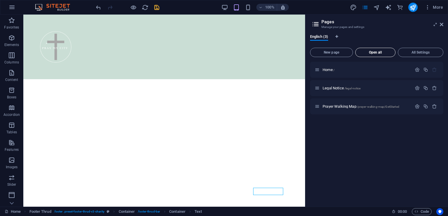
click at [380, 54] on span "Open all" at bounding box center [375, 52] width 35 height 3
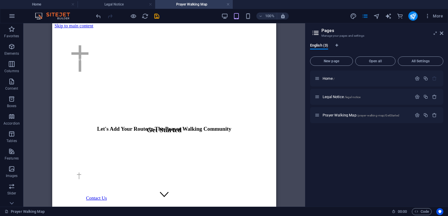
scroll to position [0, 0]
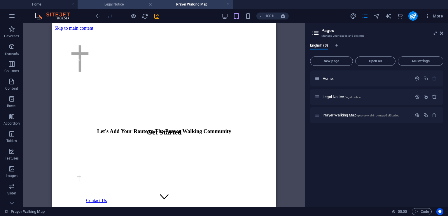
click at [131, 3] on h4 "Legal Notice" at bounding box center [117, 4] width 78 height 6
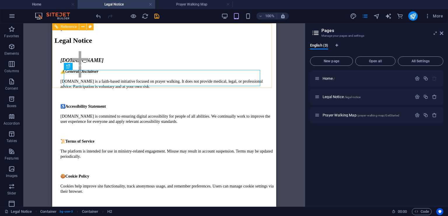
click at [227, 78] on div at bounding box center [164, 65] width 224 height 57
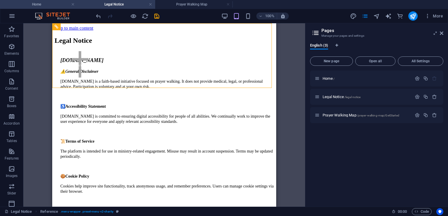
click at [60, 3] on h4 "Home" at bounding box center [39, 4] width 78 height 6
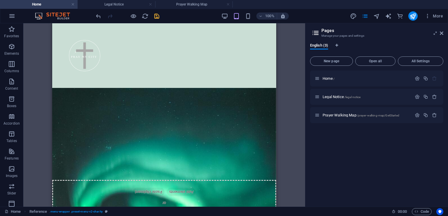
scroll to position [1978, 0]
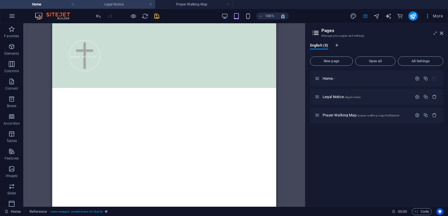
click at [131, 3] on h4 "Legal Notice" at bounding box center [117, 4] width 78 height 6
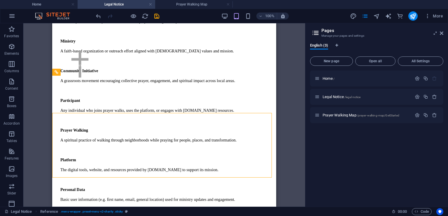
scroll to position [0, 0]
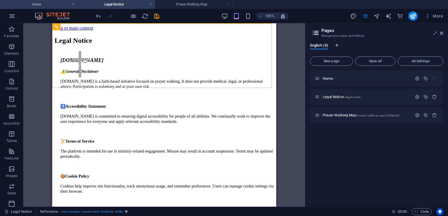
click at [56, 3] on h4 "Home" at bounding box center [39, 4] width 78 height 6
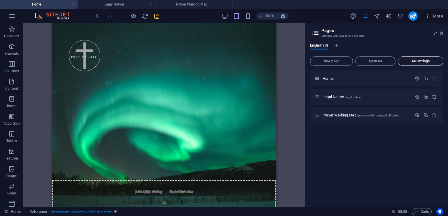
click at [411, 59] on button "All Settings" at bounding box center [420, 61] width 45 height 9
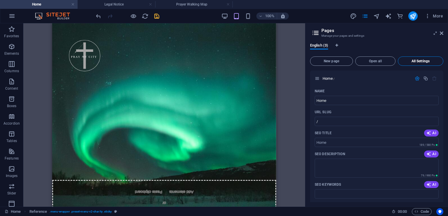
scroll to position [435, 0]
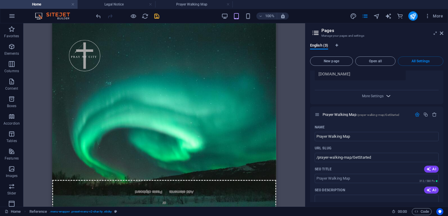
click at [386, 96] on icon "button" at bounding box center [388, 96] width 7 height 7
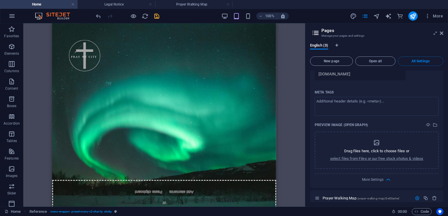
drag, startPoint x: 443, startPoint y: 144, endPoint x: 444, endPoint y: 157, distance: 13.8
click at [444, 157] on div "English (3) New page Open all All Settings Home / Name Home ​ URL SLUG / ​ SEO …" at bounding box center [376, 122] width 143 height 169
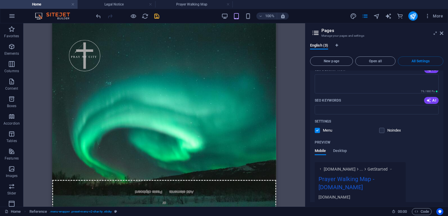
scroll to position [666, 0]
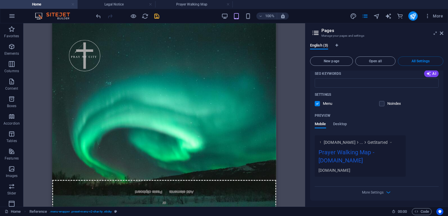
click at [72, 3] on link at bounding box center [72, 5] width 3 height 6
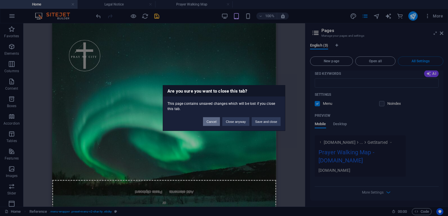
click at [213, 119] on button "Cancel" at bounding box center [211, 121] width 17 height 9
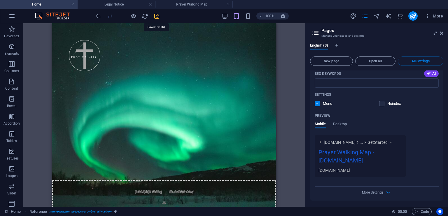
click at [157, 17] on icon "save" at bounding box center [156, 16] width 7 height 7
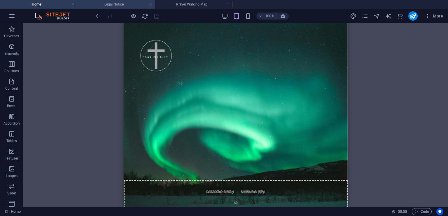
click at [150, 3] on link at bounding box center [150, 5] width 3 height 6
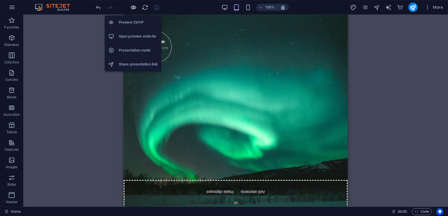
click at [131, 8] on icon "button" at bounding box center [133, 7] width 7 height 7
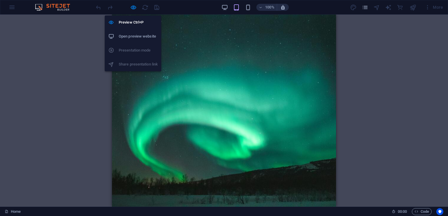
click at [139, 35] on h6 "Open preview website" at bounding box center [138, 36] width 39 height 7
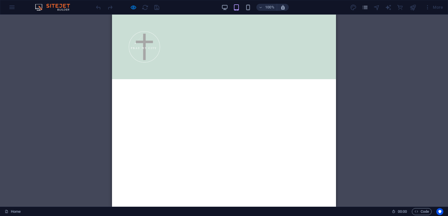
scroll to position [1998, 0]
drag, startPoint x: 334, startPoint y: 28, endPoint x: 450, endPoint y: 214, distance: 219.7
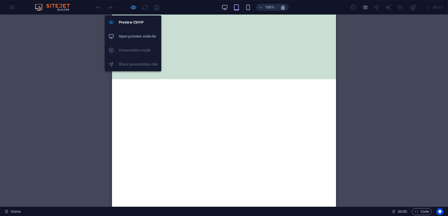
click at [133, 8] on icon "button" at bounding box center [133, 7] width 7 height 7
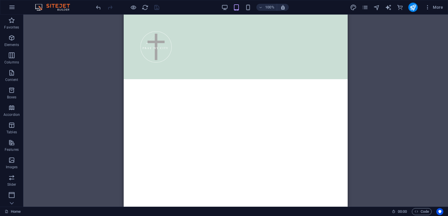
scroll to position [2090, 0]
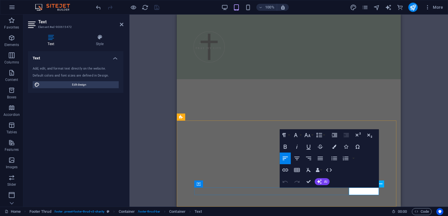
drag, startPoint x: 368, startPoint y: 192, endPoint x: 378, endPoint y: 193, distance: 9.9
click at [121, 27] on icon at bounding box center [121, 24] width 3 height 5
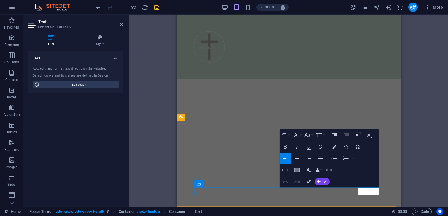
drag, startPoint x: 366, startPoint y: 192, endPoint x: 378, endPoint y: 194, distance: 12.3
click at [286, 169] on icon "button" at bounding box center [285, 170] width 7 height 7
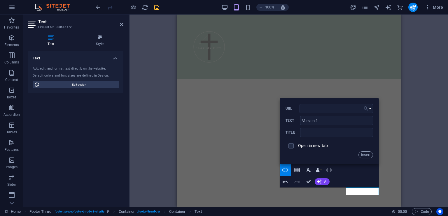
click at [370, 108] on button "Choose Link" at bounding box center [367, 108] width 11 height 9
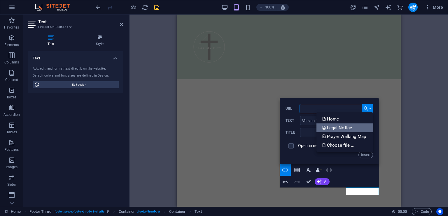
click at [345, 126] on p "Legal Notice" at bounding box center [337, 128] width 31 height 9
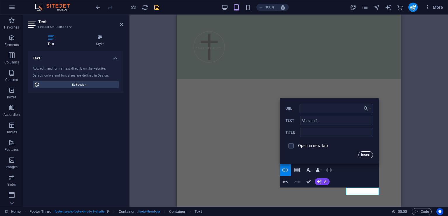
click at [366, 155] on button "Insert" at bounding box center [365, 155] width 15 height 7
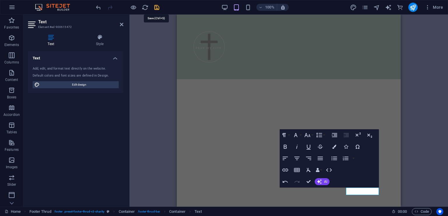
click at [155, 6] on icon "save" at bounding box center [156, 7] width 7 height 7
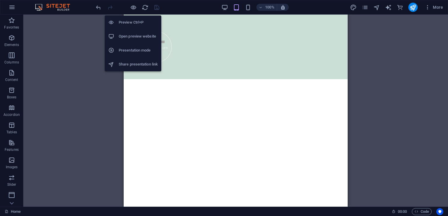
click at [134, 38] on h6 "Open preview website" at bounding box center [138, 36] width 39 height 7
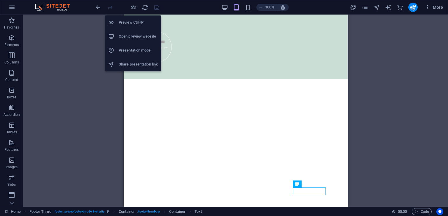
click at [137, 34] on h6 "Open preview website" at bounding box center [138, 36] width 39 height 7
click at [132, 8] on icon "button" at bounding box center [133, 7] width 7 height 7
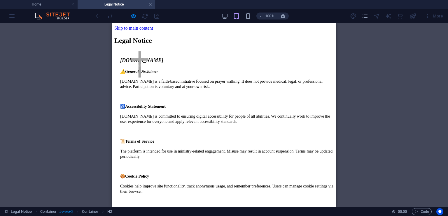
scroll to position [0, 0]
click at [151, 3] on link at bounding box center [150, 5] width 3 height 6
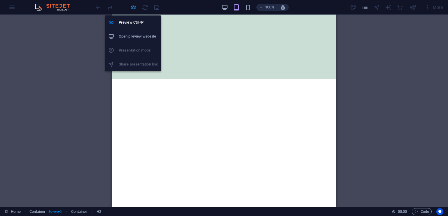
click at [135, 8] on icon "button" at bounding box center [133, 7] width 7 height 7
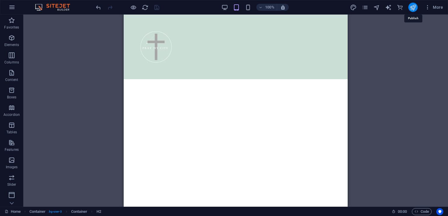
click at [413, 6] on icon "publish" at bounding box center [412, 7] width 7 height 7
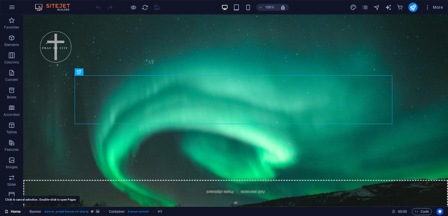
click at [13, 213] on link "Home" at bounding box center [13, 211] width 16 height 7
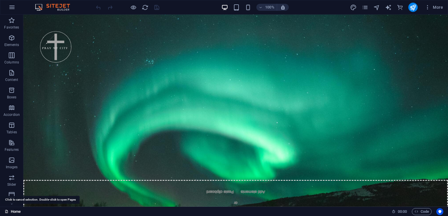
click at [15, 210] on link "Home" at bounding box center [13, 211] width 16 height 7
click at [13, 11] on button "button" at bounding box center [12, 7] width 14 height 14
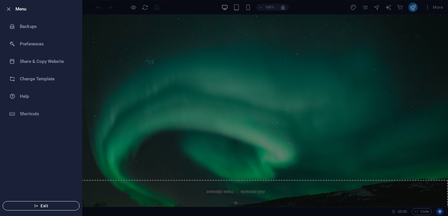
click at [43, 206] on span "Exit" at bounding box center [41, 206] width 67 height 5
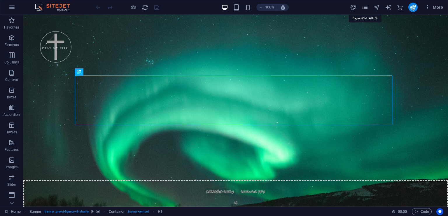
click at [364, 6] on icon "pages" at bounding box center [365, 7] width 7 height 7
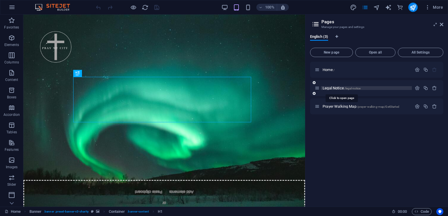
click at [334, 88] on span "Legal Notice /legal-notice" at bounding box center [341, 88] width 38 height 4
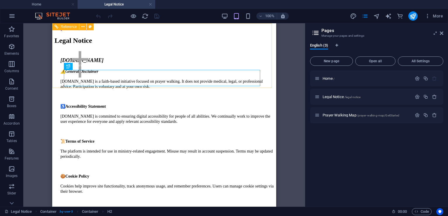
click at [138, 79] on div at bounding box center [164, 65] width 224 height 57
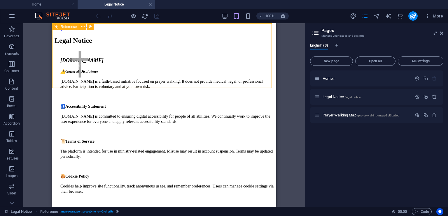
click at [138, 79] on div at bounding box center [164, 65] width 224 height 57
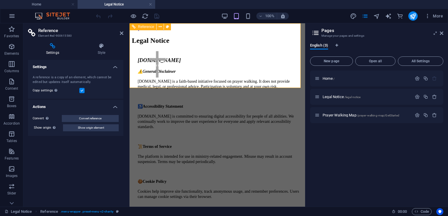
click at [171, 80] on div at bounding box center [217, 65] width 176 height 57
click at [102, 47] on icon at bounding box center [102, 46] width 44 height 6
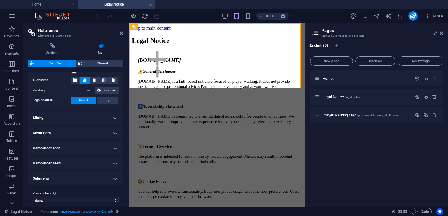
scroll to position [127, 0]
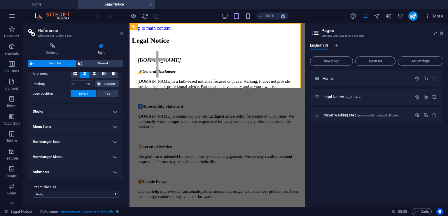
click at [120, 35] on icon at bounding box center [121, 33] width 3 height 5
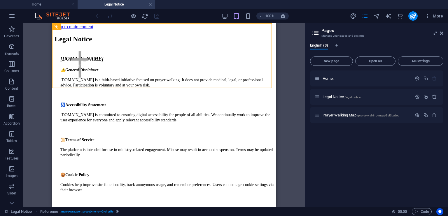
scroll to position [0, 0]
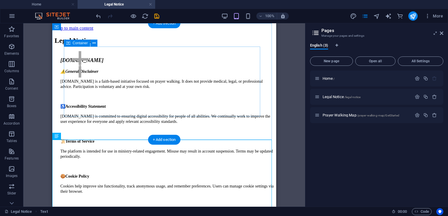
click at [199, 57] on div "Legal Notice" at bounding box center [164, 47] width 219 height 21
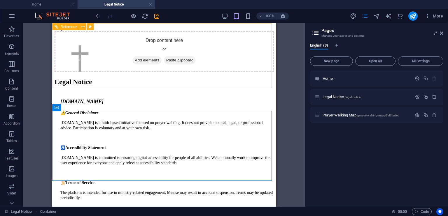
click at [226, 69] on div at bounding box center [164, 59] width 224 height 57
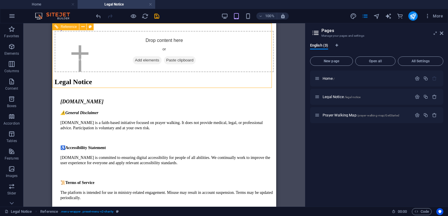
click at [165, 56] on div at bounding box center [164, 59] width 224 height 57
select select "rem"
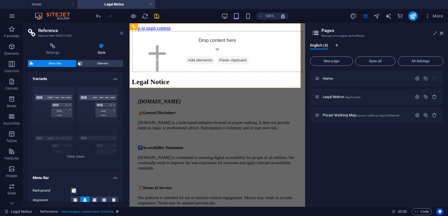
click at [120, 33] on icon at bounding box center [121, 33] width 3 height 5
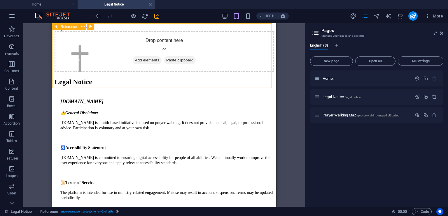
click at [242, 50] on div at bounding box center [164, 59] width 224 height 57
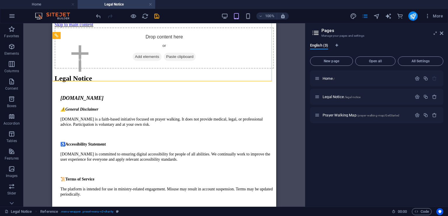
scroll to position [2, 0]
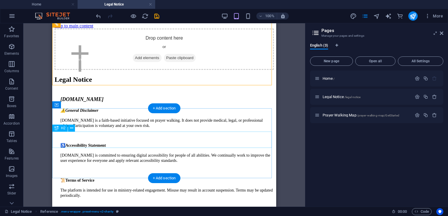
click at [133, 84] on div "Legal Notice" at bounding box center [164, 80] width 219 height 8
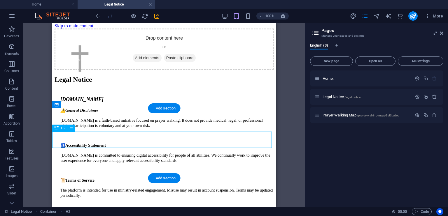
click at [131, 84] on div "Legal Notice" at bounding box center [164, 80] width 219 height 8
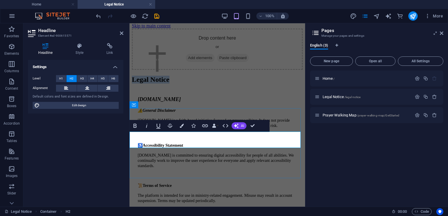
click at [161, 84] on h2 "Legal Notice" at bounding box center [217, 80] width 171 height 8
click at [94, 79] on span "H4" at bounding box center [92, 78] width 4 height 7
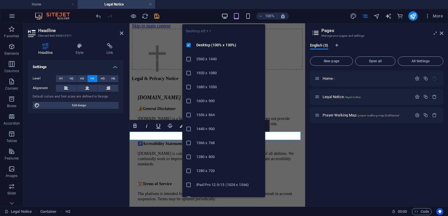
click at [224, 17] on icon "button" at bounding box center [224, 16] width 7 height 7
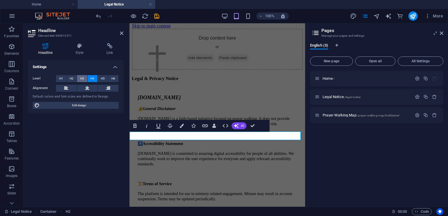
click at [87, 78] on button "H3" at bounding box center [82, 78] width 10 height 7
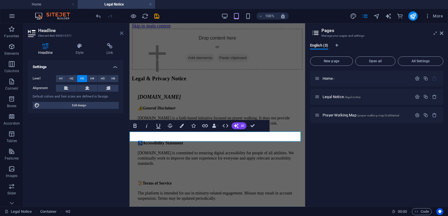
click at [121, 34] on icon at bounding box center [121, 33] width 3 height 5
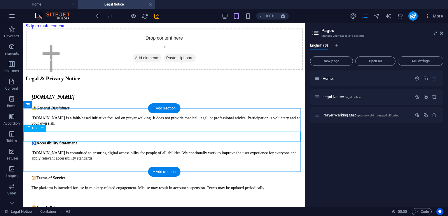
click at [119, 82] on div "Legal & Privacy Notice" at bounding box center [164, 79] width 277 height 6
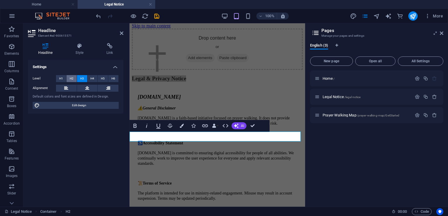
click at [73, 80] on span "H2" at bounding box center [72, 78] width 4 height 7
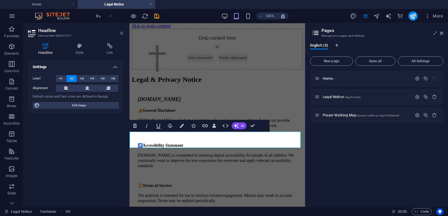
click at [121, 33] on icon at bounding box center [121, 33] width 3 height 5
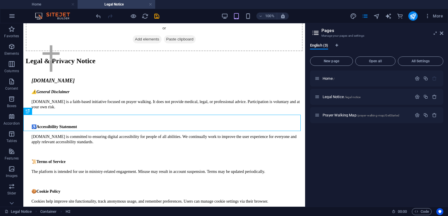
scroll to position [22, 0]
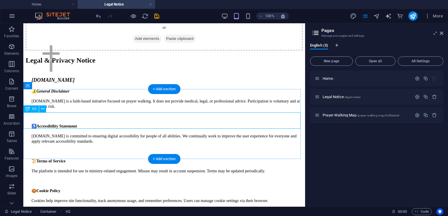
click at [192, 64] on div "Legal & Privacy Notice" at bounding box center [164, 61] width 277 height 8
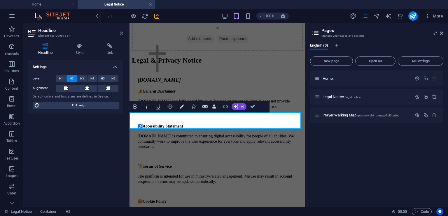
click at [121, 33] on icon at bounding box center [121, 33] width 3 height 5
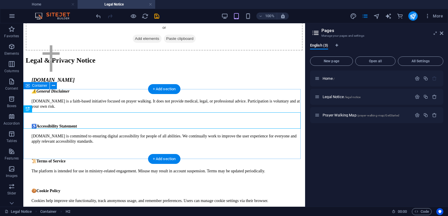
click at [154, 77] on div "Legal & Privacy Notice" at bounding box center [164, 67] width 277 height 21
click at [150, 64] on div "Legal & Privacy Notice" at bounding box center [164, 61] width 277 height 8
click at [159, 77] on div "Legal & Privacy Notice" at bounding box center [164, 67] width 277 height 21
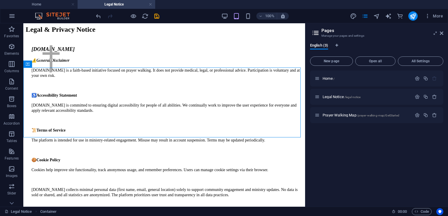
scroll to position [57, 0]
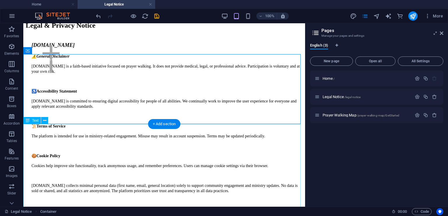
click at [58, 48] on span "[DOMAIN_NAME]" at bounding box center [52, 45] width 43 height 6
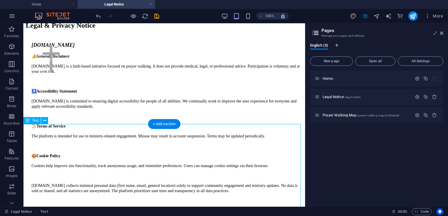
click at [58, 48] on span "[DOMAIN_NAME]" at bounding box center [52, 45] width 43 height 6
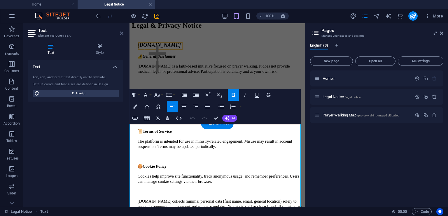
click at [121, 34] on icon at bounding box center [121, 33] width 3 height 5
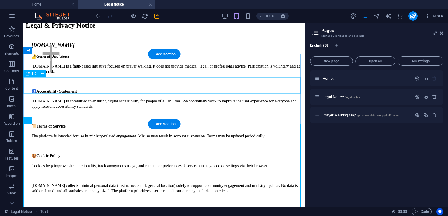
click at [154, 29] on div "Legal & Privacy Notice" at bounding box center [164, 26] width 277 height 8
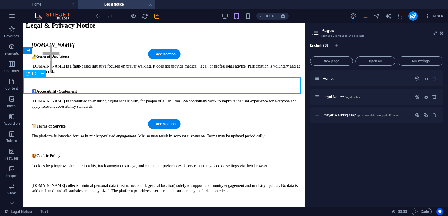
click at [154, 29] on div "Legal & Privacy Notice" at bounding box center [164, 26] width 277 height 8
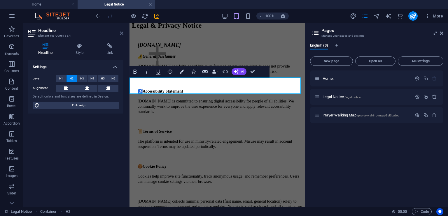
click at [122, 32] on icon at bounding box center [121, 33] width 3 height 5
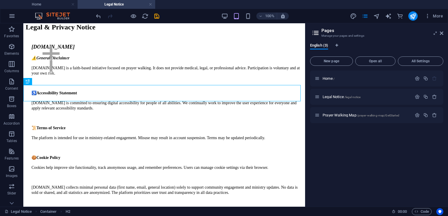
scroll to position [58, 0]
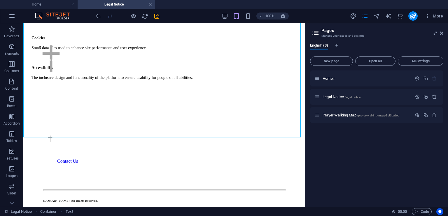
scroll to position [460, 0]
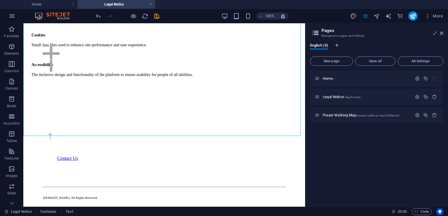
drag, startPoint x: 303, startPoint y: 63, endPoint x: 331, endPoint y: 174, distance: 114.3
click at [441, 34] on icon at bounding box center [441, 33] width 3 height 5
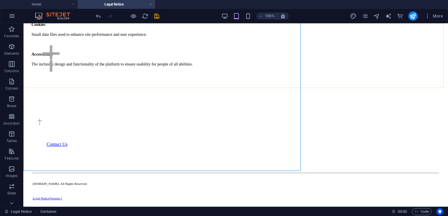
scroll to position [449, 0]
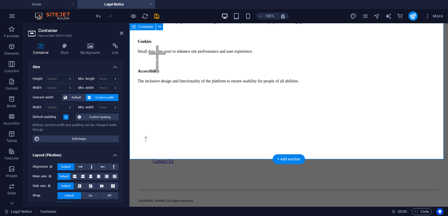
scroll to position [456, 0]
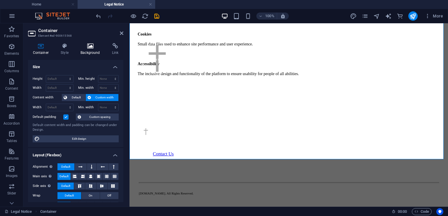
click at [92, 48] on icon at bounding box center [90, 46] width 29 height 6
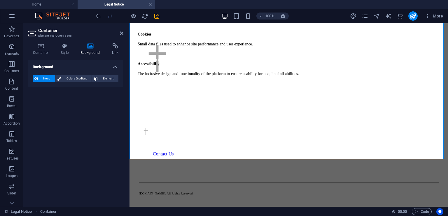
click at [47, 78] on span "None" at bounding box center [47, 78] width 14 height 7
click at [68, 77] on span "Color / Gradient" at bounding box center [76, 78] width 27 height 7
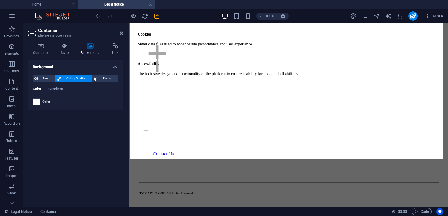
click at [36, 103] on span at bounding box center [36, 102] width 6 height 6
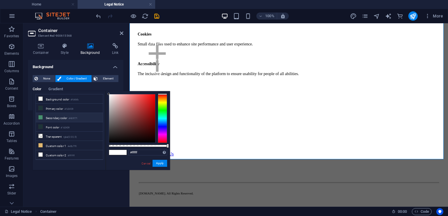
click at [40, 116] on icon at bounding box center [40, 117] width 4 height 4
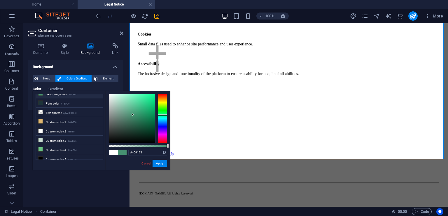
scroll to position [24, 0]
click at [58, 145] on li "Custom color 4 #6ac384" at bounding box center [69, 149] width 67 height 9
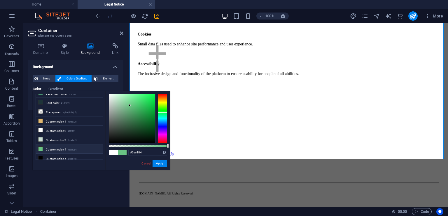
scroll to position [0, 0]
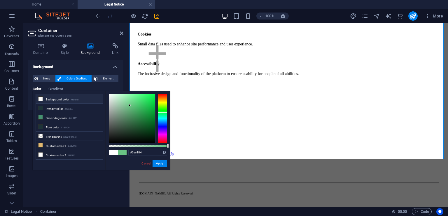
click at [42, 98] on icon at bounding box center [40, 99] width 4 height 4
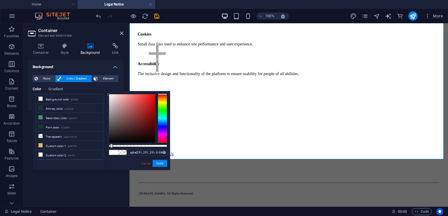
click at [111, 145] on div at bounding box center [138, 146] width 58 height 2
type input "rgba(251, 251, 251, 0)"
click at [108, 146] on div at bounding box center [109, 146] width 2 height 4
click at [43, 80] on span "None" at bounding box center [47, 78] width 14 height 7
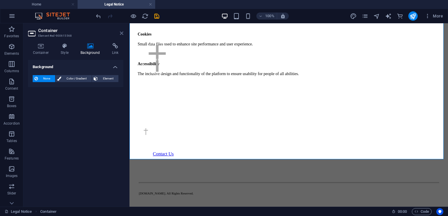
click at [121, 32] on icon at bounding box center [121, 33] width 3 height 5
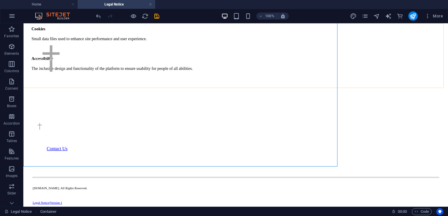
scroll to position [449, 0]
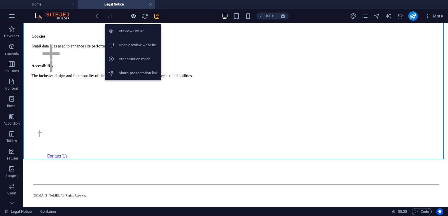
click at [134, 14] on icon "button" at bounding box center [133, 16] width 7 height 7
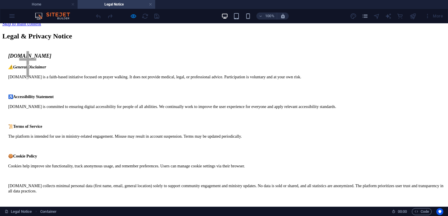
scroll to position [0, 0]
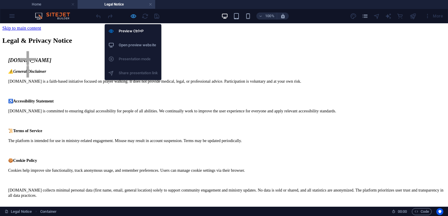
click at [134, 15] on icon "button" at bounding box center [133, 16] width 7 height 7
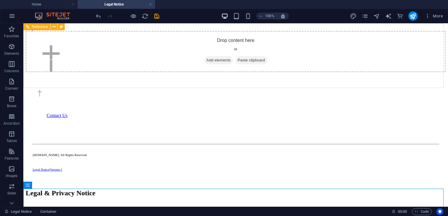
click at [362, 64] on div at bounding box center [235, 59] width 424 height 57
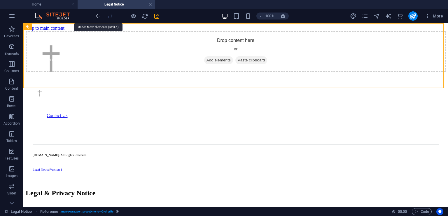
click at [99, 16] on icon "undo" at bounding box center [98, 16] width 7 height 7
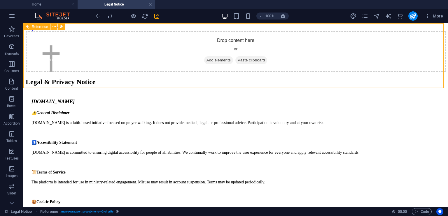
click at [183, 68] on div at bounding box center [235, 59] width 424 height 57
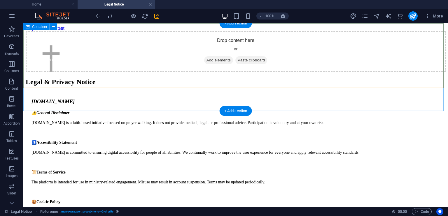
click at [192, 72] on div "Drop content here or Add elements Paste clipboard" at bounding box center [236, 51] width 420 height 41
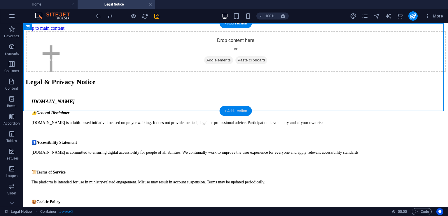
click at [224, 111] on div "+ Add section" at bounding box center [236, 111] width 32 height 10
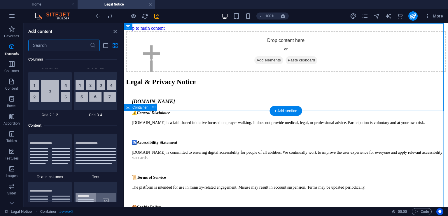
scroll to position [1020, 0]
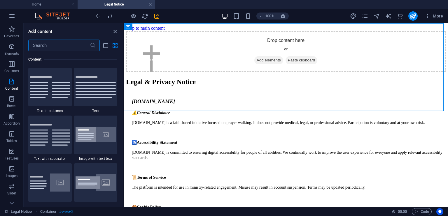
click at [47, 45] on input "text" at bounding box center [59, 46] width 62 height 12
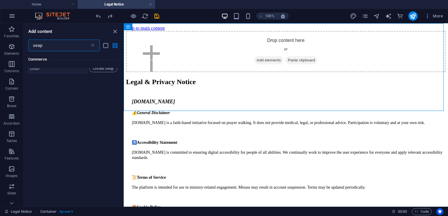
scroll to position [0, 0]
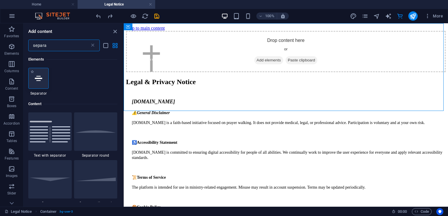
type input "separa"
click at [39, 82] on icon at bounding box center [39, 79] width 8 height 8
select select "%"
select select "px"
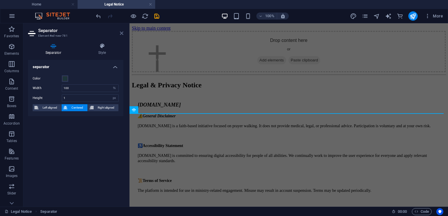
click at [122, 33] on icon at bounding box center [121, 33] width 3 height 5
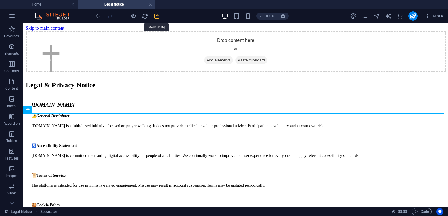
click at [156, 15] on icon "save" at bounding box center [156, 16] width 7 height 7
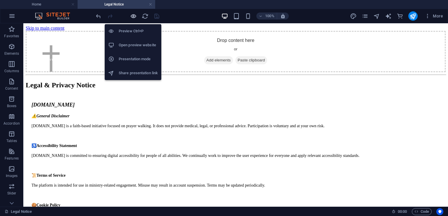
click at [134, 15] on icon "button" at bounding box center [133, 16] width 7 height 7
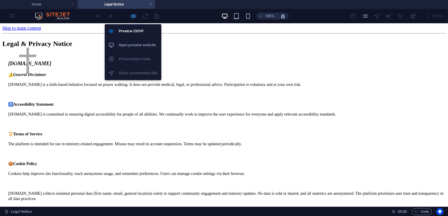
click at [133, 14] on icon "button" at bounding box center [133, 16] width 7 height 7
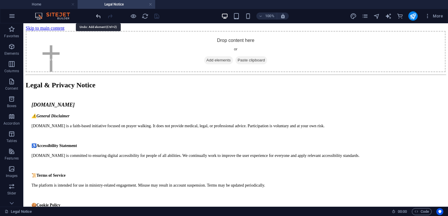
click at [98, 16] on icon "undo" at bounding box center [98, 16] width 7 height 7
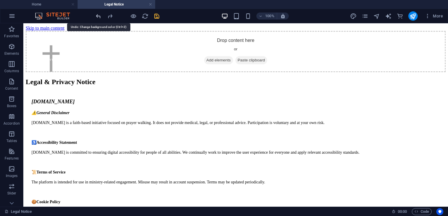
click at [98, 16] on icon "undo" at bounding box center [98, 16] width 7 height 7
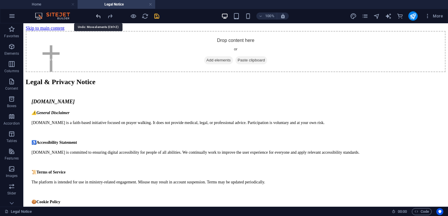
click at [98, 16] on icon "undo" at bounding box center [98, 16] width 7 height 7
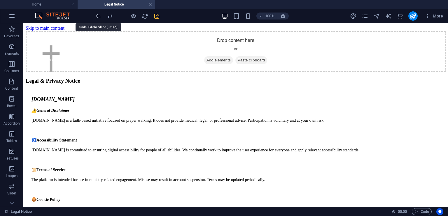
click at [98, 16] on icon "undo" at bounding box center [98, 16] width 7 height 7
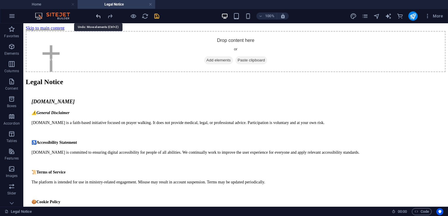
click at [98, 16] on icon "undo" at bounding box center [98, 16] width 7 height 7
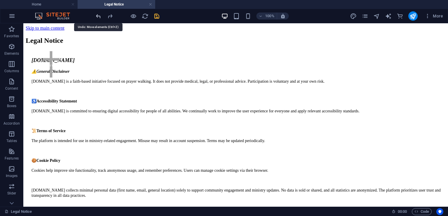
click at [98, 16] on icon "undo" at bounding box center [98, 16] width 7 height 7
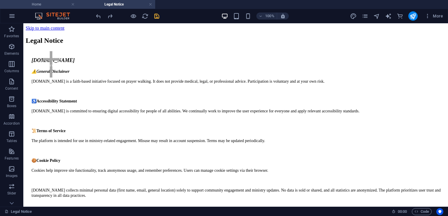
click at [45, 3] on h4 "Home" at bounding box center [39, 4] width 78 height 6
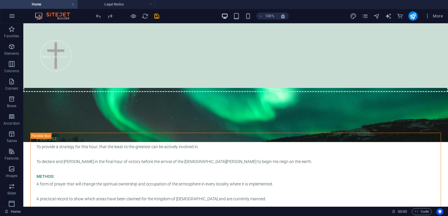
scroll to position [135, 0]
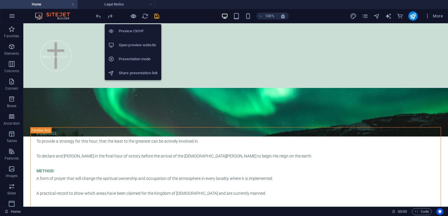
click at [132, 13] on icon "button" at bounding box center [133, 16] width 7 height 7
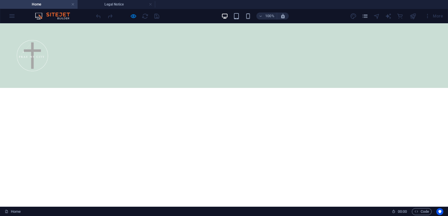
scroll to position [1797, 0]
click at [134, 5] on h4 "Legal Notice" at bounding box center [117, 4] width 78 height 6
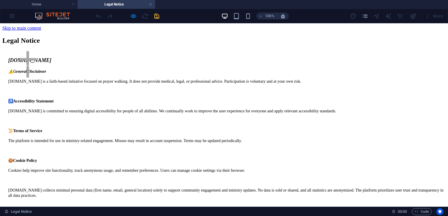
scroll to position [0, 0]
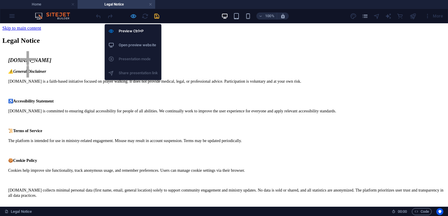
click at [134, 16] on icon "button" at bounding box center [133, 16] width 7 height 7
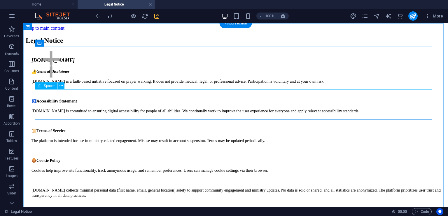
click at [62, 57] on div at bounding box center [236, 53] width 420 height 7
click at [62, 57] on div "Legal Notice" at bounding box center [236, 47] width 420 height 21
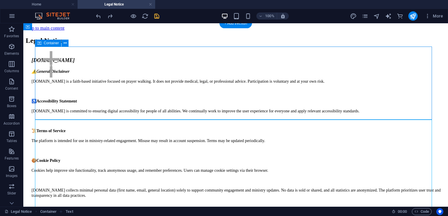
click at [62, 57] on div "Legal Notice" at bounding box center [236, 47] width 420 height 21
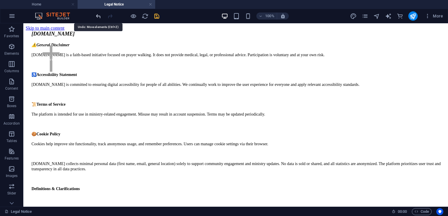
click at [98, 15] on icon "undo" at bounding box center [98, 16] width 7 height 7
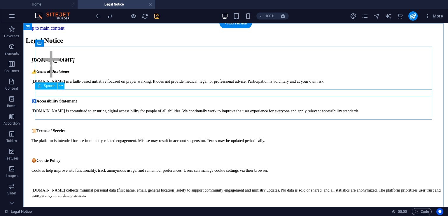
click at [83, 57] on div at bounding box center [236, 53] width 420 height 7
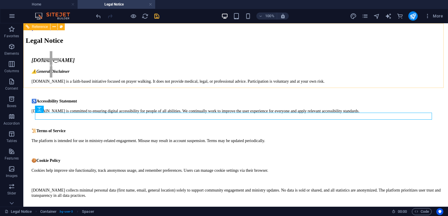
click at [55, 88] on div at bounding box center [235, 65] width 424 height 57
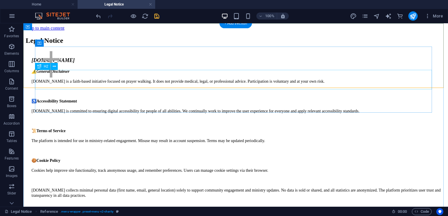
click at [56, 45] on div "Legal Notice" at bounding box center [236, 41] width 420 height 8
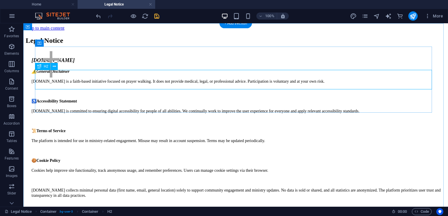
click at [55, 45] on div "Legal Notice" at bounding box center [236, 41] width 420 height 8
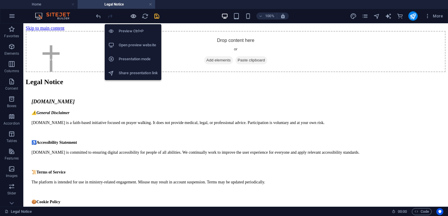
click at [133, 16] on icon "button" at bounding box center [133, 16] width 7 height 7
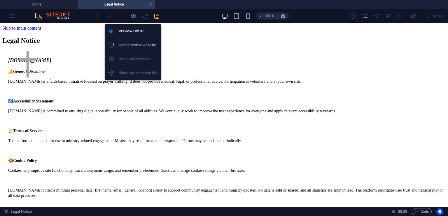
click at [135, 16] on icon "button" at bounding box center [133, 16] width 7 height 7
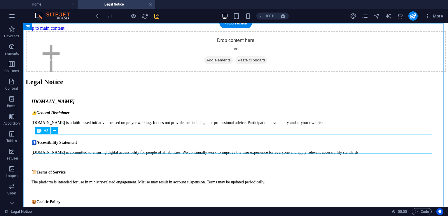
click at [112, 86] on div "Legal Notice" at bounding box center [236, 82] width 420 height 8
click at [77, 86] on div "Legal Notice" at bounding box center [236, 82] width 420 height 8
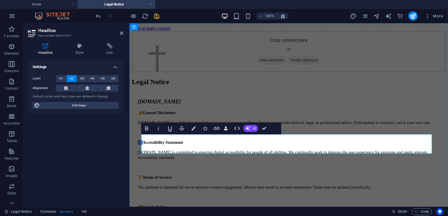
click at [183, 86] on h2 "Legal Notice" at bounding box center [289, 82] width 314 height 8
click at [84, 79] on button "H3" at bounding box center [82, 78] width 10 height 7
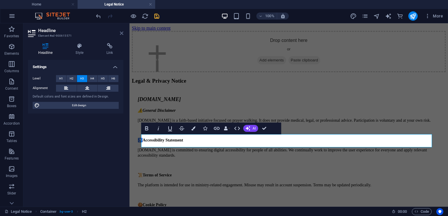
click at [122, 33] on icon at bounding box center [121, 33] width 3 height 5
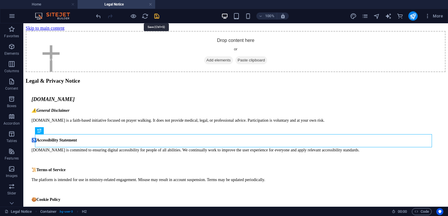
click at [156, 17] on icon "save" at bounding box center [156, 16] width 7 height 7
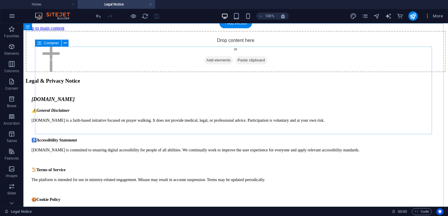
click at [304, 72] on div "Drop content here or Add elements Paste clipboard" at bounding box center [236, 51] width 420 height 41
click at [327, 72] on div "Drop content here or Add elements Paste clipboard" at bounding box center [236, 51] width 420 height 41
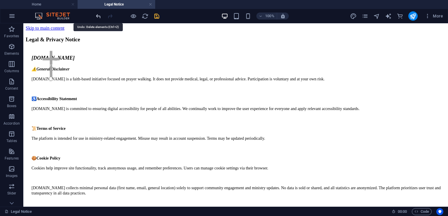
click at [100, 18] on icon "undo" at bounding box center [98, 16] width 7 height 7
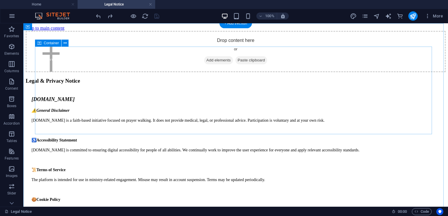
click at [211, 64] on span "Add elements" at bounding box center [218, 60] width 29 height 8
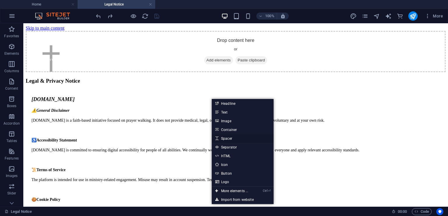
click at [226, 139] on link "Spacer" at bounding box center [243, 138] width 62 height 9
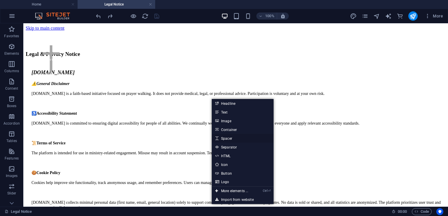
select select "px"
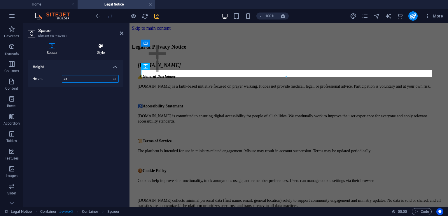
type input "25"
click at [100, 47] on icon at bounding box center [100, 46] width 45 height 6
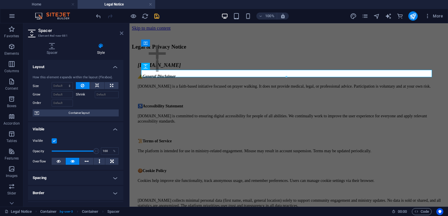
click at [122, 34] on icon at bounding box center [121, 33] width 3 height 5
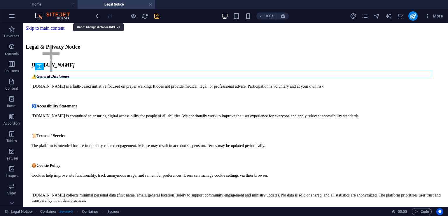
click at [99, 16] on icon "undo" at bounding box center [98, 16] width 7 height 7
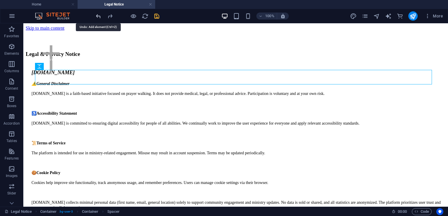
click at [99, 16] on icon "undo" at bounding box center [98, 16] width 7 height 7
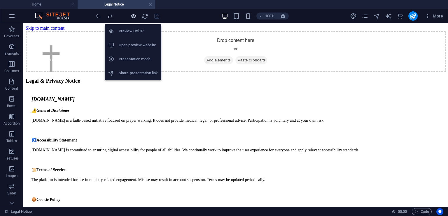
click at [133, 15] on icon "button" at bounding box center [133, 16] width 7 height 7
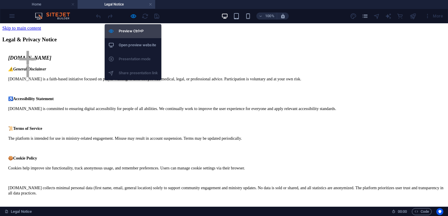
click at [134, 31] on h6 "Preview Ctrl+P" at bounding box center [138, 31] width 39 height 7
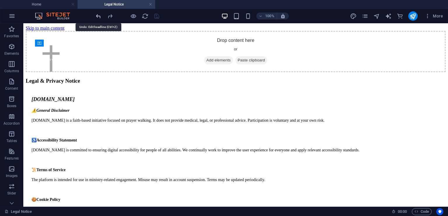
click at [99, 16] on icon "undo" at bounding box center [98, 16] width 7 height 7
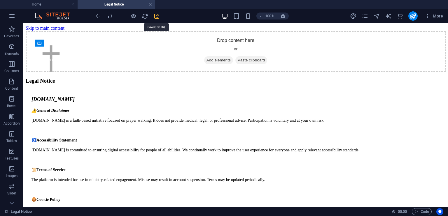
click at [157, 15] on icon "save" at bounding box center [156, 16] width 7 height 7
click at [150, 5] on link at bounding box center [150, 5] width 3 height 6
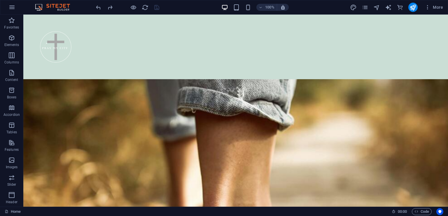
scroll to position [1913, 0]
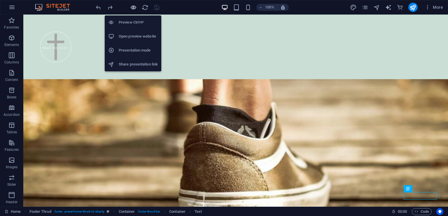
click at [135, 8] on icon "button" at bounding box center [133, 7] width 7 height 7
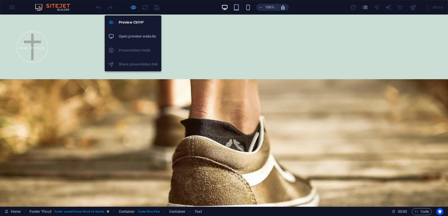
scroll to position [1797, 0]
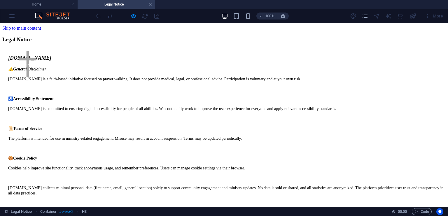
scroll to position [0, 0]
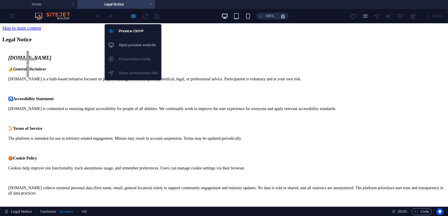
click at [134, 15] on icon "button" at bounding box center [133, 16] width 7 height 7
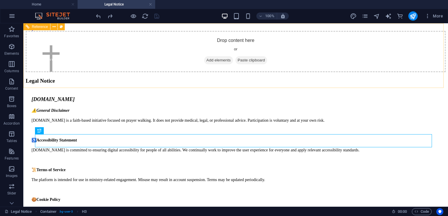
click at [216, 47] on div at bounding box center [235, 59] width 424 height 57
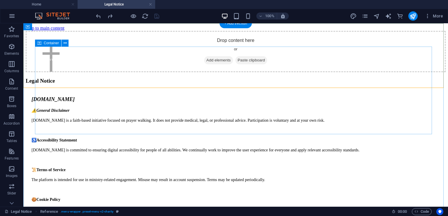
click at [191, 72] on div "Drop content here or Add elements Paste clipboard" at bounding box center [236, 51] width 420 height 41
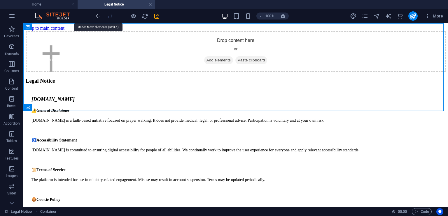
click at [98, 16] on icon "undo" at bounding box center [98, 16] width 7 height 7
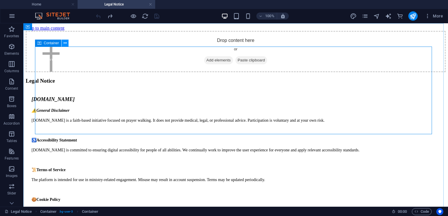
click at [66, 42] on icon at bounding box center [65, 43] width 3 height 6
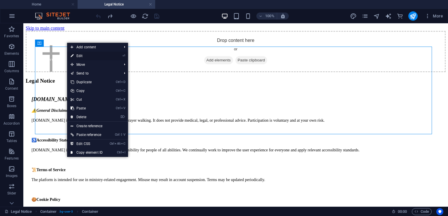
click at [83, 55] on link "⏎ Edit" at bounding box center [86, 56] width 39 height 9
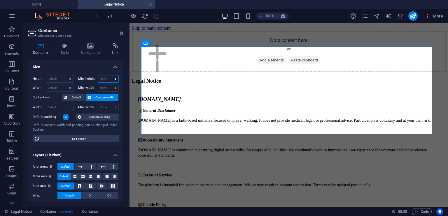
click at [103, 78] on select "None px rem % vh vw" at bounding box center [108, 79] width 20 height 7
select select "%"
click at [109, 76] on select "None px rem % vh vw" at bounding box center [108, 79] width 20 height 7
type input "4"
type input "20"
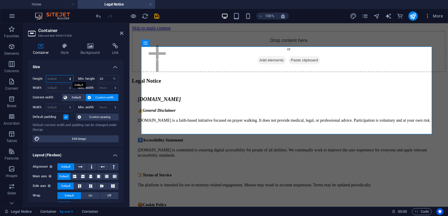
click at [60, 78] on select "Default px rem % vh vw" at bounding box center [59, 79] width 27 height 7
select select "%"
click at [64, 76] on select "Default px rem % vh vw" at bounding box center [59, 79] width 27 height 7
type input "50"
click at [120, 34] on icon at bounding box center [121, 33] width 3 height 5
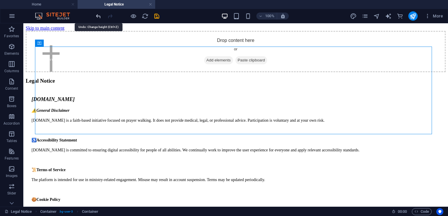
click at [99, 17] on icon "undo" at bounding box center [98, 16] width 7 height 7
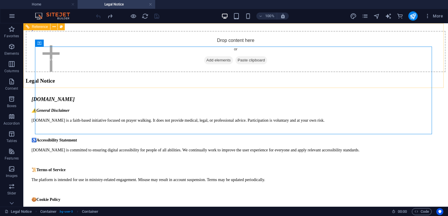
click at [142, 39] on div at bounding box center [235, 59] width 424 height 57
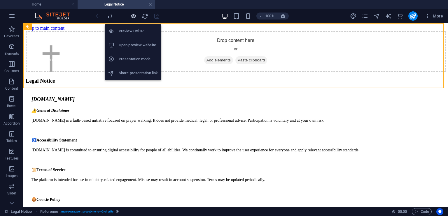
click at [133, 14] on icon "button" at bounding box center [133, 16] width 7 height 7
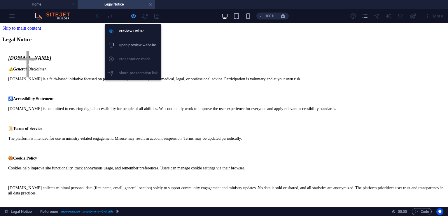
click at [133, 15] on icon "button" at bounding box center [133, 16] width 7 height 7
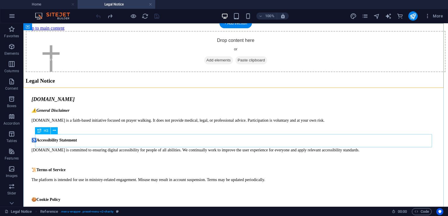
click at [98, 84] on div "Legal Notice" at bounding box center [236, 81] width 420 height 6
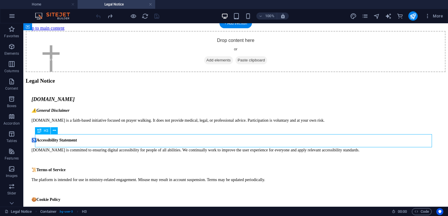
click at [98, 84] on div "Legal Notice" at bounding box center [236, 81] width 420 height 6
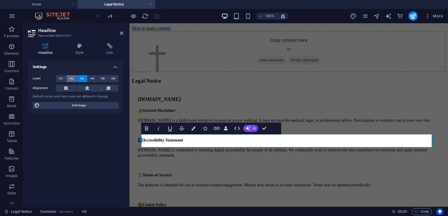
click at [72, 76] on span "H2" at bounding box center [72, 78] width 4 height 7
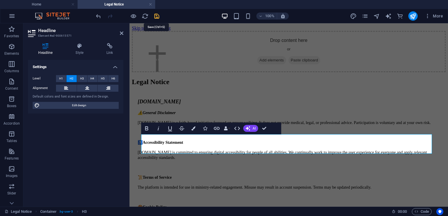
click at [156, 16] on icon "save" at bounding box center [156, 16] width 7 height 7
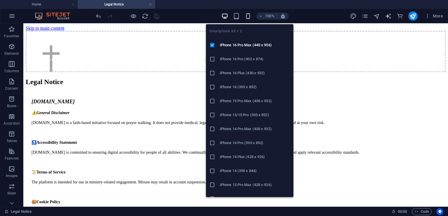
click at [247, 16] on icon "button" at bounding box center [248, 16] width 7 height 7
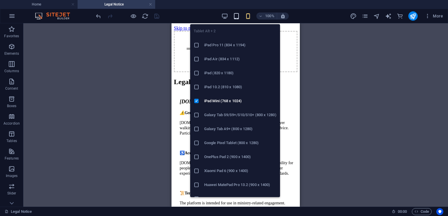
click at [234, 15] on icon "button" at bounding box center [236, 16] width 7 height 7
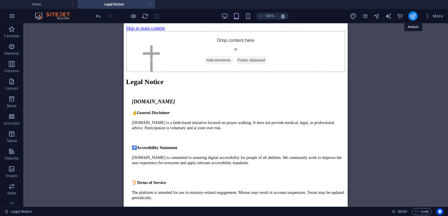
click at [413, 16] on icon "publish" at bounding box center [412, 16] width 7 height 7
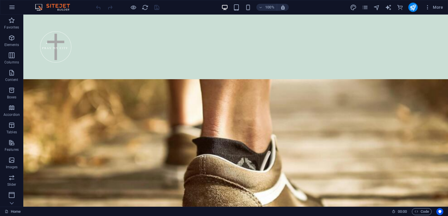
scroll to position [1913, 0]
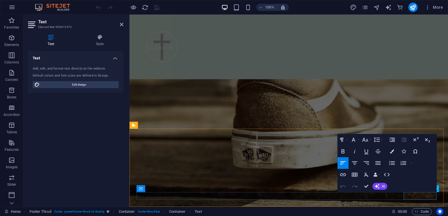
scroll to position [2062, 0]
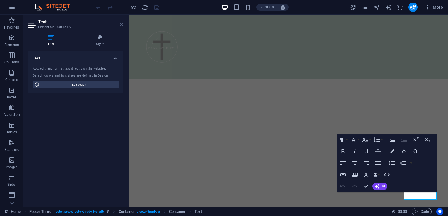
click at [123, 24] on icon at bounding box center [121, 24] width 3 height 5
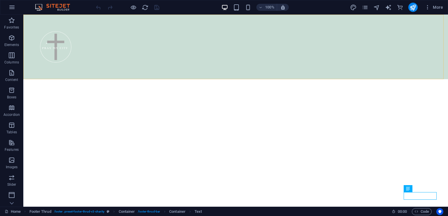
click at [123, 24] on div at bounding box center [235, 47] width 424 height 65
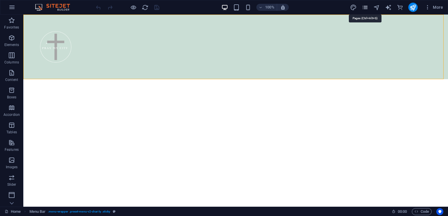
click at [364, 7] on icon "pages" at bounding box center [365, 7] width 7 height 7
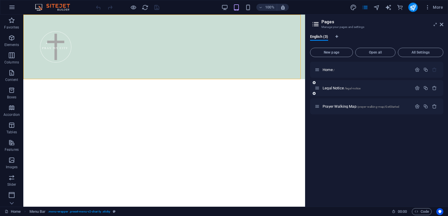
click at [336, 86] on div "Legal Notice /legal-notice" at bounding box center [363, 88] width 97 height 7
click at [350, 89] on span "/legal-notice" at bounding box center [352, 88] width 16 height 3
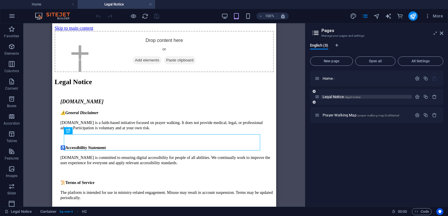
scroll to position [0, 0]
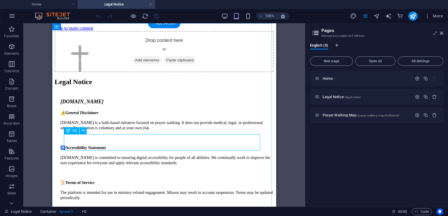
click at [100, 86] on div "Legal Notice" at bounding box center [164, 82] width 219 height 8
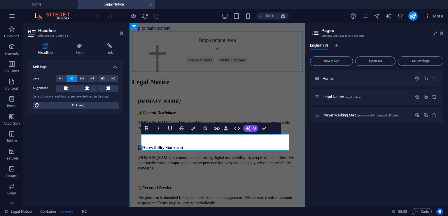
click at [175, 86] on h2 "Legal Notice" at bounding box center [217, 82] width 171 height 8
click at [121, 34] on icon at bounding box center [121, 33] width 3 height 5
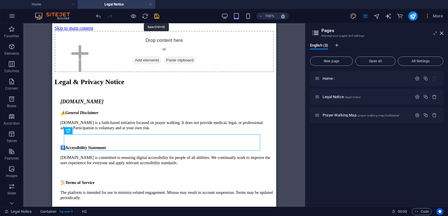
click at [156, 15] on icon "save" at bounding box center [156, 16] width 7 height 7
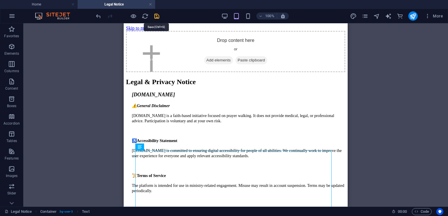
click at [157, 16] on icon "save" at bounding box center [156, 16] width 7 height 7
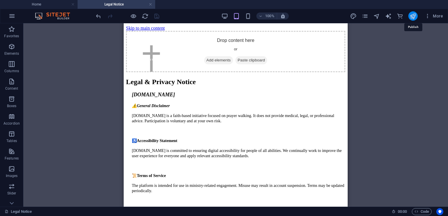
click at [410, 17] on icon "publish" at bounding box center [412, 16] width 7 height 7
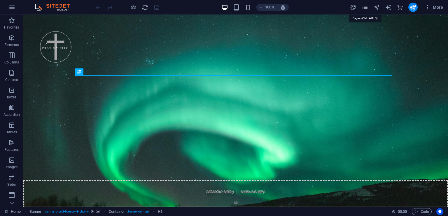
click at [366, 9] on icon "pages" at bounding box center [365, 7] width 7 height 7
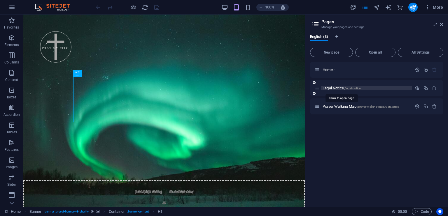
click at [355, 89] on span "/legal-notice" at bounding box center [352, 88] width 16 height 3
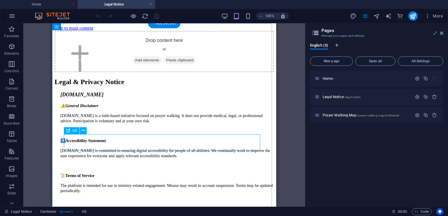
click at [195, 86] on div "Legal & Privacy Notice" at bounding box center [164, 82] width 219 height 8
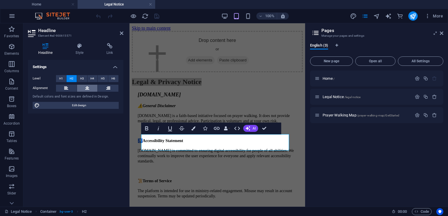
click at [92, 90] on button at bounding box center [87, 88] width 21 height 7
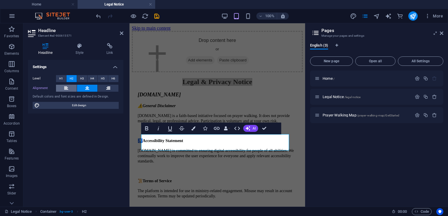
click at [73, 87] on button at bounding box center [66, 88] width 21 height 7
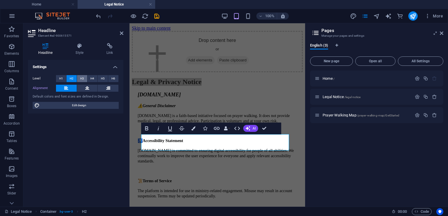
click at [82, 77] on span "H3" at bounding box center [82, 78] width 4 height 7
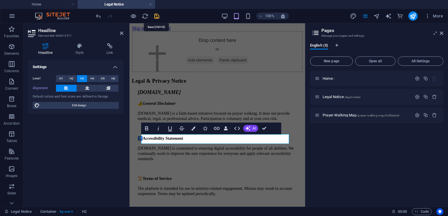
click at [156, 16] on icon "save" at bounding box center [156, 16] width 7 height 7
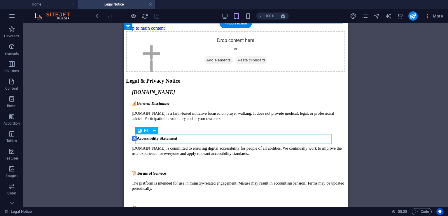
click at [190, 84] on div "Legal & Privacy Notice" at bounding box center [235, 81] width 219 height 6
click at [154, 84] on div "Legal & Privacy Notice" at bounding box center [235, 81] width 219 height 6
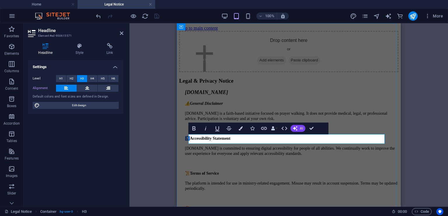
click at [190, 84] on h3 "Legal & Privacy Notice" at bounding box center [288, 81] width 219 height 6
click at [122, 32] on icon at bounding box center [121, 33] width 3 height 5
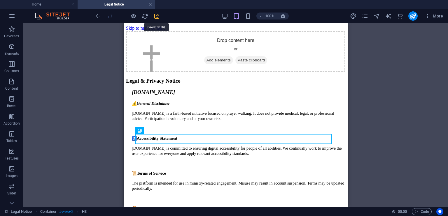
click at [156, 14] on icon "save" at bounding box center [156, 16] width 7 height 7
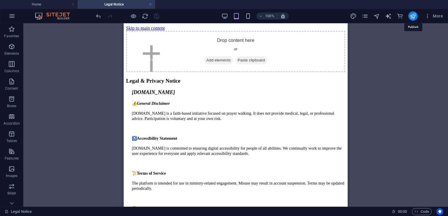
click at [414, 16] on icon "publish" at bounding box center [412, 16] width 7 height 7
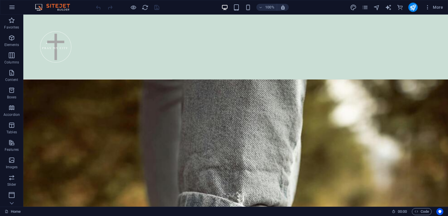
scroll to position [1702, 0]
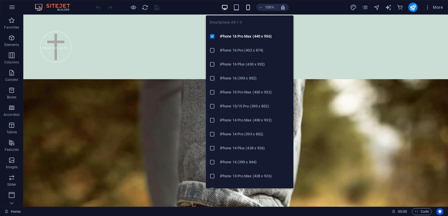
click at [248, 7] on icon "button" at bounding box center [248, 7] width 7 height 7
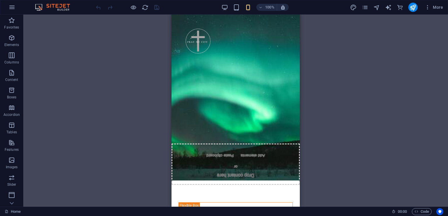
scroll to position [0, 0]
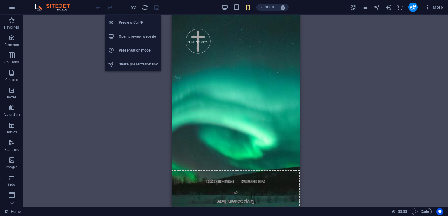
click at [133, 34] on h6 "Open preview website" at bounding box center [138, 36] width 39 height 7
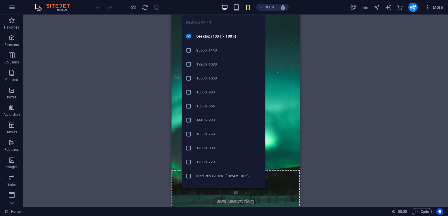
click at [227, 7] on icon "button" at bounding box center [224, 7] width 7 height 7
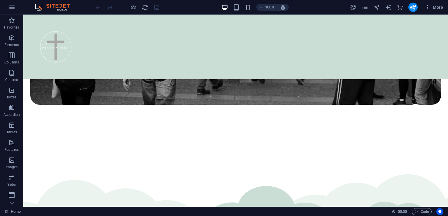
scroll to position [474, 0]
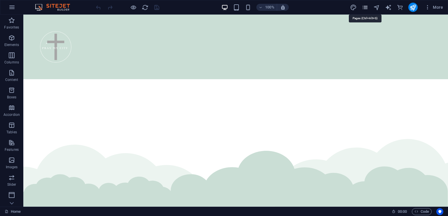
click at [367, 7] on icon "pages" at bounding box center [365, 7] width 7 height 7
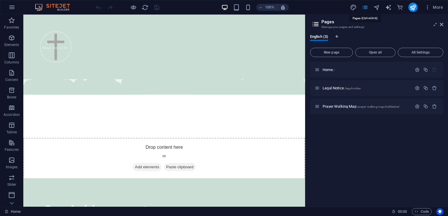
scroll to position [585, 0]
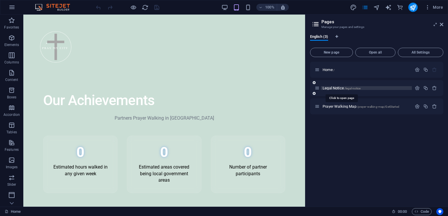
click at [334, 89] on span "Legal Notice /legal-notice" at bounding box center [341, 88] width 38 height 4
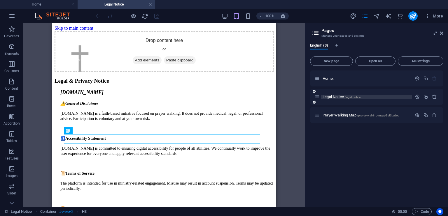
scroll to position [0, 0]
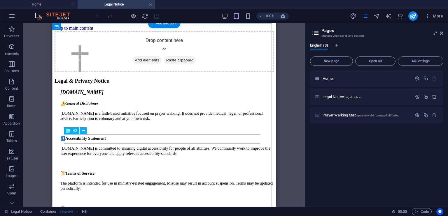
click at [73, 84] on div "Legal & Privacy Notice" at bounding box center [164, 81] width 219 height 6
click at [71, 84] on div "Legal & Privacy Notice" at bounding box center [164, 81] width 219 height 6
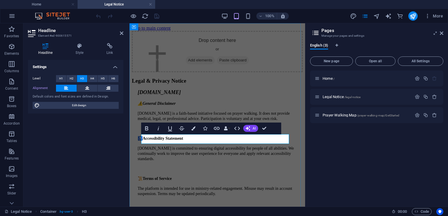
click at [147, 84] on h3 "Legal & Privacy Notice" at bounding box center [217, 81] width 171 height 6
click at [120, 35] on icon at bounding box center [121, 33] width 3 height 5
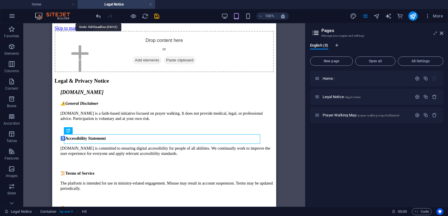
click at [99, 15] on icon "undo" at bounding box center [98, 16] width 7 height 7
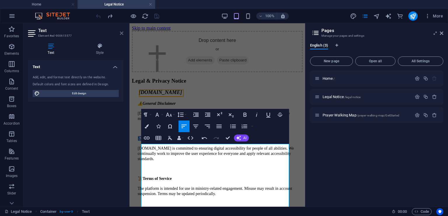
click at [120, 35] on icon at bounding box center [121, 33] width 3 height 5
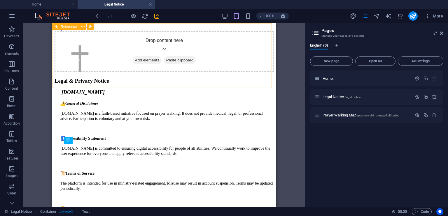
click at [226, 48] on div at bounding box center [164, 59] width 224 height 57
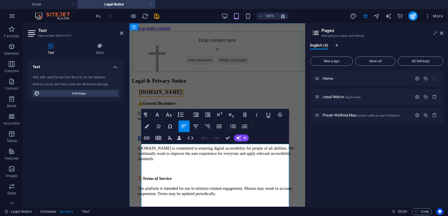
click at [155, 95] on span "[DOMAIN_NAME]" at bounding box center [160, 93] width 43 height 6
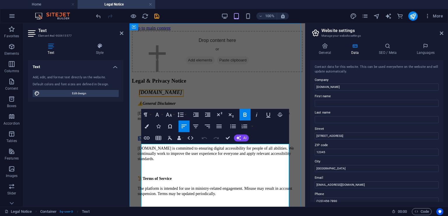
click at [148, 96] on address "[DOMAIN_NAME]" at bounding box center [220, 93] width 165 height 6
click at [121, 33] on icon at bounding box center [121, 33] width 3 height 5
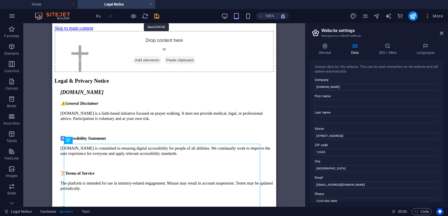
click at [156, 14] on icon "save" at bounding box center [156, 16] width 7 height 7
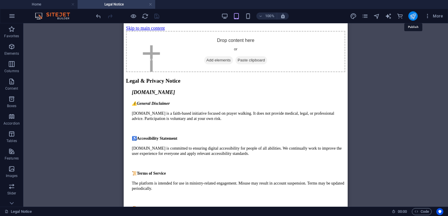
click at [412, 16] on icon "publish" at bounding box center [412, 16] width 7 height 7
